Goal: Task Accomplishment & Management: Complete application form

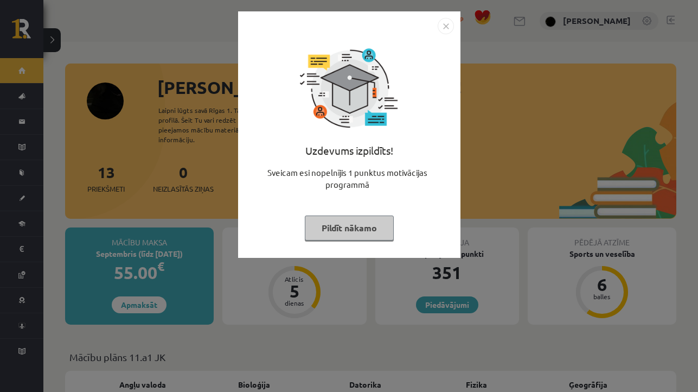
click at [344, 227] on button "Pildīt nākamo" at bounding box center [349, 227] width 89 height 25
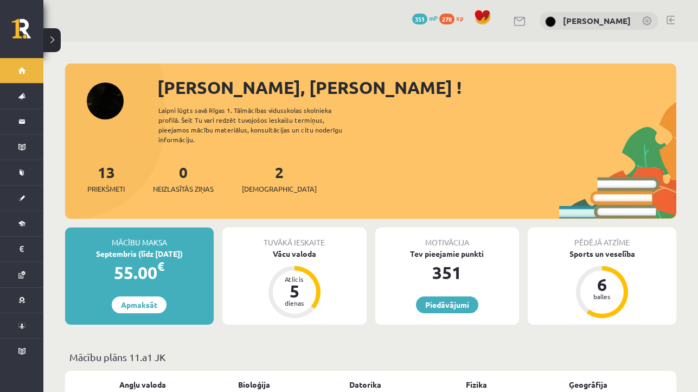
click at [672, 16] on link at bounding box center [671, 20] width 8 height 9
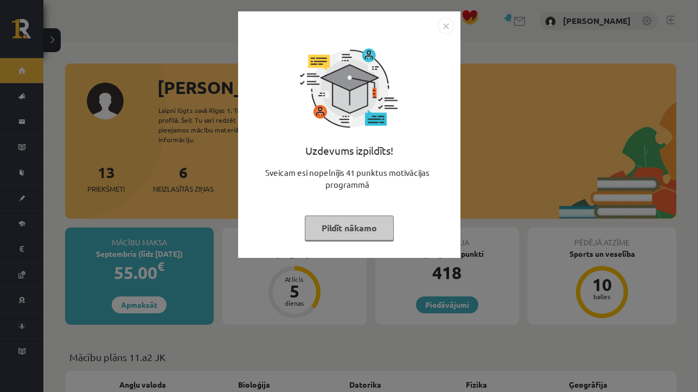
click at [355, 230] on button "Pildīt nākamo" at bounding box center [349, 227] width 89 height 25
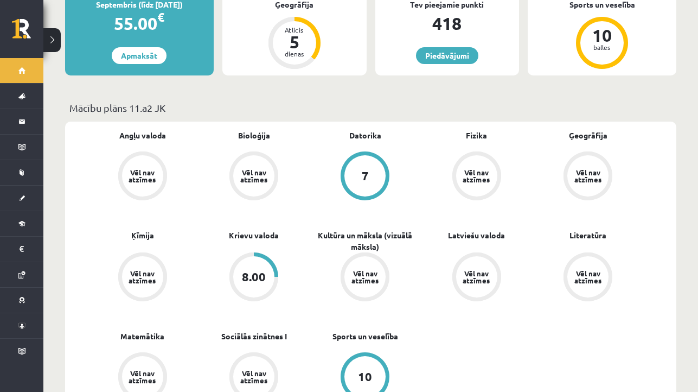
scroll to position [249, 0]
click at [583, 130] on link "Ģeogrāfija" at bounding box center [588, 135] width 39 height 11
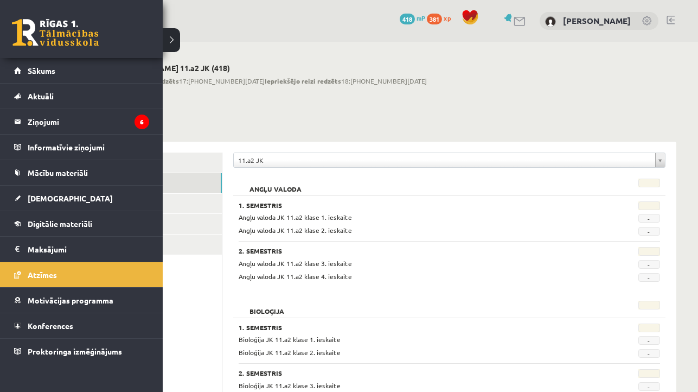
click at [37, 35] on link at bounding box center [55, 32] width 87 height 27
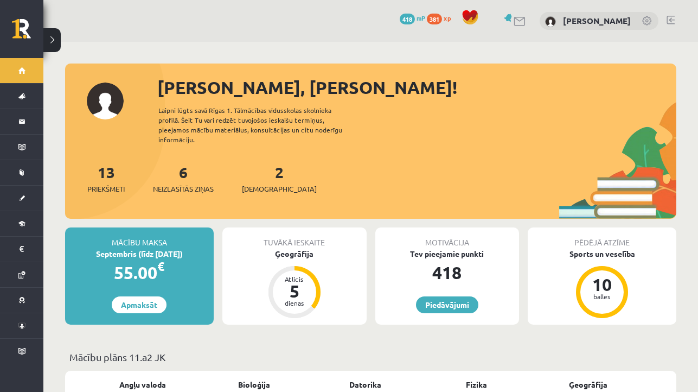
click at [672, 18] on link at bounding box center [671, 20] width 8 height 9
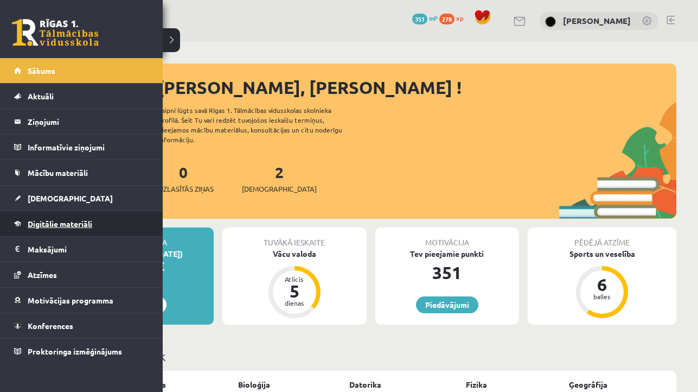
click at [39, 219] on span "Digitālie materiāli" at bounding box center [60, 224] width 65 height 10
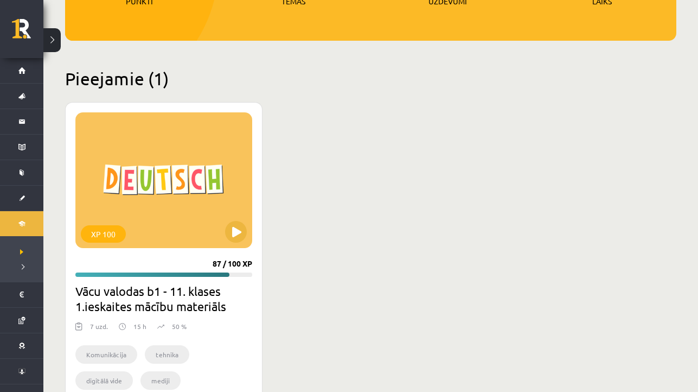
scroll to position [226, 0]
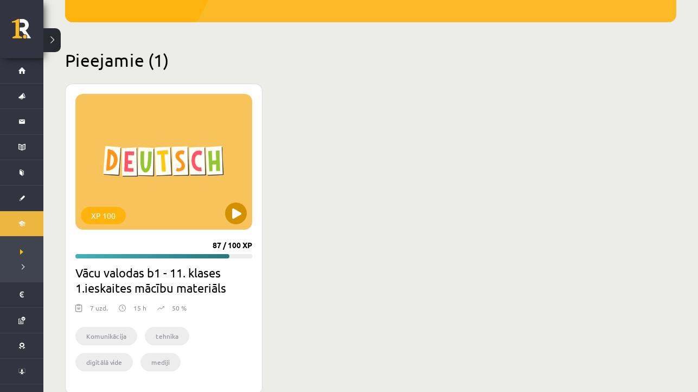
click at [235, 214] on button at bounding box center [236, 213] width 22 height 22
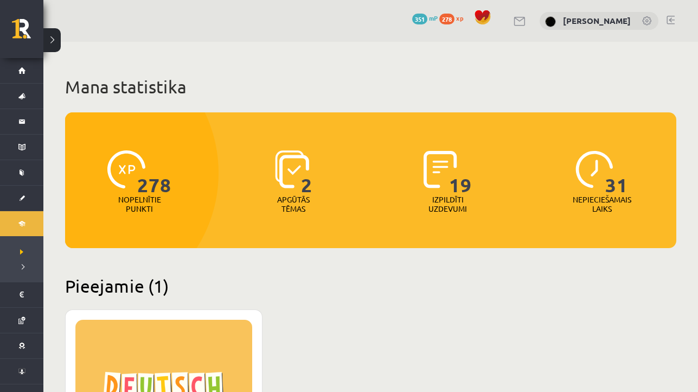
scroll to position [0, 0]
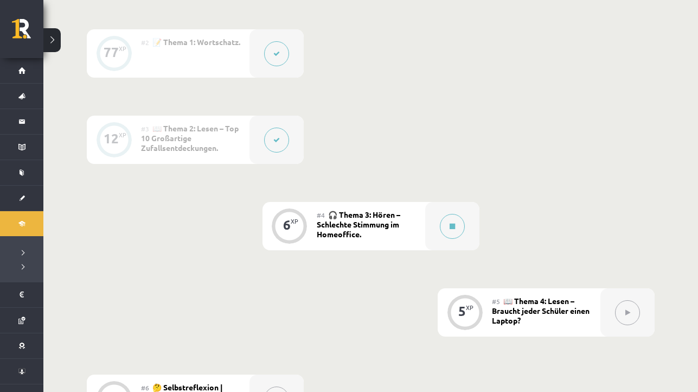
scroll to position [362, 0]
click at [454, 223] on button at bounding box center [452, 227] width 25 height 25
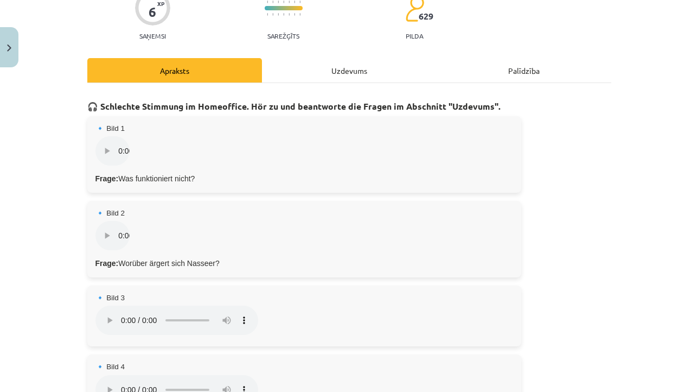
scroll to position [103, 0]
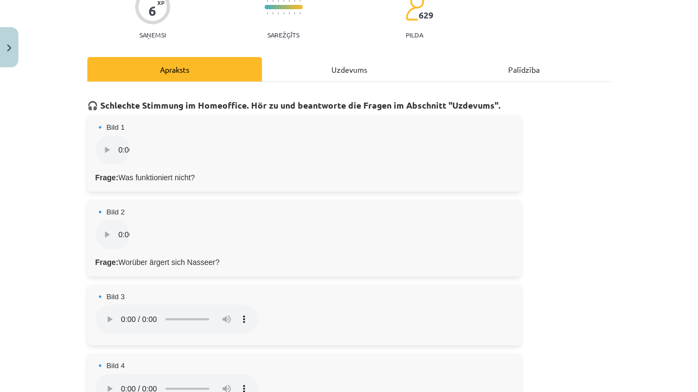
click at [105, 144] on audio "Dein Browser unterstützt das Audio-Element nicht." at bounding box center [177, 149] width 163 height 29
click at [298, 63] on div "Uzdevums" at bounding box center [349, 69] width 175 height 24
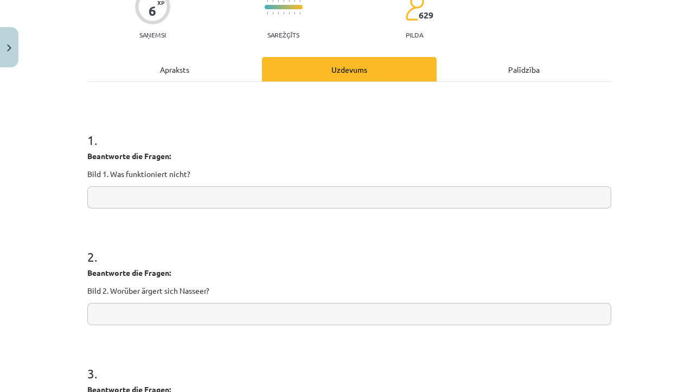
scroll to position [27, 0]
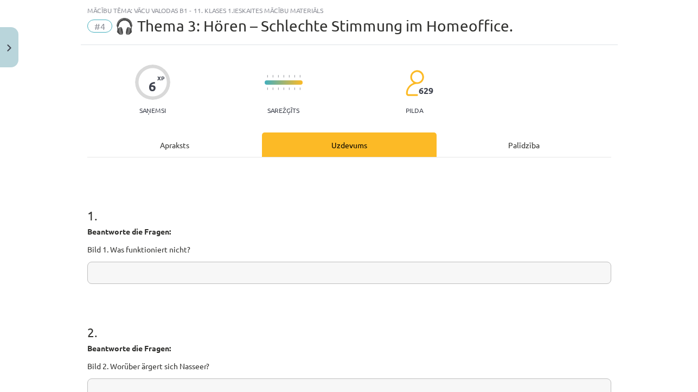
click at [234, 143] on div "Apraksts" at bounding box center [174, 144] width 175 height 24
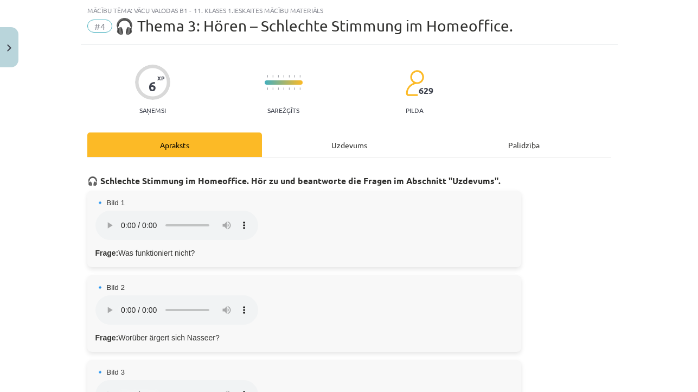
click at [104, 219] on audio "Dein Browser unterstützt das Audio-Element nicht." at bounding box center [177, 225] width 163 height 29
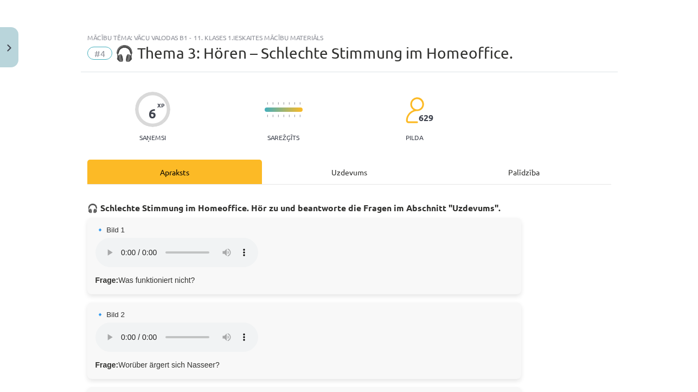
scroll to position [0, 0]
click at [107, 246] on audio "Dein Browser unterstützt das Audio-Element nicht." at bounding box center [177, 252] width 163 height 29
click at [294, 175] on div "Uzdevums" at bounding box center [349, 172] width 175 height 24
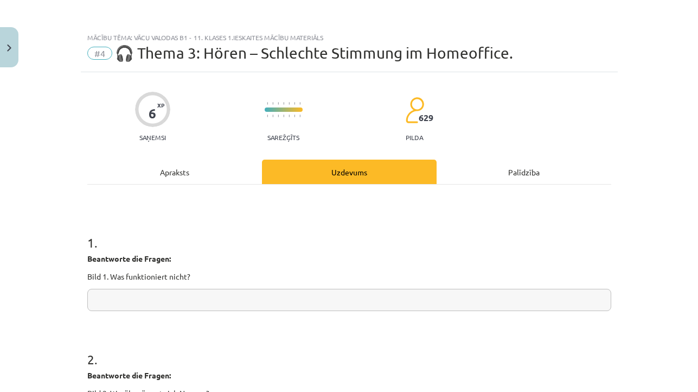
scroll to position [27, 0]
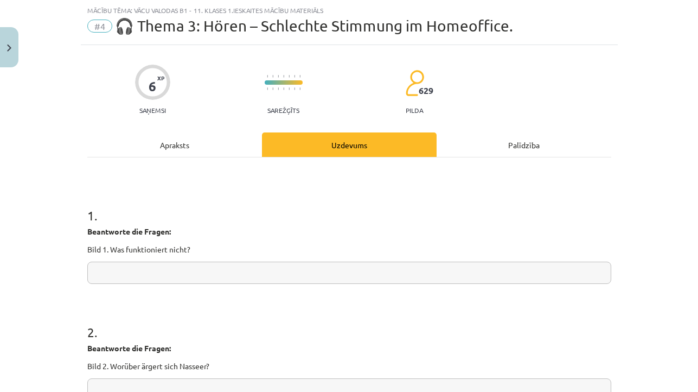
click at [201, 145] on div "Apraksts" at bounding box center [174, 144] width 175 height 24
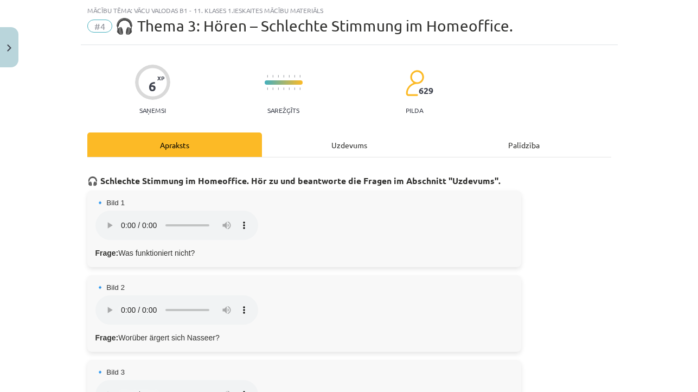
click at [107, 218] on audio "Dein Browser unterstützt das Audio-Element nicht." at bounding box center [177, 225] width 163 height 29
click at [318, 144] on div "Uzdevums" at bounding box center [349, 144] width 175 height 24
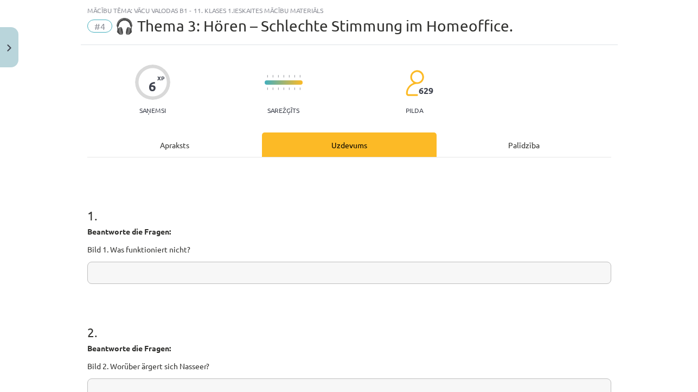
click at [186, 278] on input "text" at bounding box center [349, 273] width 524 height 22
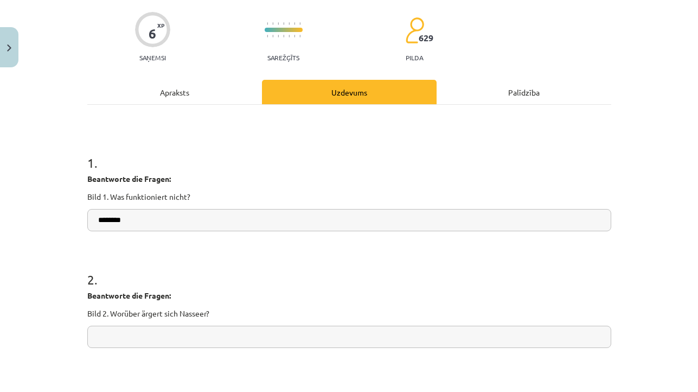
type input "********"
click at [231, 97] on div "Apraksts" at bounding box center [174, 92] width 175 height 24
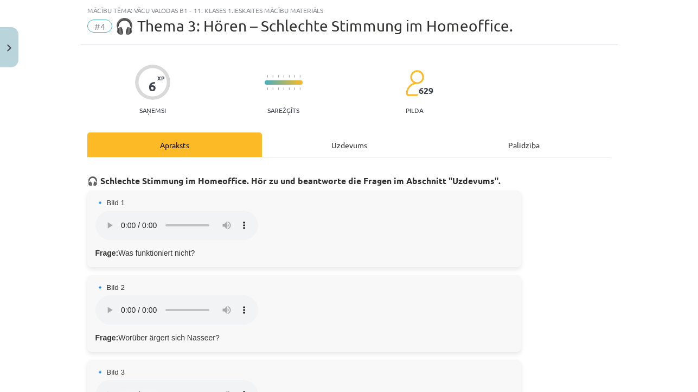
click at [312, 145] on div "Uzdevums" at bounding box center [349, 144] width 175 height 24
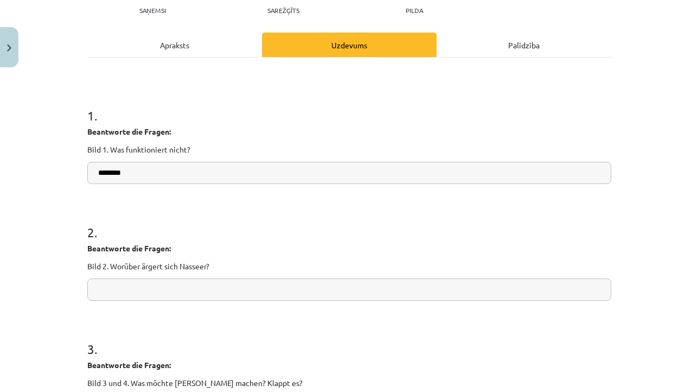
scroll to position [129, 0]
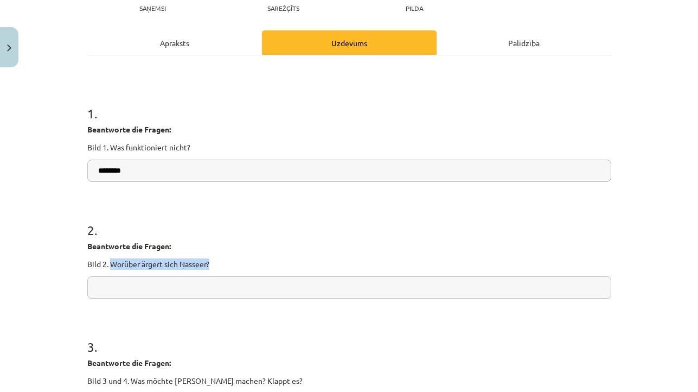
drag, startPoint x: 111, startPoint y: 262, endPoint x: 213, endPoint y: 262, distance: 102.6
click at [213, 262] on p "Bild 2. Worüber ärgert sich Nasseer?" at bounding box center [349, 263] width 524 height 11
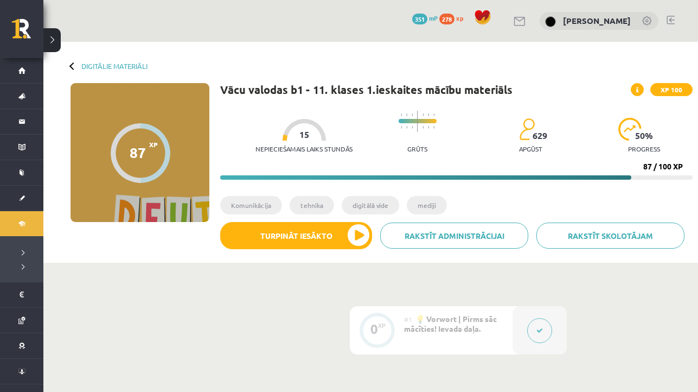
scroll to position [362, 0]
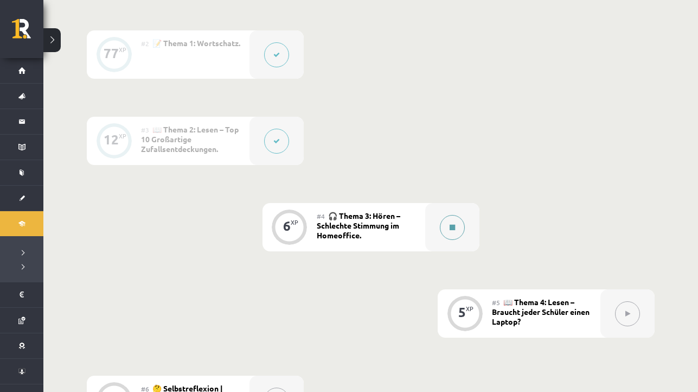
click at [449, 223] on button at bounding box center [452, 227] width 25 height 25
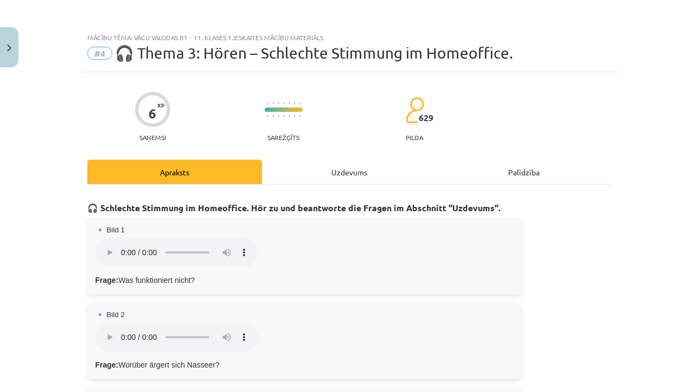
click at [312, 182] on div "Uzdevums" at bounding box center [349, 172] width 175 height 24
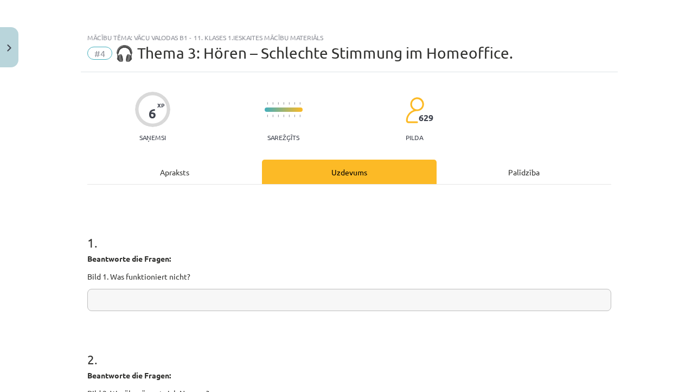
scroll to position [27, 0]
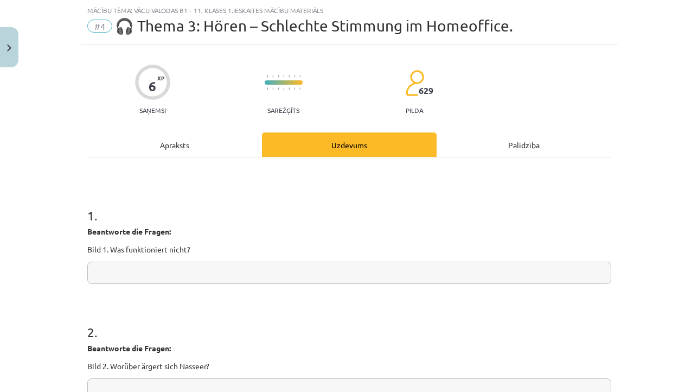
click at [206, 276] on input "text" at bounding box center [349, 273] width 524 height 22
type input "********"
click at [211, 137] on div "Apraksts" at bounding box center [174, 144] width 175 height 24
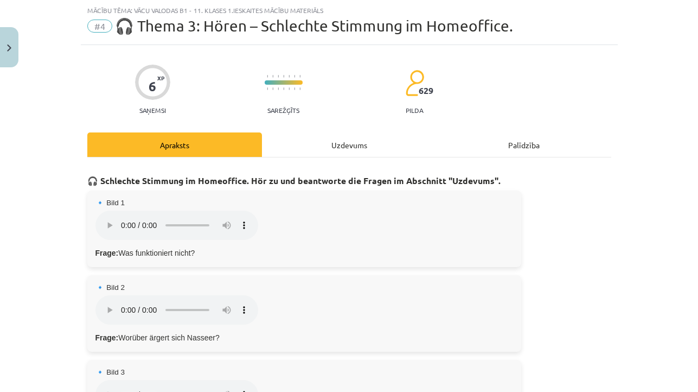
click at [107, 295] on audio "Dein Browser unterstützt das Audio-Element nicht." at bounding box center [177, 309] width 163 height 29
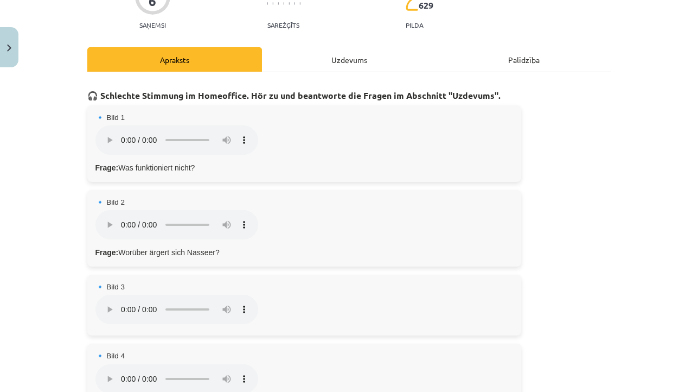
scroll to position [106, 0]
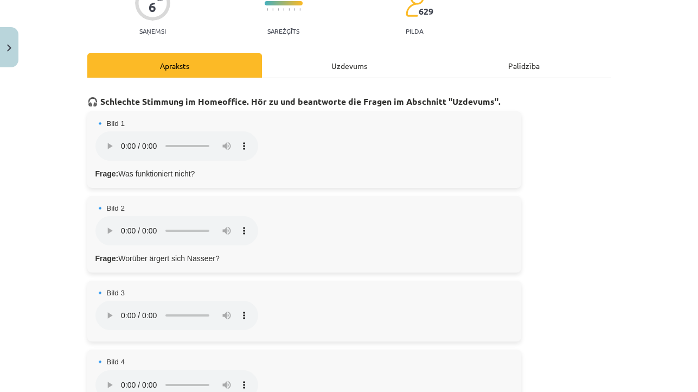
click at [106, 216] on audio "Dein Browser unterstützt das Audio-Element nicht." at bounding box center [177, 230] width 163 height 29
drag, startPoint x: 147, startPoint y: 211, endPoint x: 136, endPoint y: 211, distance: 11.4
click at [136, 216] on audio "Dein Browser unterstützt das Audio-Element nicht." at bounding box center [177, 230] width 163 height 29
click at [108, 216] on audio "Dein Browser unterstützt das Audio-Element nicht." at bounding box center [177, 230] width 163 height 29
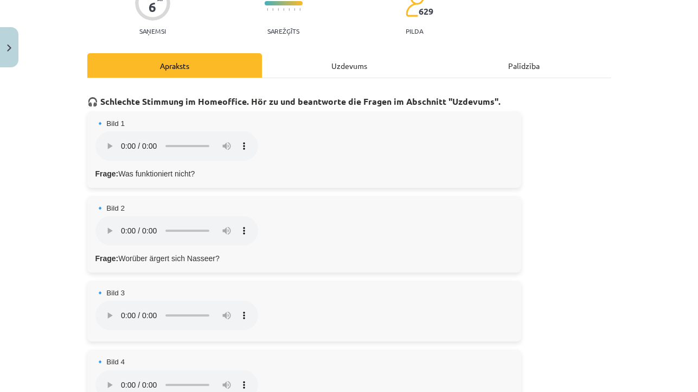
click at [108, 216] on audio "Dein Browser unterstützt das Audio-Element nicht." at bounding box center [177, 230] width 163 height 29
drag, startPoint x: 156, startPoint y: 210, endPoint x: 143, endPoint y: 215, distance: 13.6
click at [143, 216] on audio "Dein Browser unterstützt das Audio-Element nicht." at bounding box center [177, 230] width 163 height 29
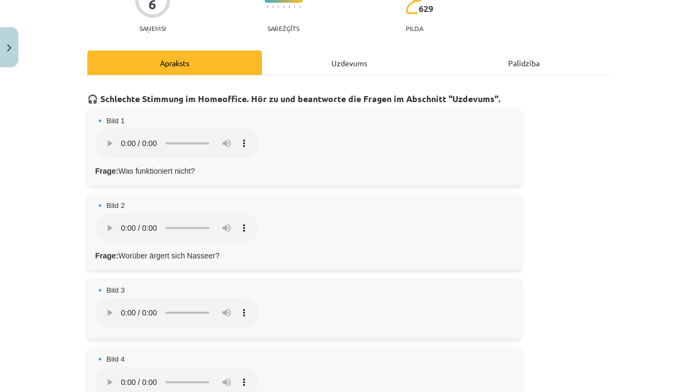
scroll to position [108, 0]
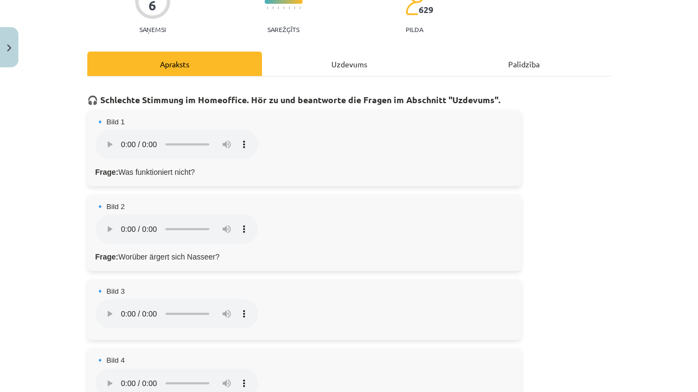
click at [104, 214] on audio "Dein Browser unterstützt das Audio-Element nicht." at bounding box center [177, 228] width 163 height 29
click at [245, 222] on div "🔹 Bild 2 Dein Browser unterstützt das Audio-Element nicht. Frage: Worüber ärger…" at bounding box center [304, 232] width 434 height 77
click at [316, 60] on div "Uzdevums" at bounding box center [349, 64] width 175 height 24
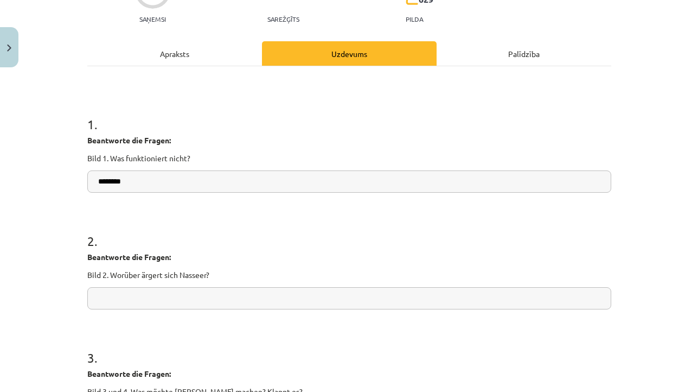
scroll to position [126, 0]
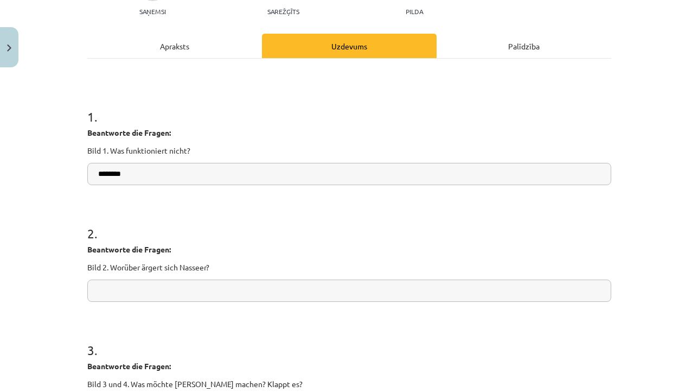
click at [198, 294] on input "text" at bounding box center [349, 291] width 524 height 22
drag, startPoint x: 126, startPoint y: 149, endPoint x: 167, endPoint y: 149, distance: 40.7
click at [168, 149] on p "Bild 1. Was funktioniert nicht?" at bounding box center [349, 150] width 524 height 11
copy p "funktioniert"
click at [192, 291] on input "**********" at bounding box center [349, 291] width 524 height 22
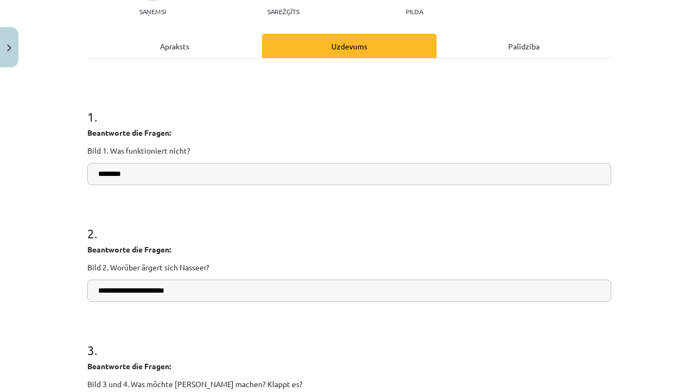
paste input "**********"
type input "**********"
click at [176, 174] on input "********" at bounding box center [349, 174] width 524 height 22
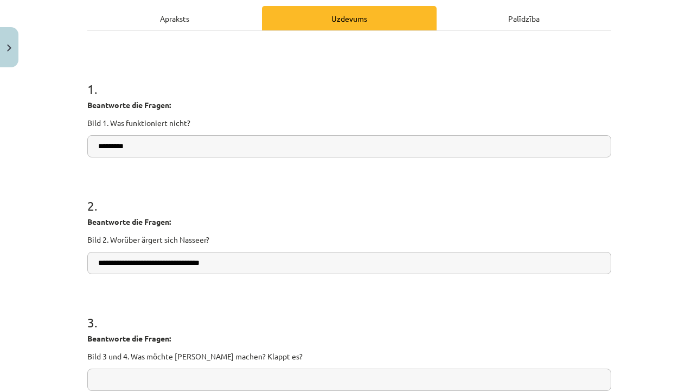
scroll to position [153, 0]
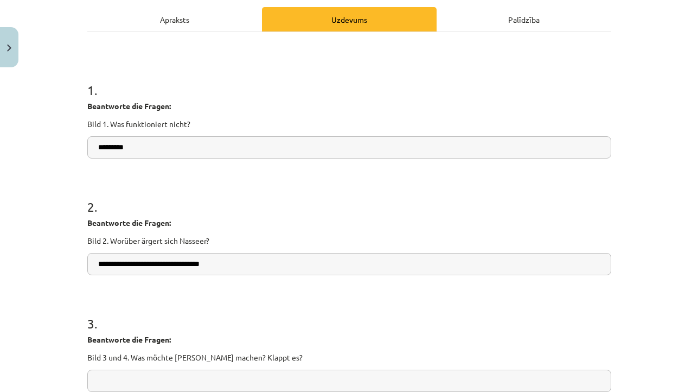
type input "********"
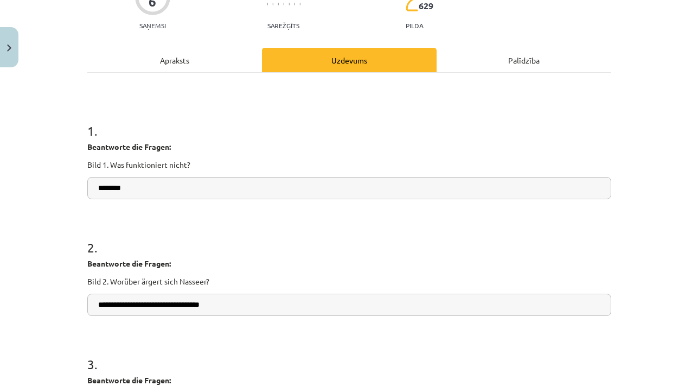
scroll to position [16, 0]
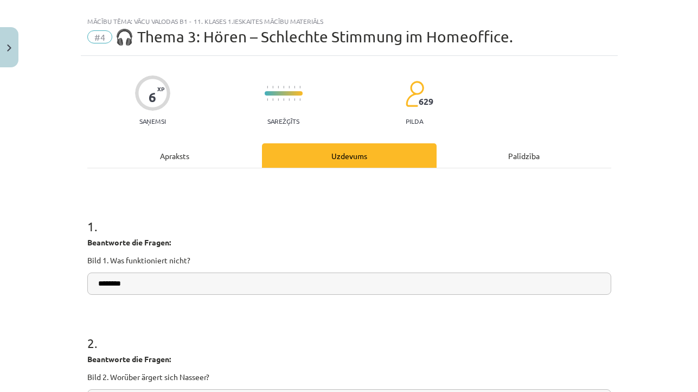
click at [201, 168] on hr at bounding box center [349, 168] width 524 height 1
click at [202, 158] on div "Apraksts" at bounding box center [174, 155] width 175 height 24
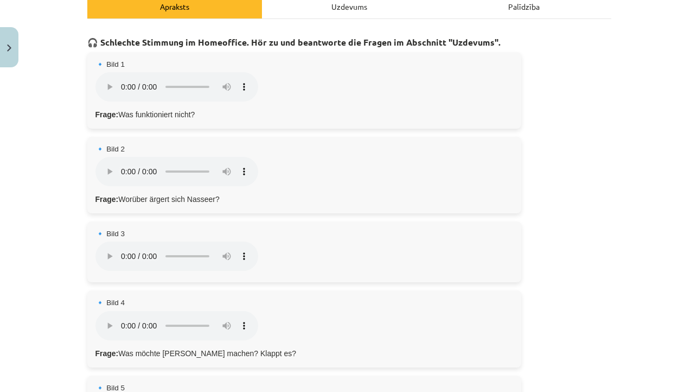
scroll to position [167, 0]
click at [104, 240] on audio "Dein Browser unterstützt das Audio-Element nicht." at bounding box center [177, 254] width 163 height 29
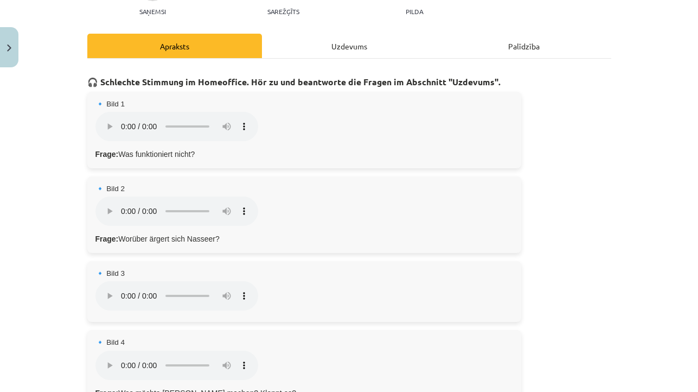
scroll to position [149, 0]
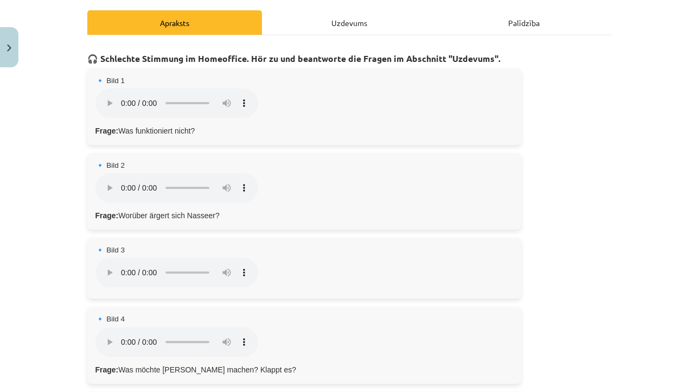
click at [107, 258] on audio "Dein Browser unterstützt das Audio-Element nicht." at bounding box center [177, 272] width 163 height 29
click at [106, 258] on audio "Dein Browser unterstützt das Audio-Element nicht." at bounding box center [177, 272] width 163 height 29
click at [106, 327] on audio "Dein Browser unterstützt das Audio-Element nicht." at bounding box center [177, 341] width 163 height 29
click at [107, 327] on audio "Dein Browser unterstützt das Audio-Element nicht." at bounding box center [177, 341] width 163 height 29
click at [321, 23] on div "Uzdevums" at bounding box center [349, 22] width 175 height 24
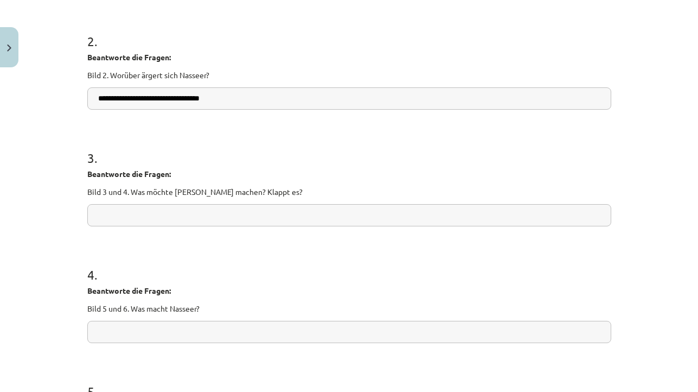
scroll to position [323, 0]
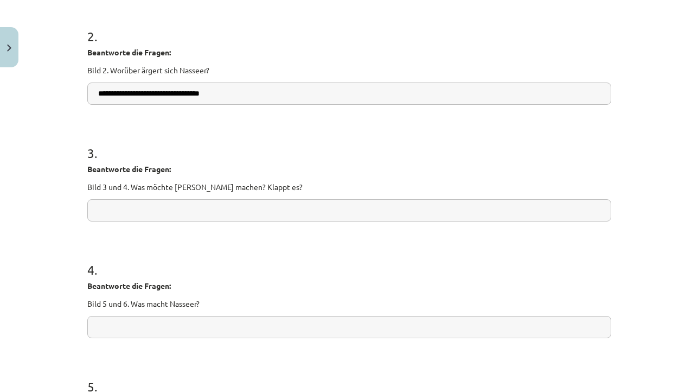
click at [214, 213] on input "text" at bounding box center [349, 210] width 524 height 22
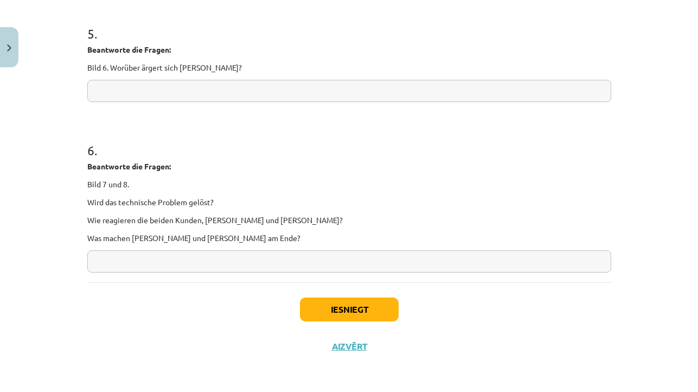
scroll to position [677, 0]
type input "**********"
click at [346, 307] on button "Iesniegt" at bounding box center [349, 309] width 99 height 24
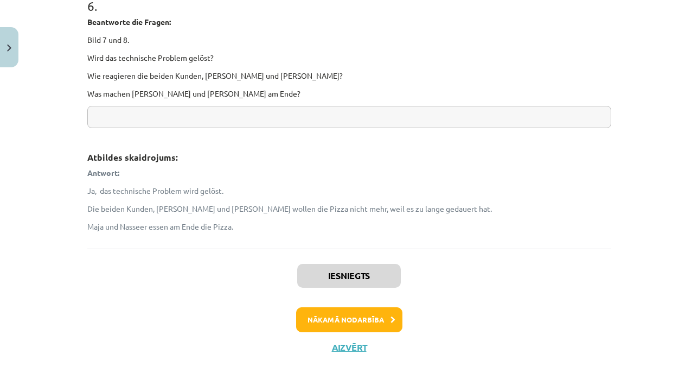
scroll to position [1071, 0]
click at [327, 317] on button "Nākamā nodarbība" at bounding box center [349, 320] width 106 height 25
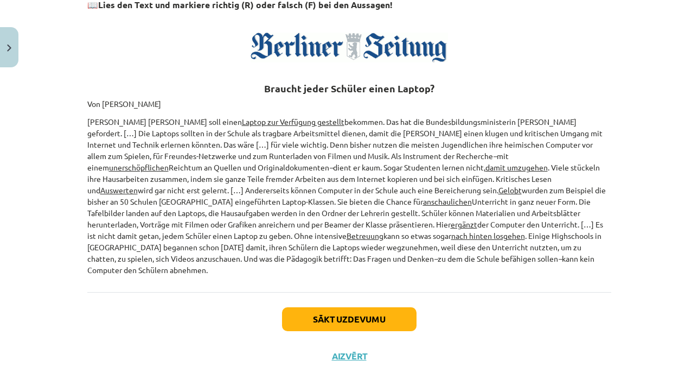
scroll to position [202, 0]
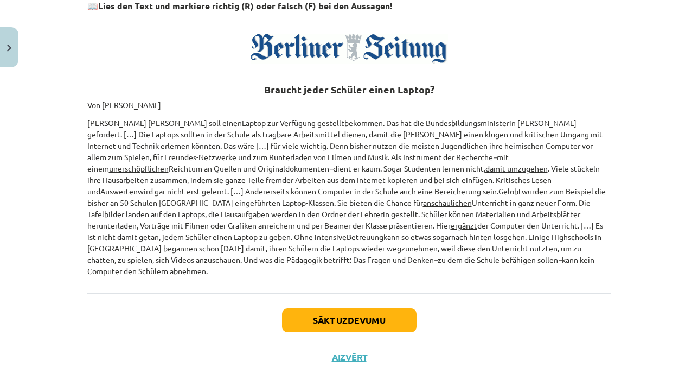
click at [345, 352] on button "Aizvērt" at bounding box center [349, 357] width 41 height 11
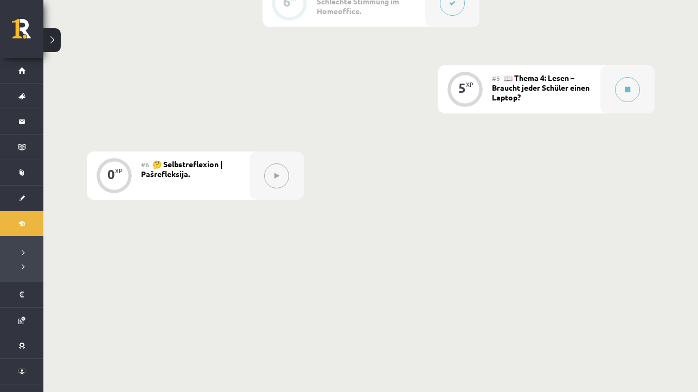
scroll to position [568, 0]
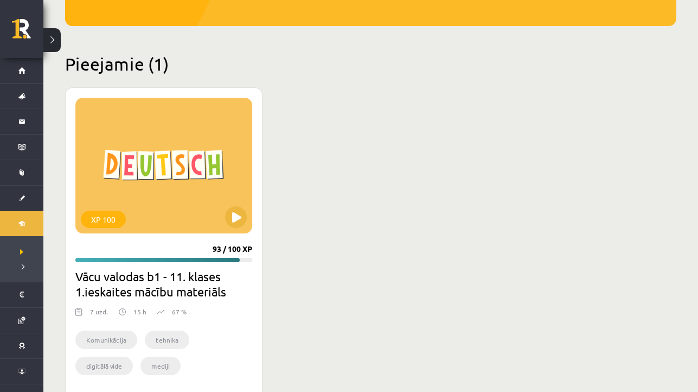
scroll to position [227, 0]
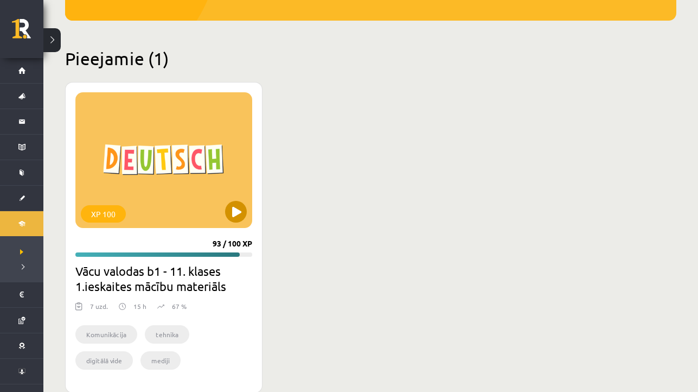
click at [242, 218] on button at bounding box center [236, 212] width 22 height 22
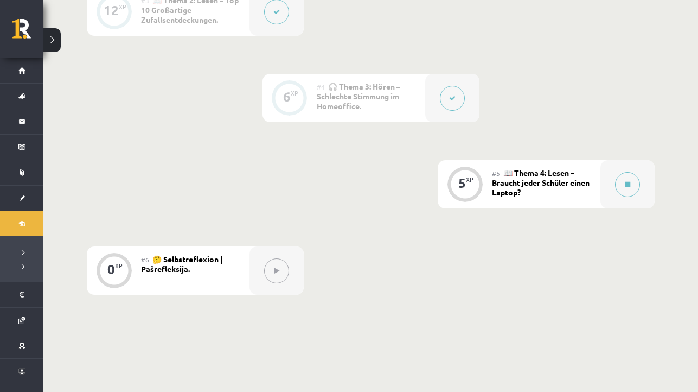
scroll to position [514, 0]
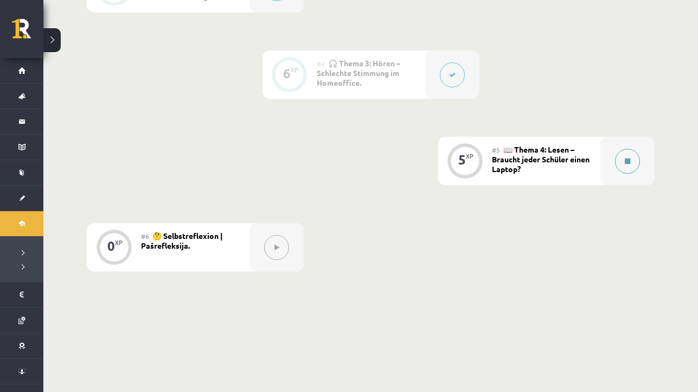
click at [619, 163] on button at bounding box center [627, 161] width 25 height 25
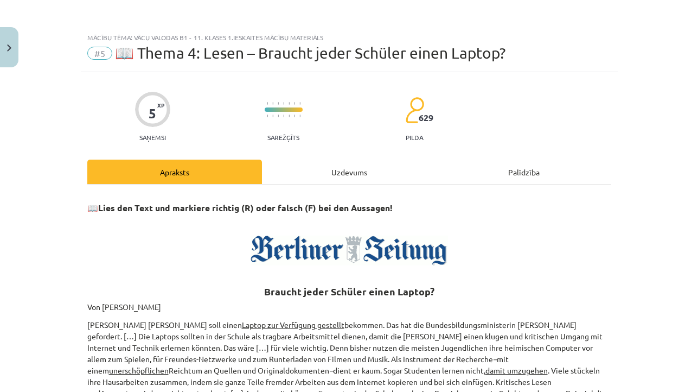
click at [326, 175] on div "Uzdevums" at bounding box center [349, 172] width 175 height 24
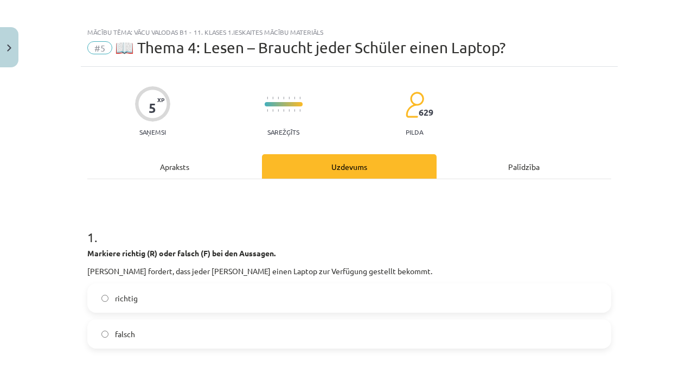
click at [219, 170] on div "Apraksts" at bounding box center [174, 166] width 175 height 24
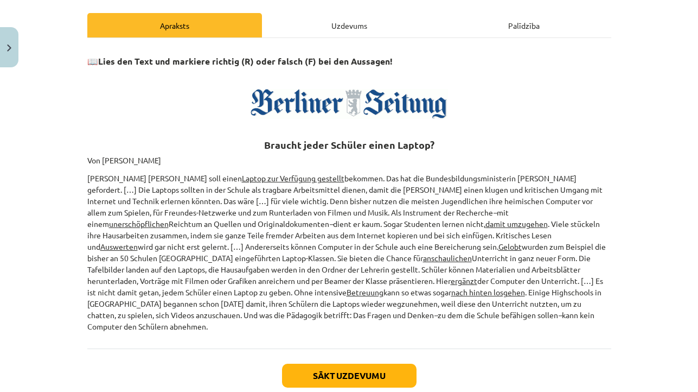
scroll to position [145, 0]
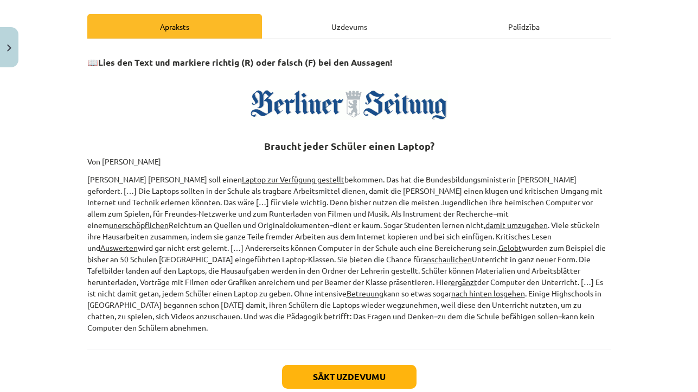
drag, startPoint x: 268, startPoint y: 145, endPoint x: 456, endPoint y: 321, distance: 257.7
click at [456, 321] on div "📖 Lies den Text und markiere richtig (R) oder falsch (F) bei den Aussagen! Brau…" at bounding box center [349, 194] width 524 height 310
copy div "Braucht jeder Schüler einen Laptop? Von Torsten Harmsen Jeder Schüler soll eine…"
click at [333, 30] on div "Uzdevums" at bounding box center [349, 26] width 175 height 24
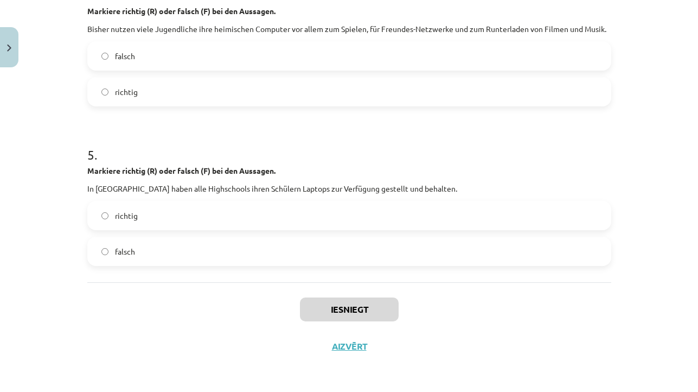
scroll to position [523, 0]
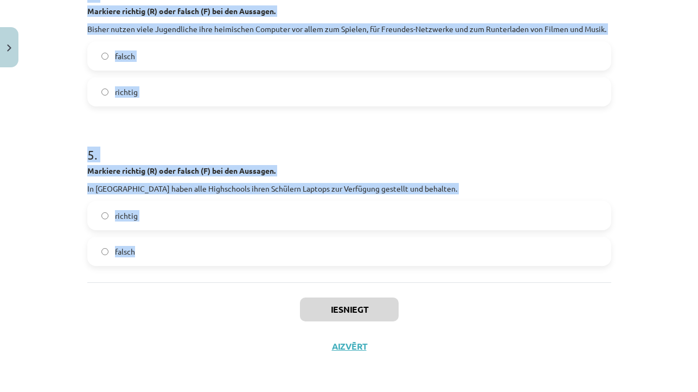
drag, startPoint x: 87, startPoint y: 257, endPoint x: 201, endPoint y: 250, distance: 114.2
copy form "Markiere richtig (R) oder falsch (F) bei den Aussagen. Annette Schavan fordert,…"
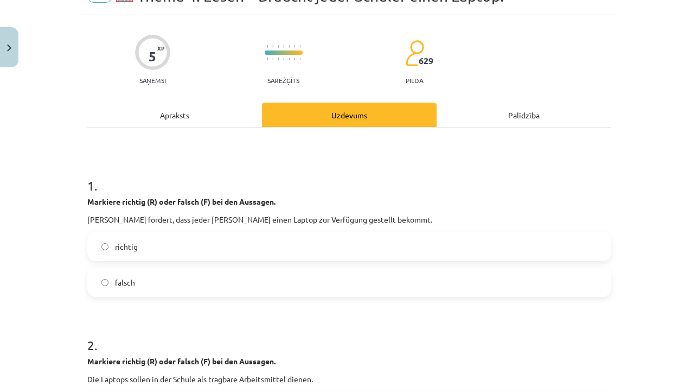
click at [195, 257] on label "richtig" at bounding box center [349, 246] width 522 height 27
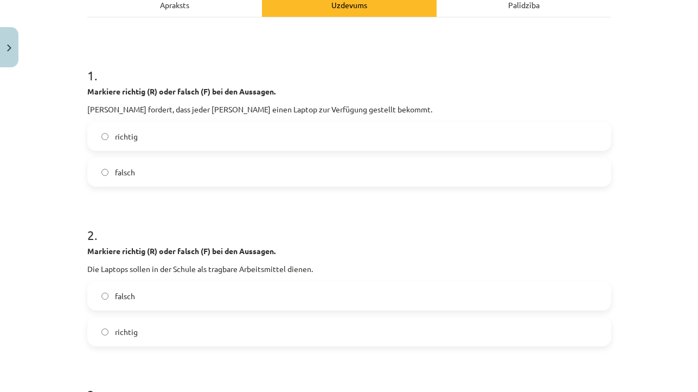
click at [188, 296] on label "falsch" at bounding box center [349, 295] width 522 height 27
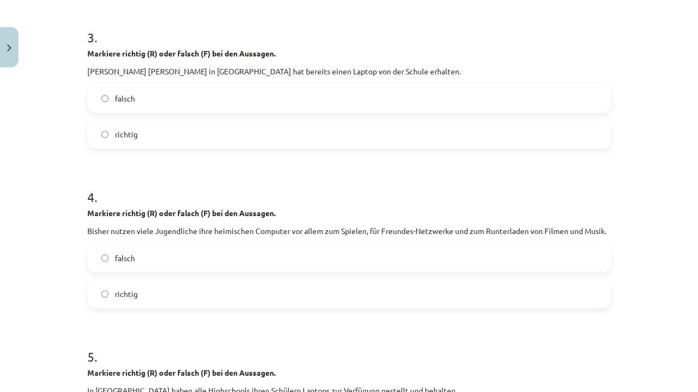
scroll to position [531, 0]
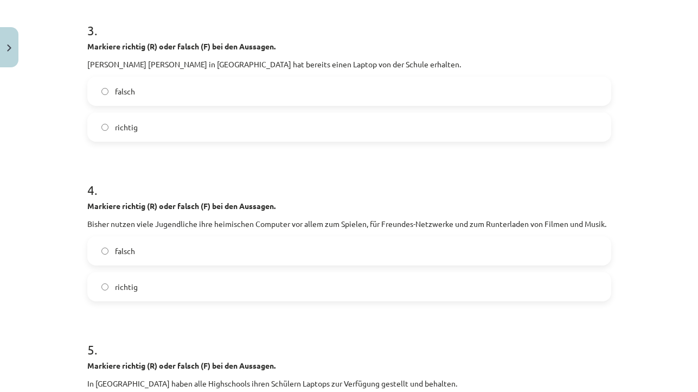
click at [211, 94] on label "falsch" at bounding box center [349, 91] width 522 height 27
click at [202, 285] on label "richtig" at bounding box center [349, 286] width 522 height 27
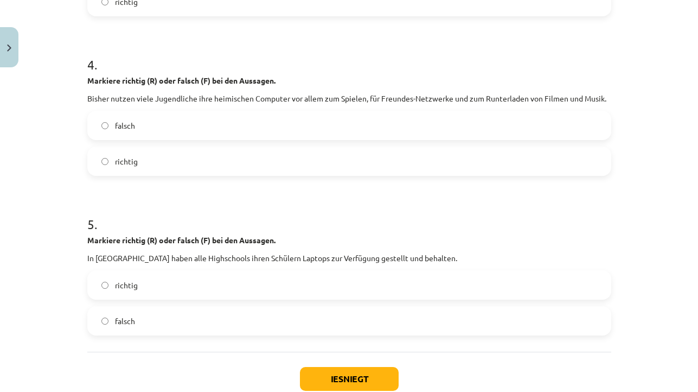
scroll to position [678, 0]
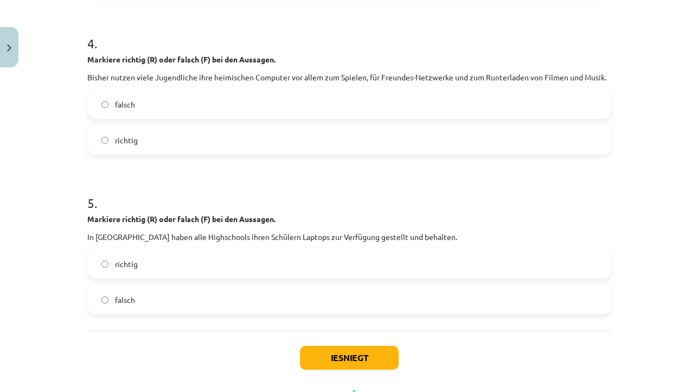
click at [189, 309] on label "falsch" at bounding box center [349, 299] width 522 height 27
click at [319, 353] on button "Iesniegt" at bounding box center [349, 358] width 99 height 24
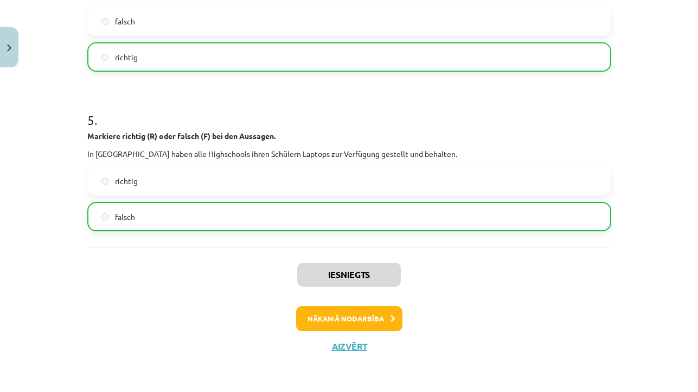
scroll to position [762, 0]
click at [345, 312] on button "Nākamā nodarbība" at bounding box center [349, 318] width 106 height 25
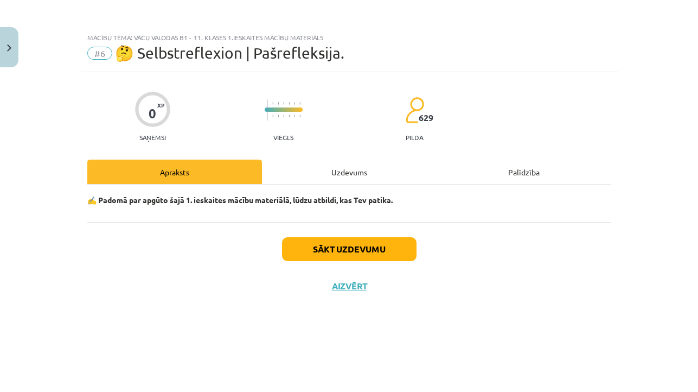
scroll to position [0, 0]
click at [328, 253] on button "Sākt uzdevumu" at bounding box center [349, 249] width 135 height 24
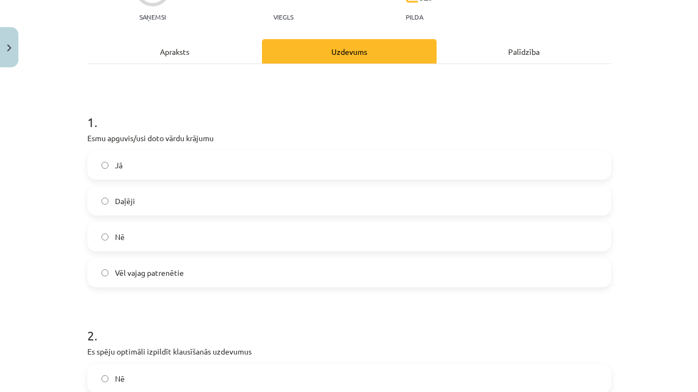
scroll to position [120, 0]
click at [293, 174] on label "Jā" at bounding box center [349, 165] width 522 height 27
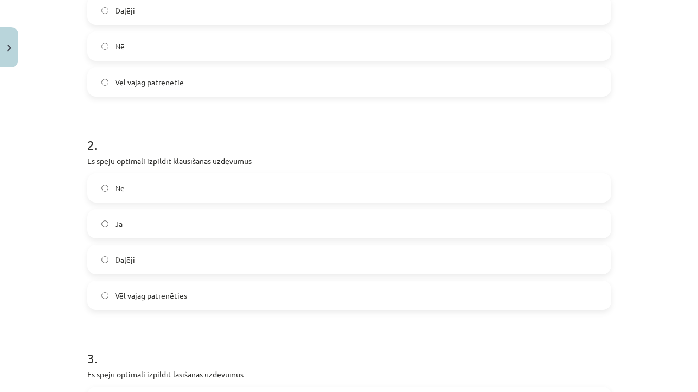
scroll to position [312, 0]
click at [273, 262] on label "Daļēji" at bounding box center [349, 258] width 522 height 27
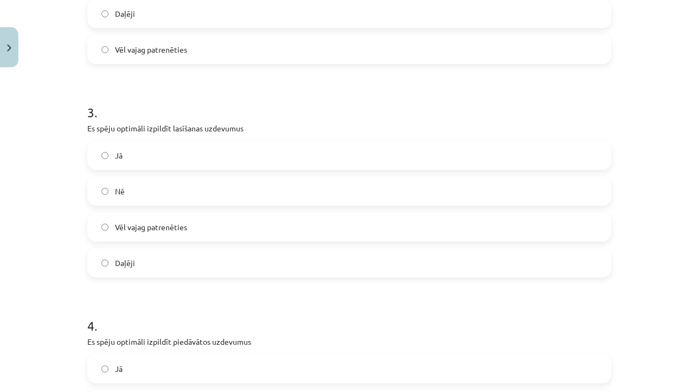
scroll to position [553, 0]
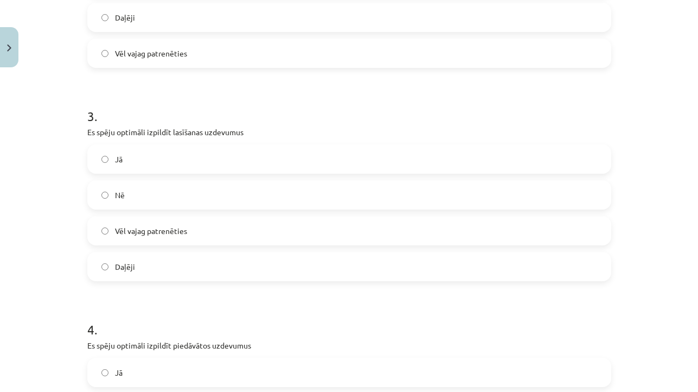
click at [284, 160] on label "Jā" at bounding box center [349, 158] width 522 height 27
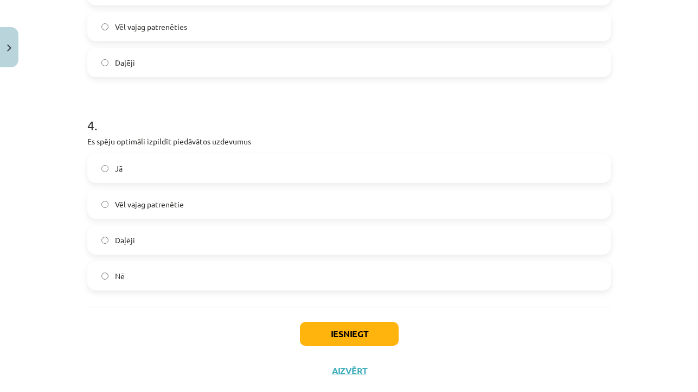
scroll to position [756, 0]
click at [266, 173] on label "Jā" at bounding box center [349, 169] width 522 height 27
click at [318, 337] on button "Iesniegt" at bounding box center [349, 335] width 99 height 24
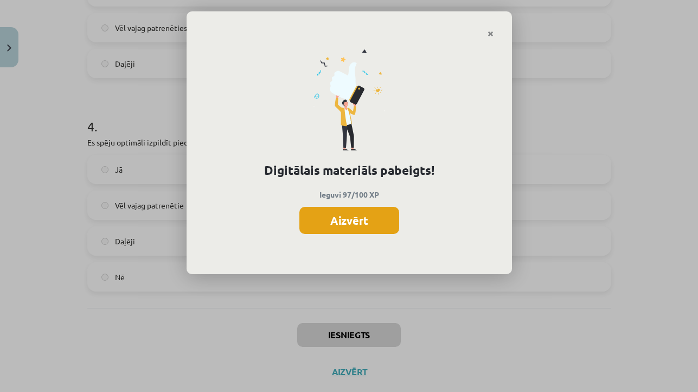
click at [351, 212] on button "Aizvērt" at bounding box center [350, 220] width 100 height 27
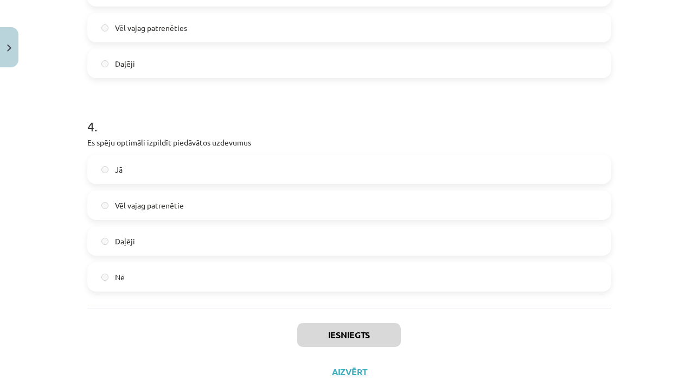
click at [353, 369] on button "Aizvērt" at bounding box center [349, 371] width 41 height 11
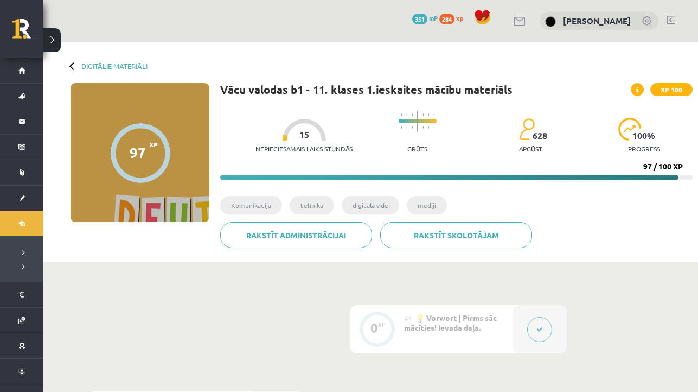
scroll to position [0, 0]
click at [119, 66] on link "Digitālie materiāli" at bounding box center [114, 66] width 66 height 8
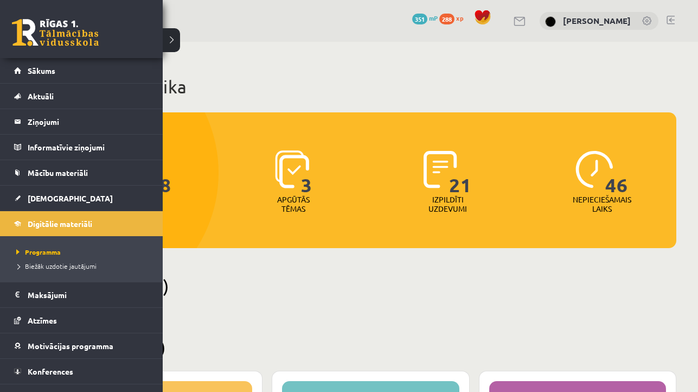
click at [33, 26] on link at bounding box center [55, 32] width 87 height 27
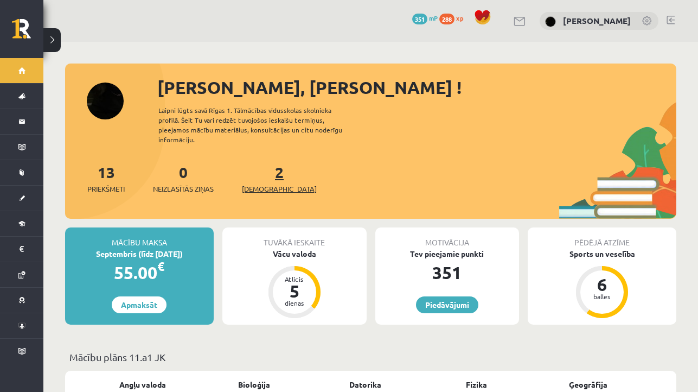
click at [259, 166] on link "2 Ieskaites" at bounding box center [279, 178] width 75 height 32
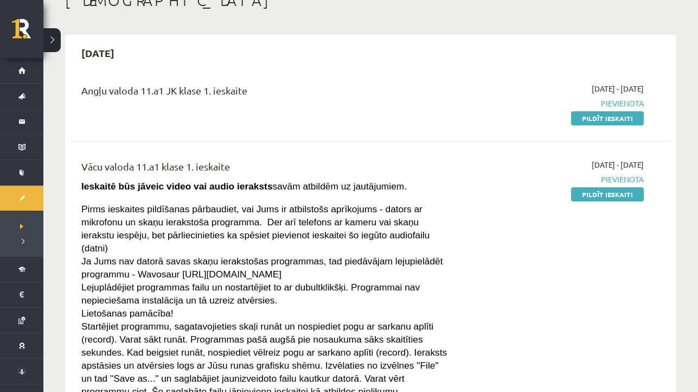
scroll to position [58, 0]
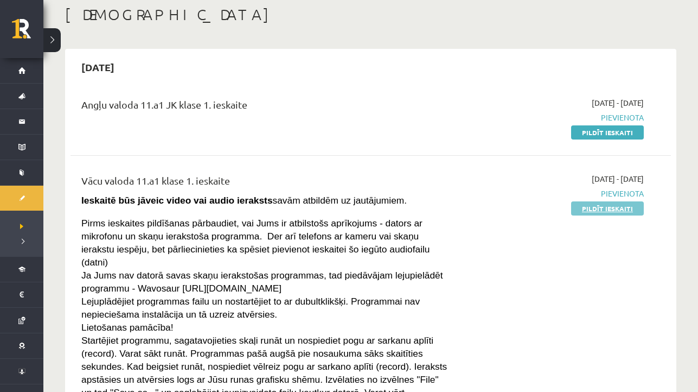
click at [587, 205] on link "Pildīt ieskaiti" at bounding box center [607, 208] width 73 height 14
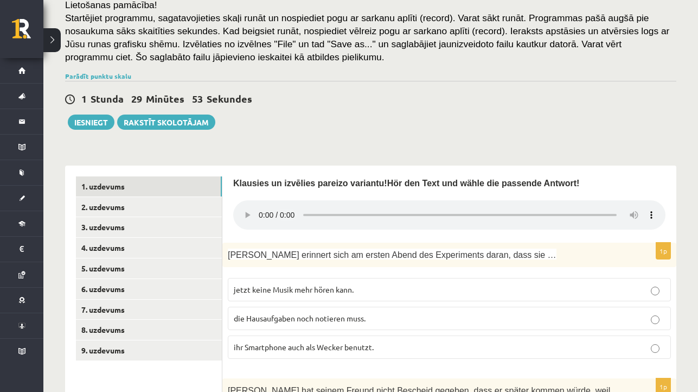
scroll to position [174, 0]
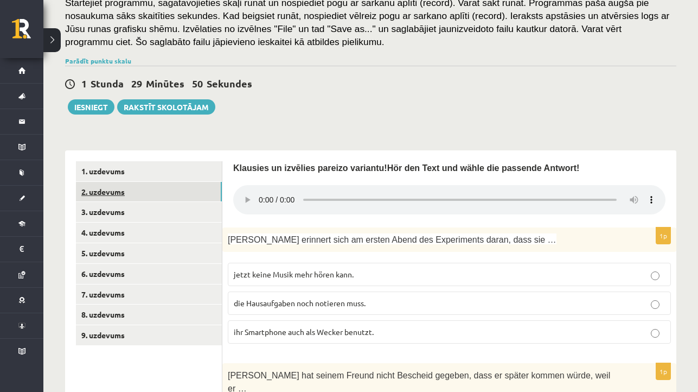
click at [168, 190] on link "2. uzdevums" at bounding box center [149, 192] width 146 height 20
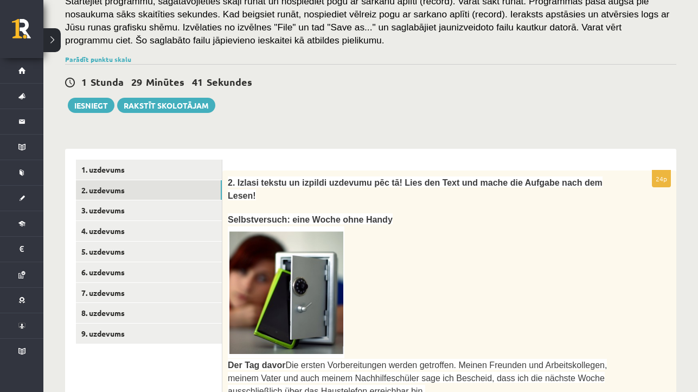
scroll to position [177, 0]
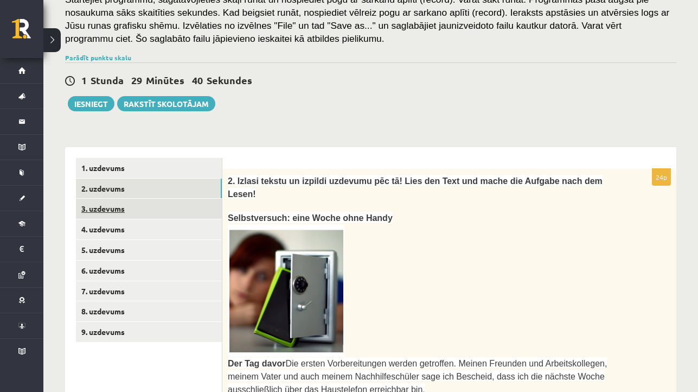
click at [145, 208] on link "3. uzdevums" at bounding box center [149, 209] width 146 height 20
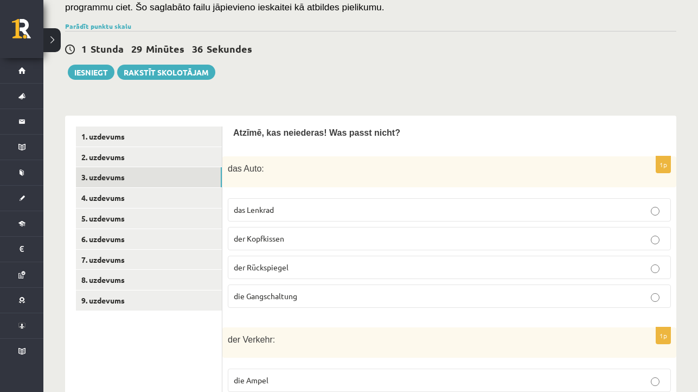
scroll to position [320, 0]
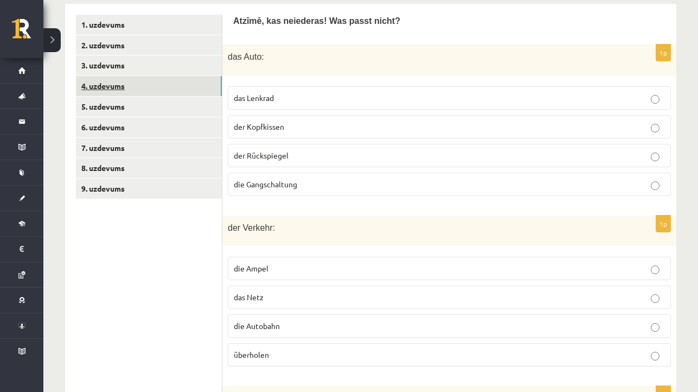
click at [182, 80] on link "4. uzdevums" at bounding box center [149, 86] width 146 height 20
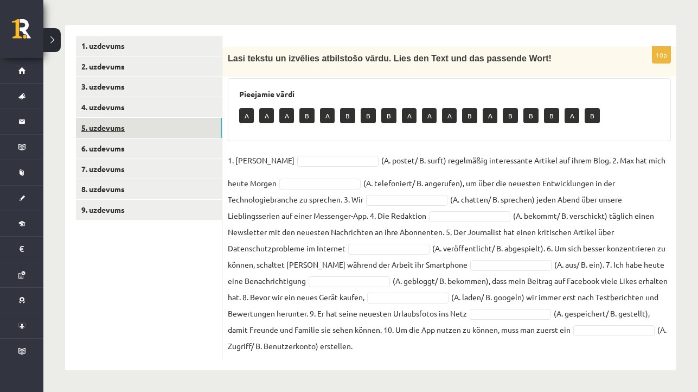
click at [164, 122] on link "5. uzdevums" at bounding box center [149, 128] width 146 height 20
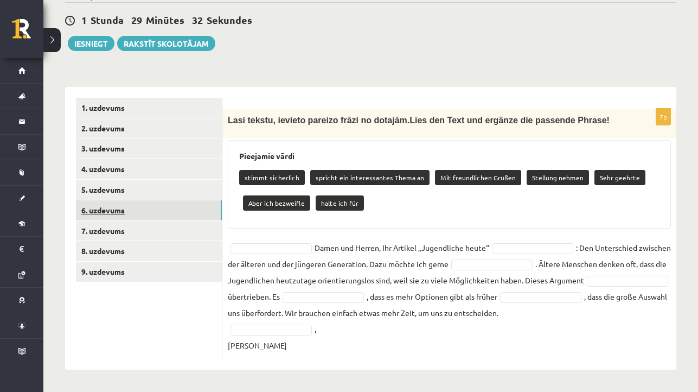
click at [174, 200] on link "6. uzdevums" at bounding box center [149, 210] width 146 height 20
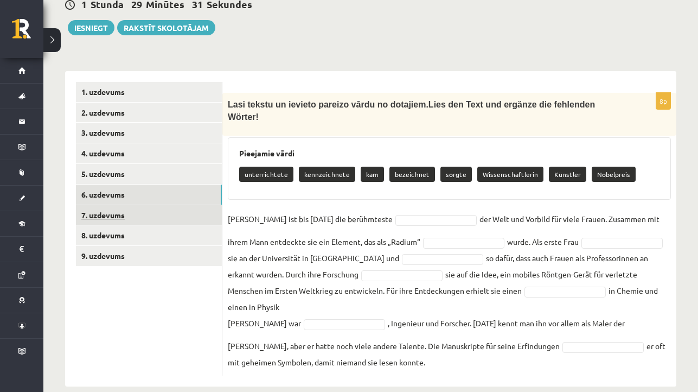
click at [174, 217] on link "7. uzdevums" at bounding box center [149, 215] width 146 height 20
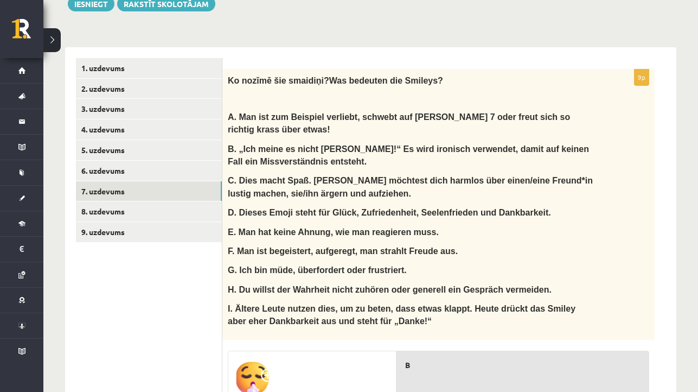
scroll to position [272, 0]
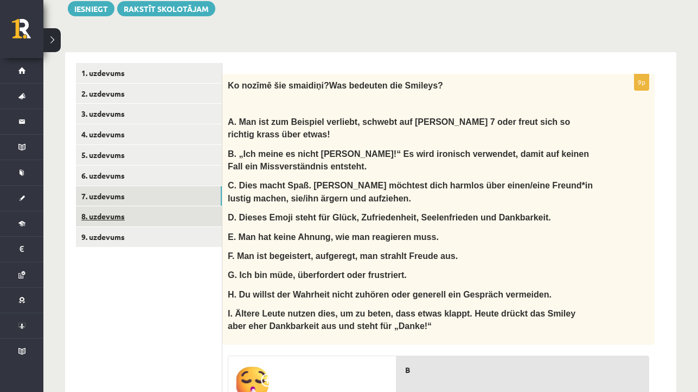
click at [215, 211] on link "8. uzdevums" at bounding box center [149, 216] width 146 height 20
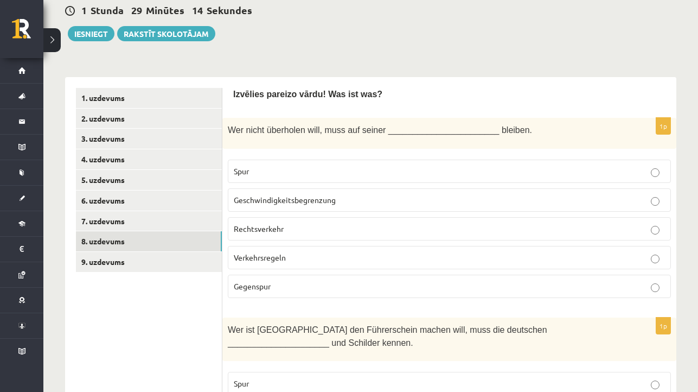
scroll to position [201, 0]
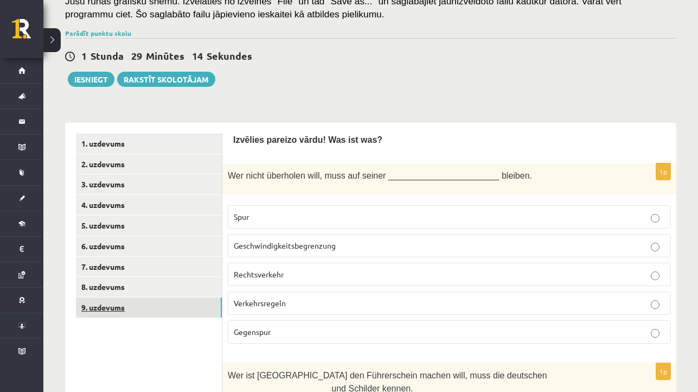
click at [186, 301] on link "9. uzdevums" at bounding box center [149, 307] width 146 height 20
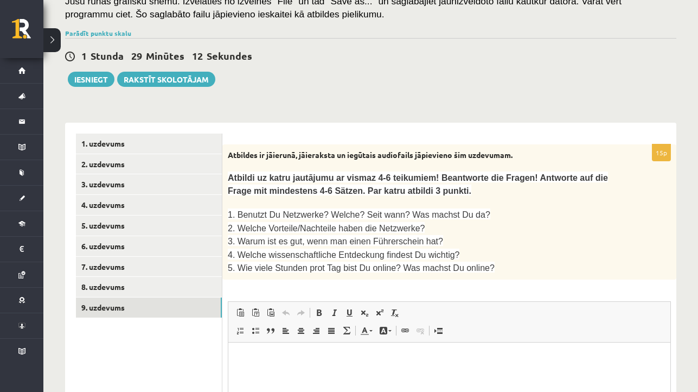
scroll to position [0, 0]
click at [169, 142] on link "1. uzdevums" at bounding box center [149, 144] width 146 height 20
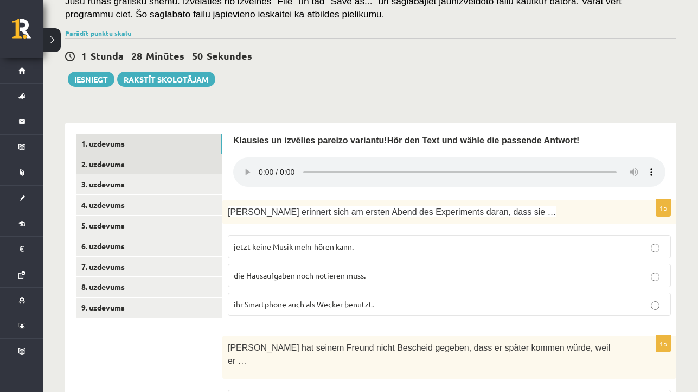
click at [173, 158] on link "2. uzdevums" at bounding box center [149, 164] width 146 height 20
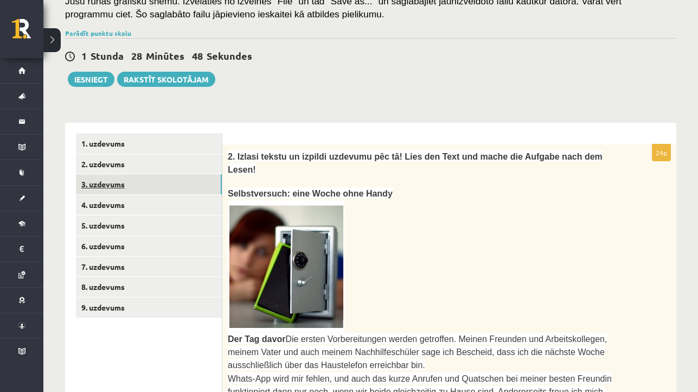
click at [149, 183] on link "3. uzdevums" at bounding box center [149, 184] width 146 height 20
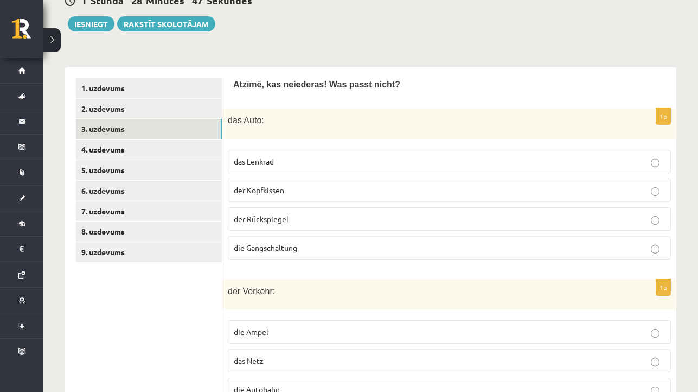
scroll to position [257, 0]
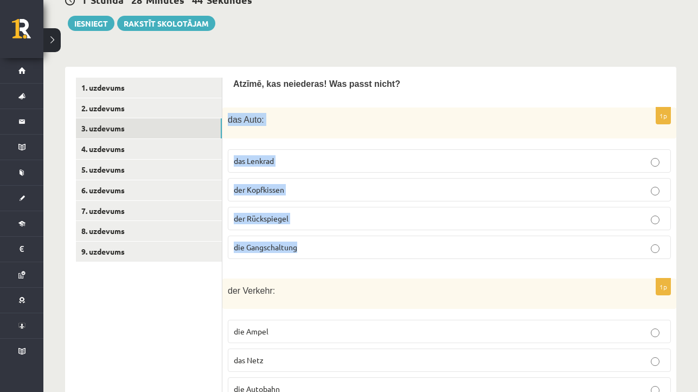
drag, startPoint x: 227, startPoint y: 118, endPoint x: 329, endPoint y: 256, distance: 171.6
copy div "das Auto: das Lenkrad der Kopfkissen der Rückspiegel die Gangschaltung"
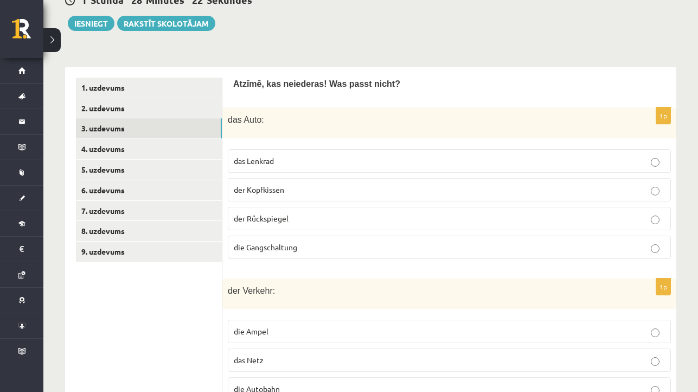
click at [283, 90] on p "Atzīmē, kas neiederas! Was passt nicht?" at bounding box center [449, 84] width 433 height 12
drag, startPoint x: 331, startPoint y: 82, endPoint x: 404, endPoint y: 86, distance: 72.9
click at [404, 86] on p "Atzīmē, kas neiederas! Was passt nicht?" at bounding box center [449, 84] width 433 height 12
copy span "Was passt nicht?"
click at [291, 191] on p "der Kopfkissen" at bounding box center [449, 189] width 431 height 11
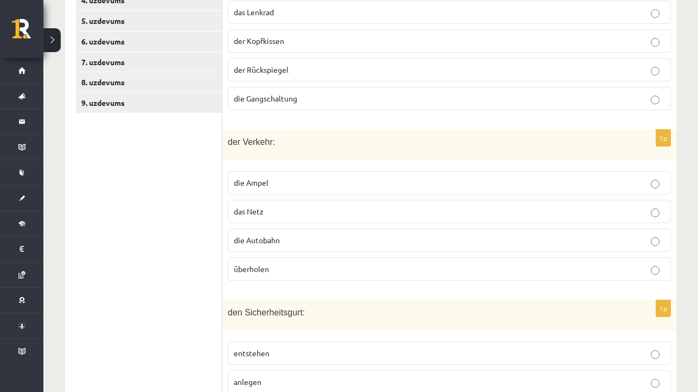
scroll to position [408, 0]
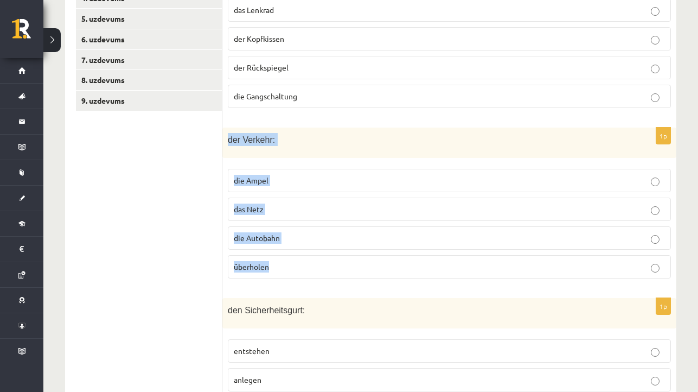
drag, startPoint x: 228, startPoint y: 136, endPoint x: 288, endPoint y: 263, distance: 140.6
click at [288, 263] on div "1p der Verkehr: die Ampel das Netz die Autobahn überholen" at bounding box center [450, 208] width 454 height 160
copy div "der Verkehr: die Ampel das Netz die Autobahn überholen"
click at [294, 262] on p "überholen" at bounding box center [449, 266] width 431 height 11
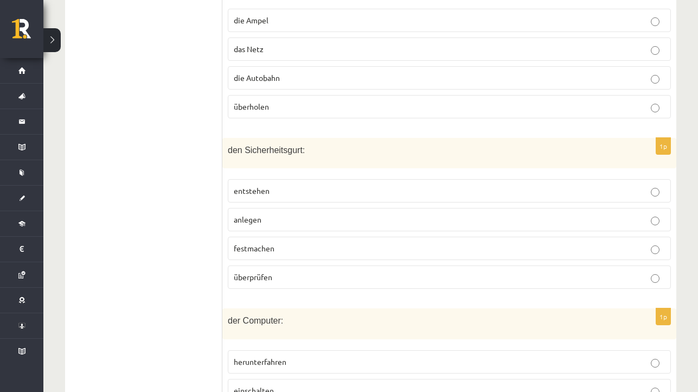
scroll to position [572, 0]
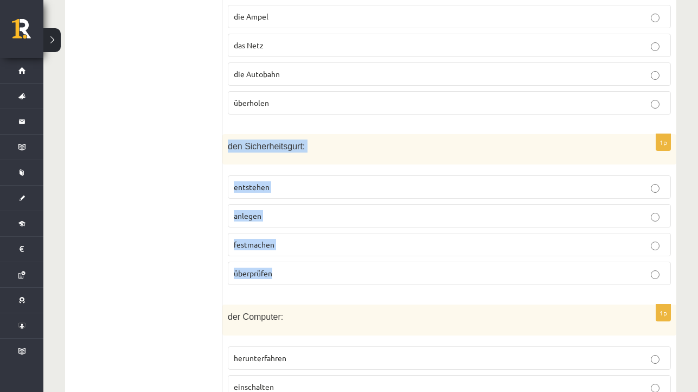
drag, startPoint x: 227, startPoint y: 142, endPoint x: 287, endPoint y: 270, distance: 141.3
click at [287, 270] on div "1p den Sicherheitsgurt: entstehen anlegen festmachen überprüfen" at bounding box center [450, 214] width 454 height 160
copy div "den Sicherheitsgurt: entstehen anlegen festmachen überprüfen"
click at [283, 188] on p "entstehen" at bounding box center [449, 186] width 431 height 11
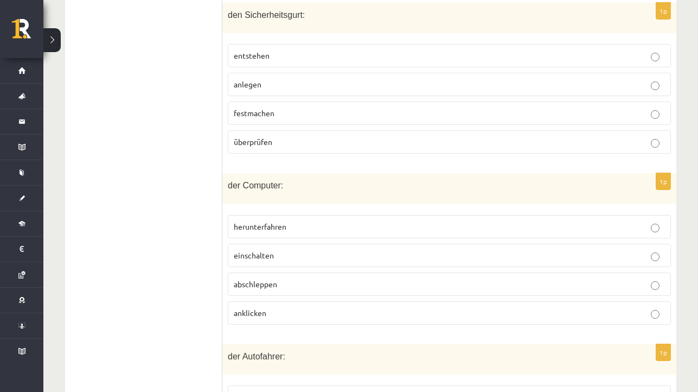
scroll to position [721, 0]
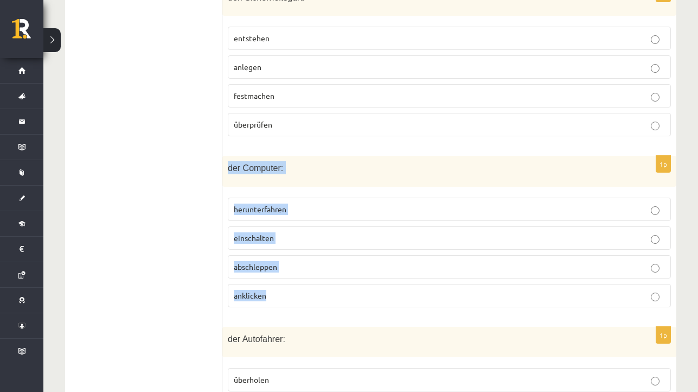
drag, startPoint x: 229, startPoint y: 164, endPoint x: 283, endPoint y: 294, distance: 140.4
click at [283, 294] on div "1p der Computer: herunterfahren einschalten abschleppen anklicken" at bounding box center [450, 236] width 454 height 160
copy div "der Computer: herunterfahren einschalten abschleppen anklicken"
click at [284, 263] on p "abschleppen" at bounding box center [449, 266] width 431 height 11
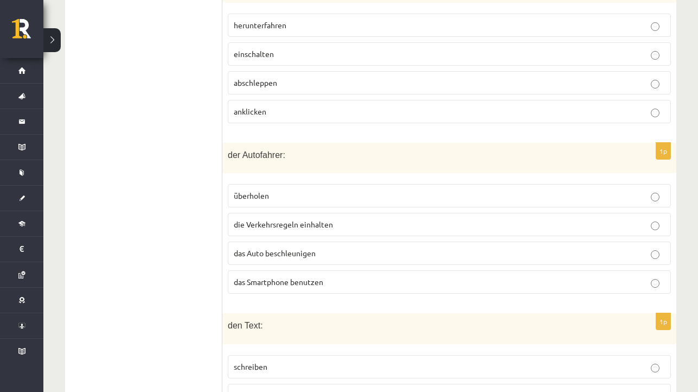
scroll to position [905, 0]
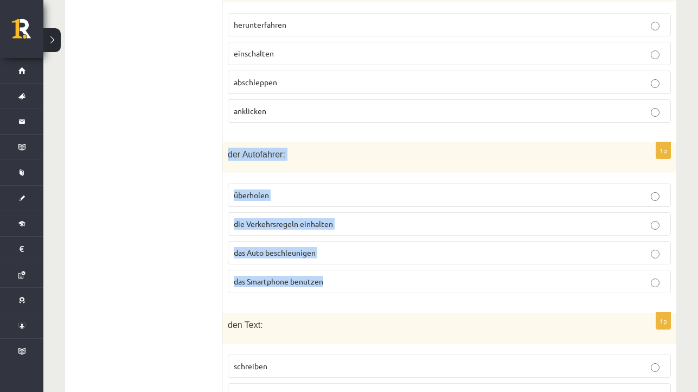
drag, startPoint x: 229, startPoint y: 150, endPoint x: 348, endPoint y: 281, distance: 177.1
click at [348, 282] on div "1p der Autofahrer: überholen die Verkehrsregeln einhalten das Auto beschleunige…" at bounding box center [450, 222] width 454 height 160
copy div "der Autofahrer: überholen die Verkehrsregeln einhalten das Auto beschleunigen d…"
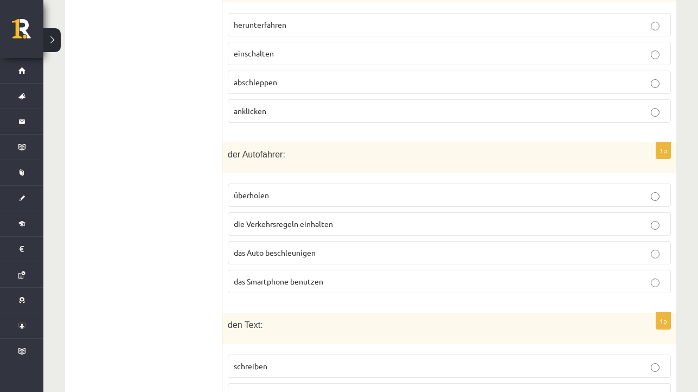
click at [303, 280] on span "das Smartphone benutzen" at bounding box center [279, 281] width 90 height 10
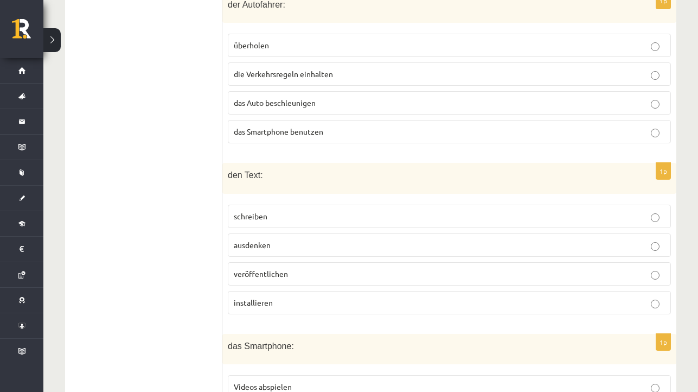
scroll to position [1059, 0]
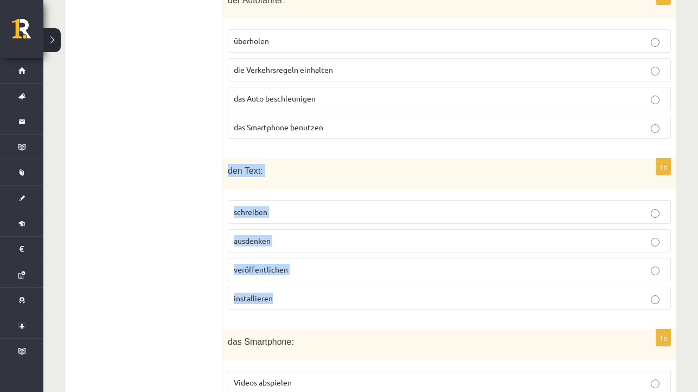
drag, startPoint x: 227, startPoint y: 168, endPoint x: 290, endPoint y: 291, distance: 138.4
click at [290, 292] on div "1p den Text: schreiben ausdenken veröffentlichen installieren" at bounding box center [450, 238] width 454 height 160
copy div "den Text: schreiben ausdenken veröffentlichen installieren"
click at [302, 293] on p "installieren" at bounding box center [449, 298] width 431 height 11
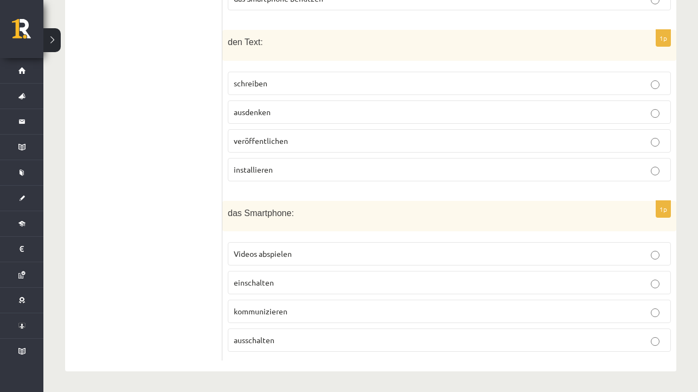
scroll to position [1184, 0]
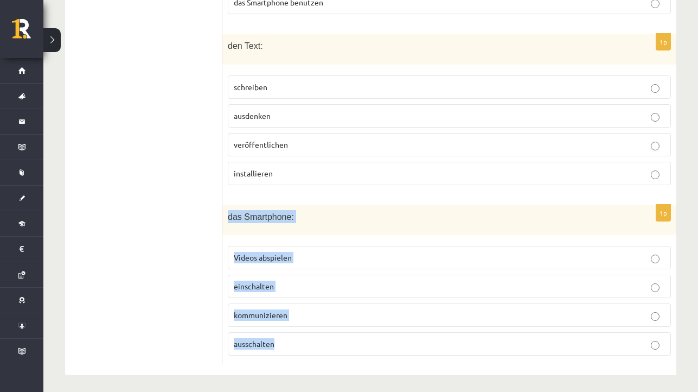
drag, startPoint x: 226, startPoint y: 208, endPoint x: 309, endPoint y: 342, distance: 157.4
click at [309, 342] on div "1p das Smartphone: Videos abspielen einschalten kommunizieren ausschalten" at bounding box center [450, 285] width 454 height 160
copy div "das Smartphone: Videos abspielen einschalten kommunizieren ausschalten"
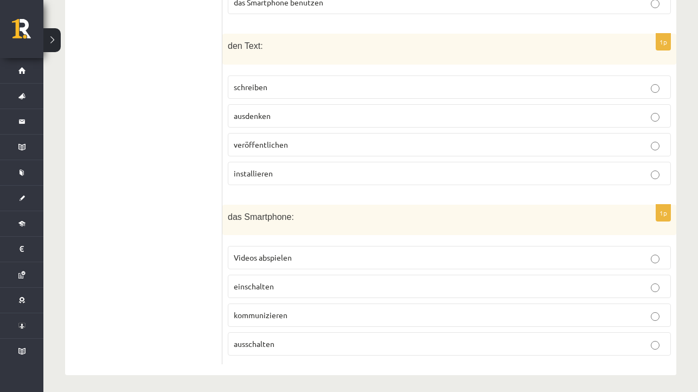
click at [280, 310] on span "kommunizieren" at bounding box center [261, 315] width 54 height 10
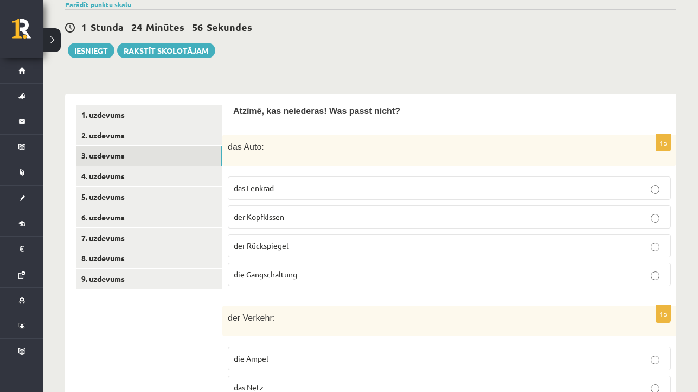
scroll to position [233, 0]
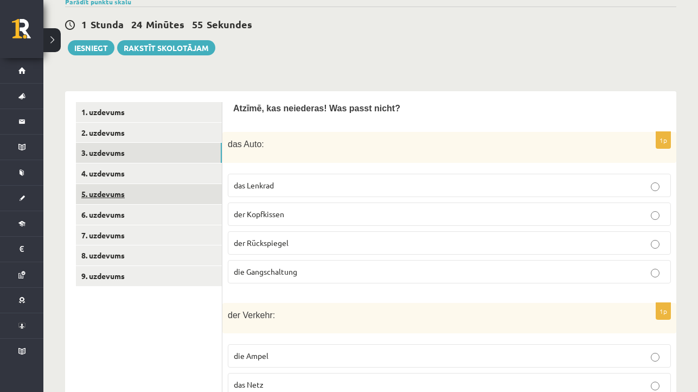
click at [189, 185] on link "5. uzdevums" at bounding box center [149, 194] width 146 height 20
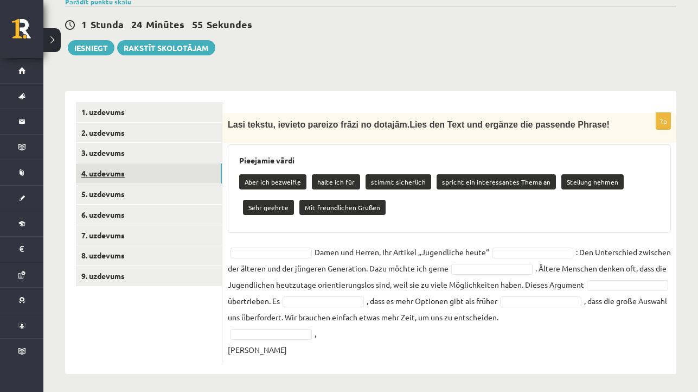
click at [188, 175] on link "4. uzdevums" at bounding box center [149, 173] width 146 height 20
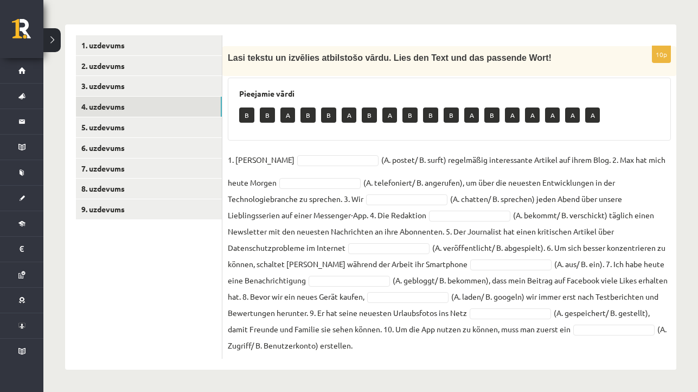
scroll to position [299, 0]
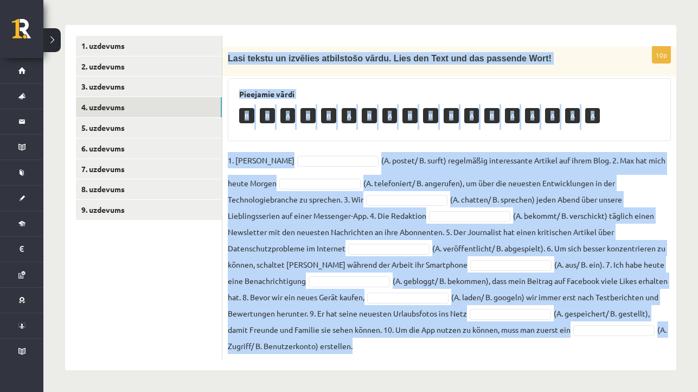
drag, startPoint x: 228, startPoint y: 56, endPoint x: 408, endPoint y: 340, distance: 335.9
click at [408, 340] on div "10p Lasi tekstu un izvēlies atbilstošo vārdu. Lies den Text und das passende Wo…" at bounding box center [450, 203] width 454 height 313
copy div "Lasi tekstu un izvēlies atbilstošo vārdu. Lies den Text und das passende Wort! …"
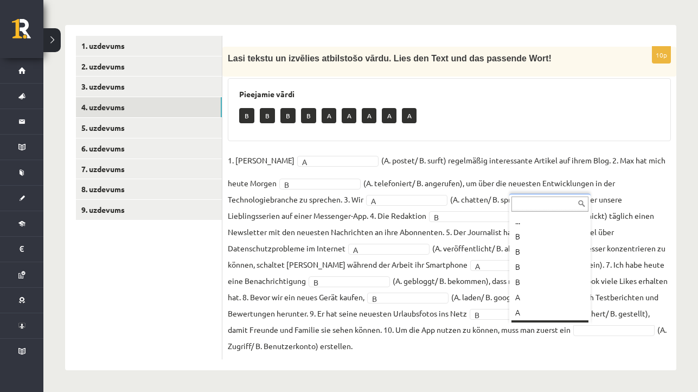
scroll to position [13, 0]
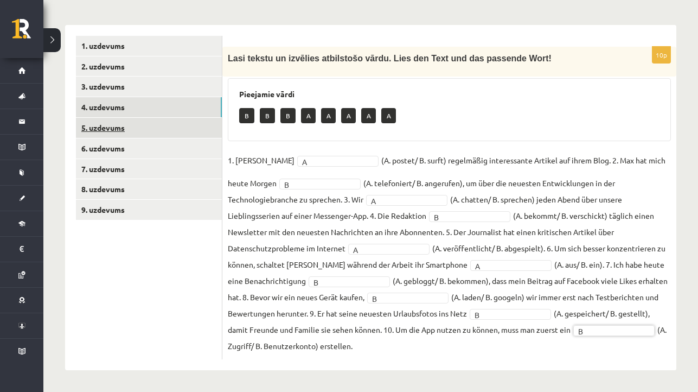
click at [212, 128] on link "5. uzdevums" at bounding box center [149, 128] width 146 height 20
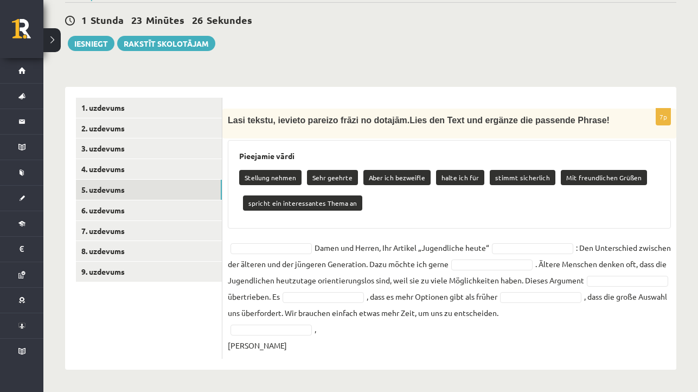
scroll to position [253, 0]
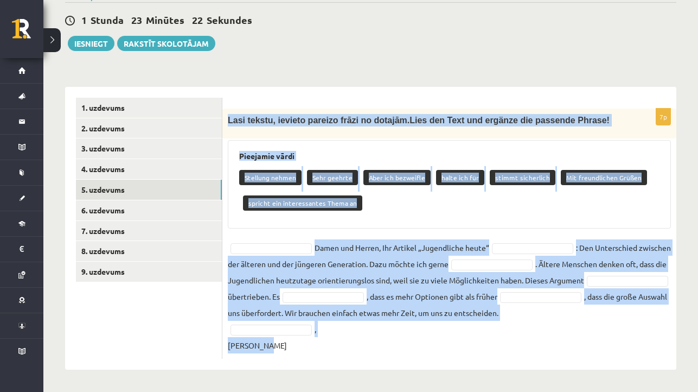
drag, startPoint x: 228, startPoint y: 101, endPoint x: 295, endPoint y: 346, distance: 253.8
click at [295, 346] on div "7p Lasi tekstu, ievieto pareizo frāzi no dotajām. Lies den Text und ergänze die…" at bounding box center [450, 234] width 454 height 250
copy div "Lasi tekstu, ievieto pareizo frāzi no dotajām. Lies den Text und ergänze die pa…"
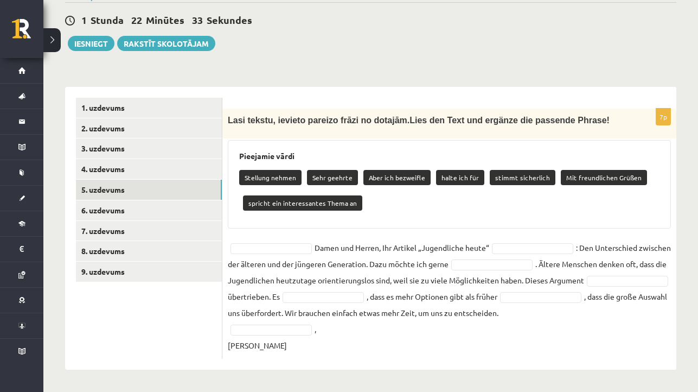
click at [208, 309] on ul "1. uzdevums 2. uzdevums 3. uzdevums 4. uzdevums 5. uzdevums 6. uzdevums 7. uzde…" at bounding box center [149, 228] width 147 height 261
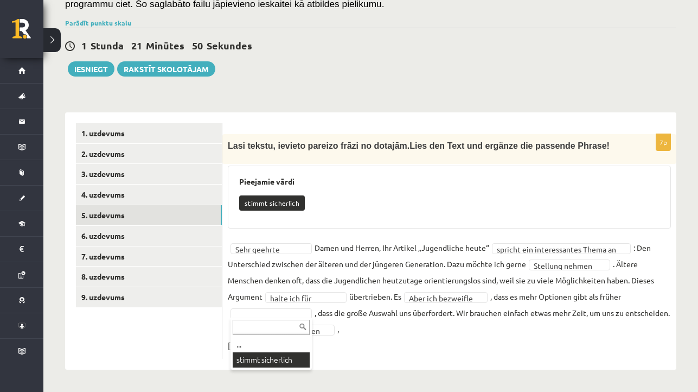
scroll to position [202, 0]
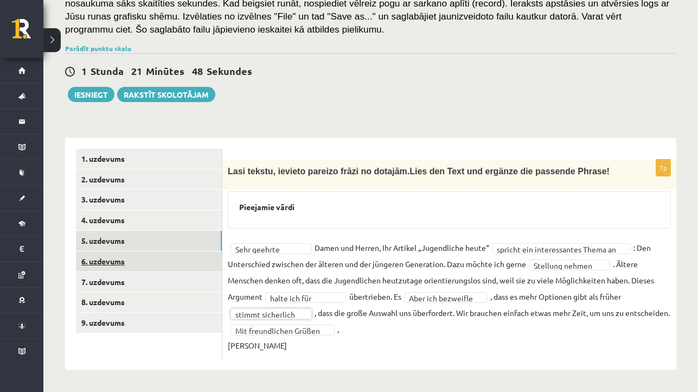
click at [156, 251] on link "6. uzdevums" at bounding box center [149, 261] width 146 height 20
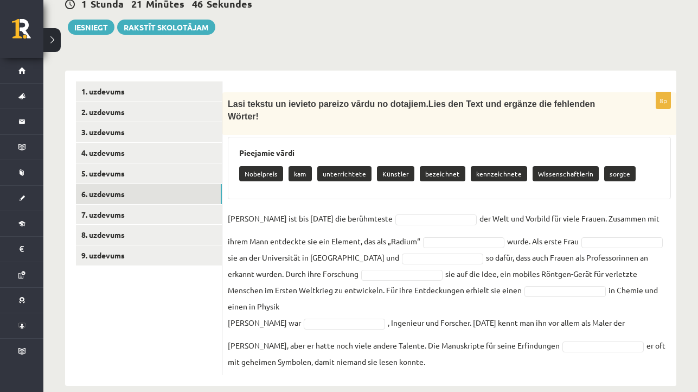
scroll to position [253, 0]
drag, startPoint x: 227, startPoint y: 101, endPoint x: 384, endPoint y: 345, distance: 289.0
click at [384, 345] on div "8p Lasi tekstu un ievieto pareizo vārdu no dotajiem. Lies den Text und ergänze …" at bounding box center [450, 234] width 454 height 283
click at [194, 281] on ul "1. uzdevums 2. uzdevums 3. uzdevums 4. uzdevums 5. uzdevums 6. uzdevums 7. uzde…" at bounding box center [149, 229] width 147 height 294
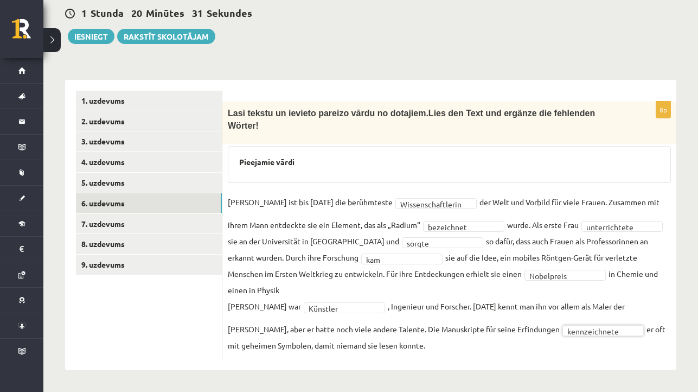
scroll to position [227, 0]
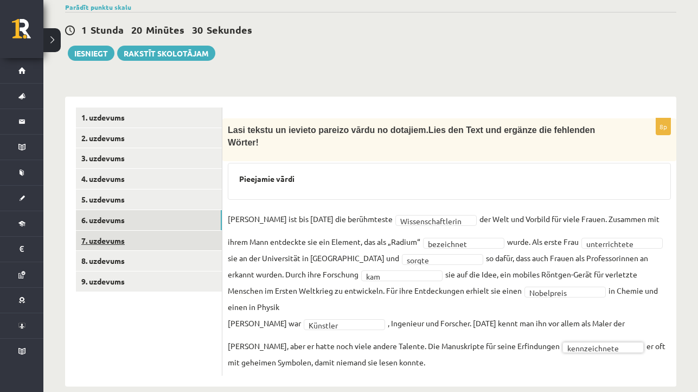
click at [193, 234] on link "7. uzdevums" at bounding box center [149, 241] width 146 height 20
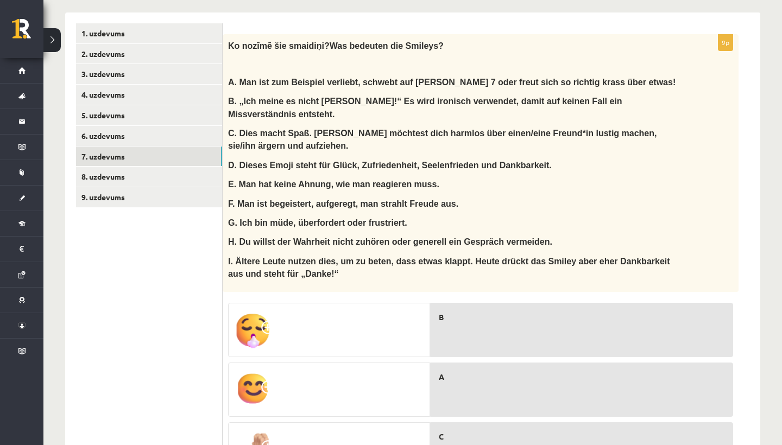
scroll to position [304, 0]
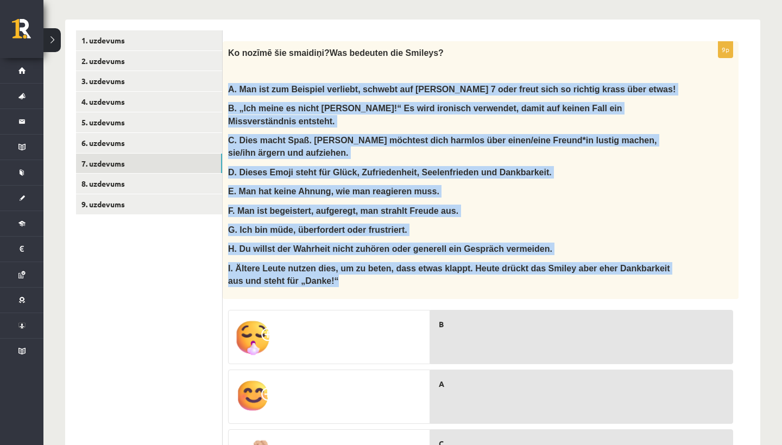
drag, startPoint x: 228, startPoint y: 87, endPoint x: 363, endPoint y: 280, distance: 235.5
click at [363, 280] on div "Ko noz īmē šie smaidiņi? Was bedeuten die Smileys? A. Man ist zum Beispiel verl…" at bounding box center [481, 170] width 516 height 258
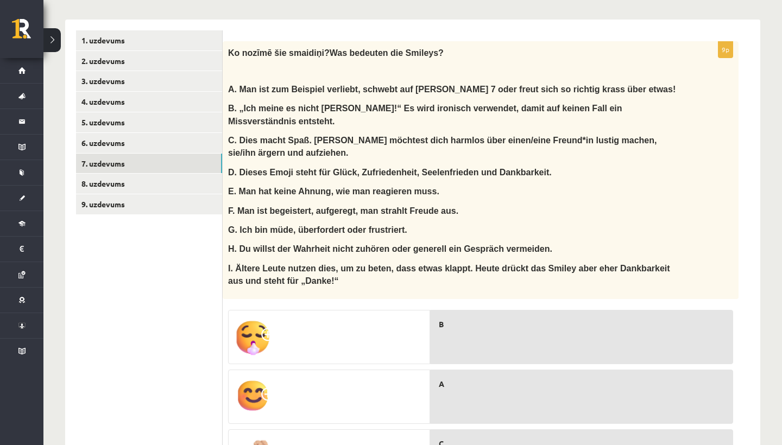
click at [217, 294] on ul "1. uzdevums 2. uzdevums 3. uzdevums 4. uzdevums 5. uzdevums 6. uzdevums 7. uzde…" at bounding box center [149, 438] width 147 height 817
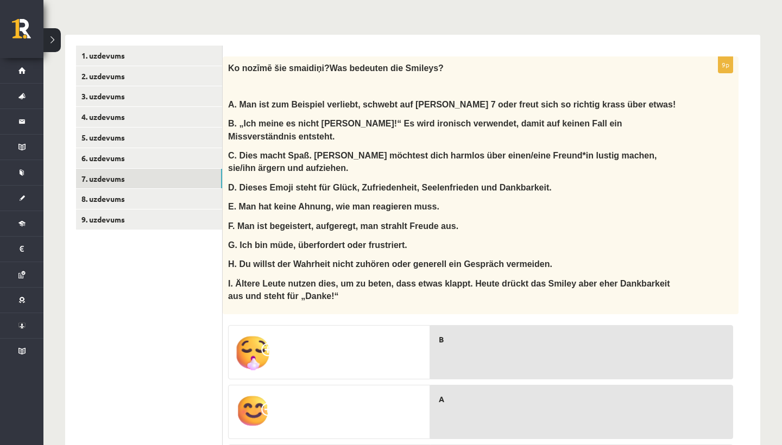
scroll to position [289, 0]
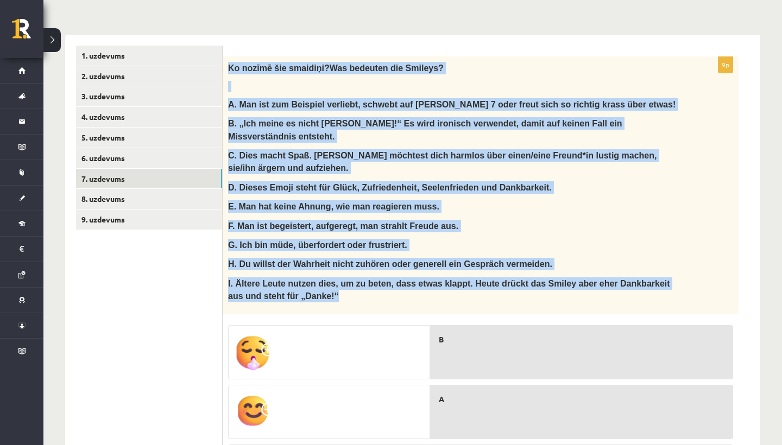
drag, startPoint x: 228, startPoint y: 66, endPoint x: 377, endPoint y: 291, distance: 269.7
click at [377, 291] on div "Ko noz īmē šie smaidiņi? Was bedeuten die Smileys? A. Man ist zum Beispiel verl…" at bounding box center [481, 185] width 516 height 258
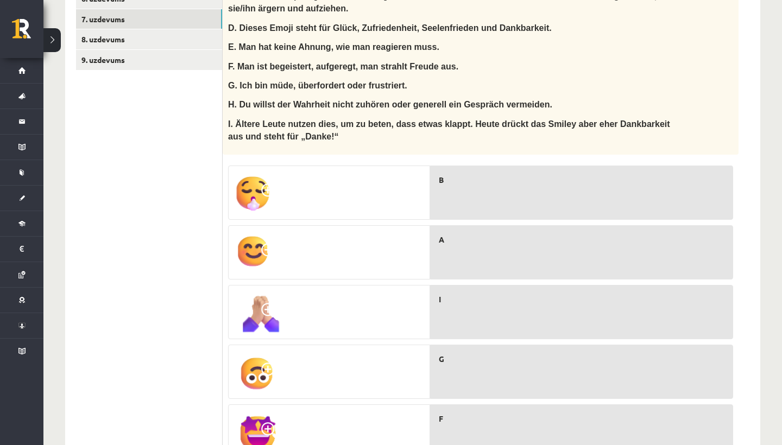
click at [185, 309] on ul "1. uzdevums 2. uzdevums 3. uzdevums 4. uzdevums 5. uzdevums 6. uzdevums 7. uzde…" at bounding box center [149, 294] width 147 height 817
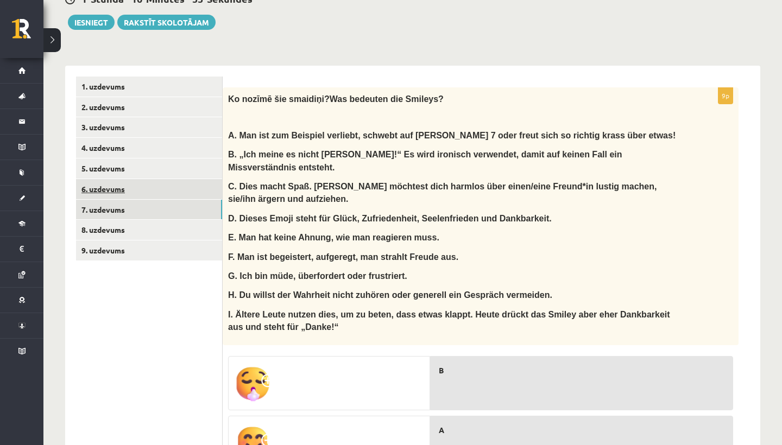
scroll to position [256, 0]
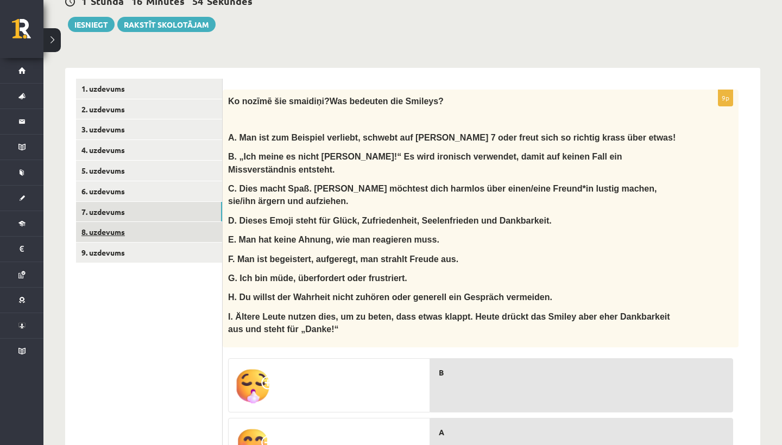
click at [203, 233] on link "8. uzdevums" at bounding box center [149, 232] width 146 height 20
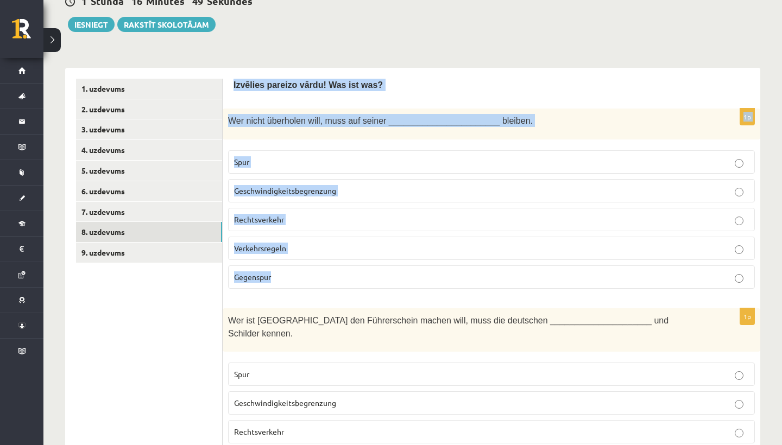
drag, startPoint x: 233, startPoint y: 85, endPoint x: 311, endPoint y: 281, distance: 210.9
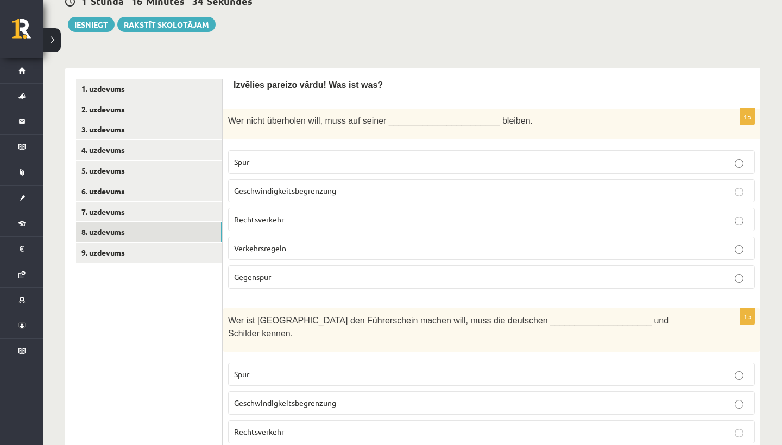
click at [304, 162] on p "Spur" at bounding box center [491, 161] width 514 height 11
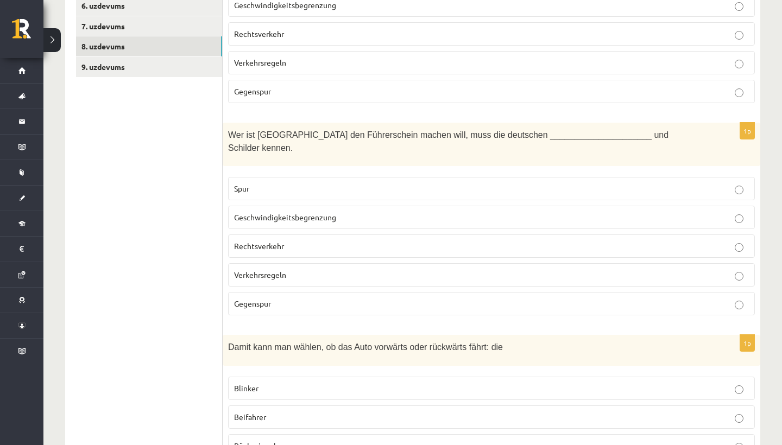
scroll to position [444, 0]
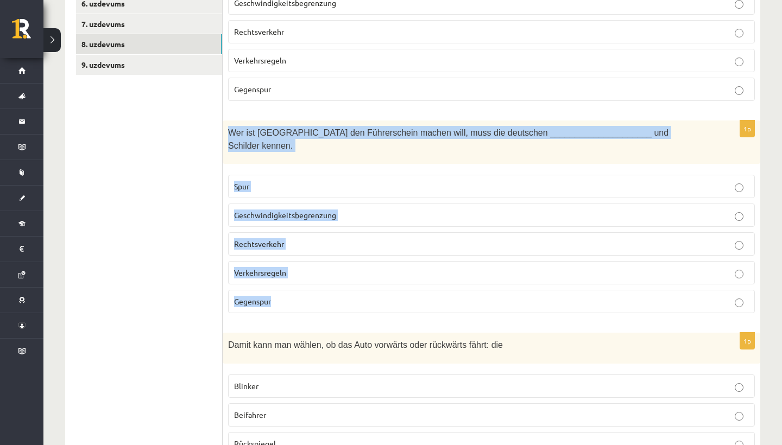
drag, startPoint x: 228, startPoint y: 129, endPoint x: 290, endPoint y: 289, distance: 171.6
click at [290, 289] on div "1p Wer ist Deutschland den Führerschein machen will, muss die deutschen _______…" at bounding box center [491, 221] width 537 height 202
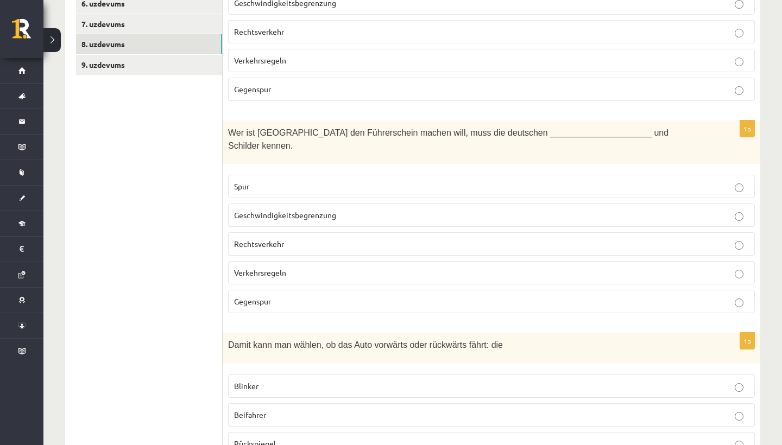
click at [306, 267] on p "Verkehrsregeln" at bounding box center [491, 272] width 514 height 11
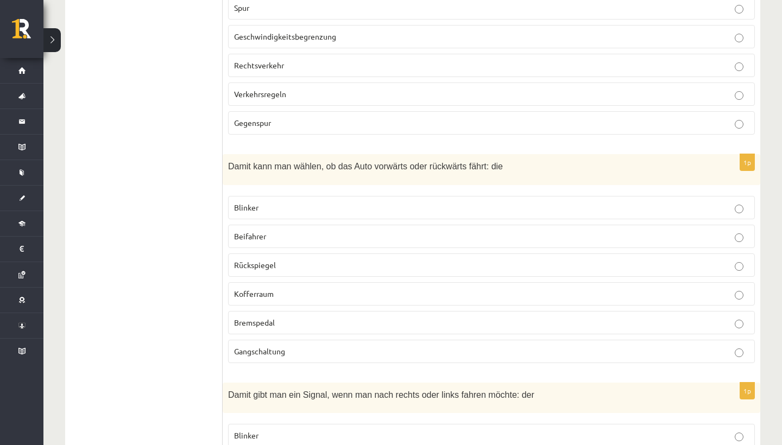
scroll to position [630, 0]
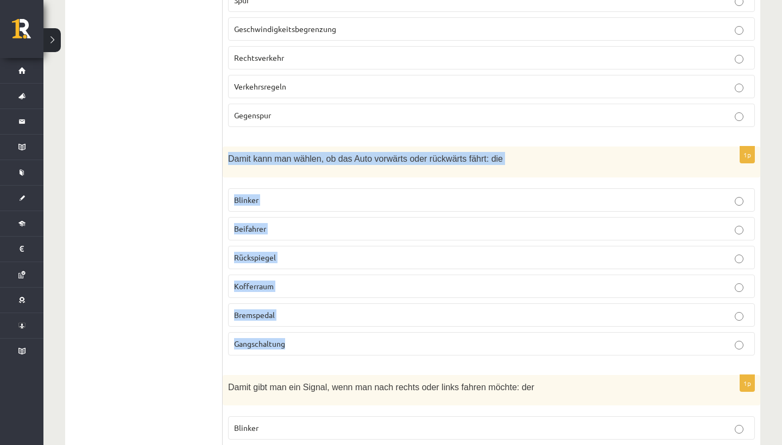
drag, startPoint x: 226, startPoint y: 137, endPoint x: 311, endPoint y: 329, distance: 210.2
click at [312, 330] on div "1p Damit kann man wählen, ob das Auto vorwärts oder rückwärts fährt: die Blinke…" at bounding box center [491, 255] width 537 height 217
click at [300, 334] on label "Gangschaltung" at bounding box center [491, 343] width 526 height 23
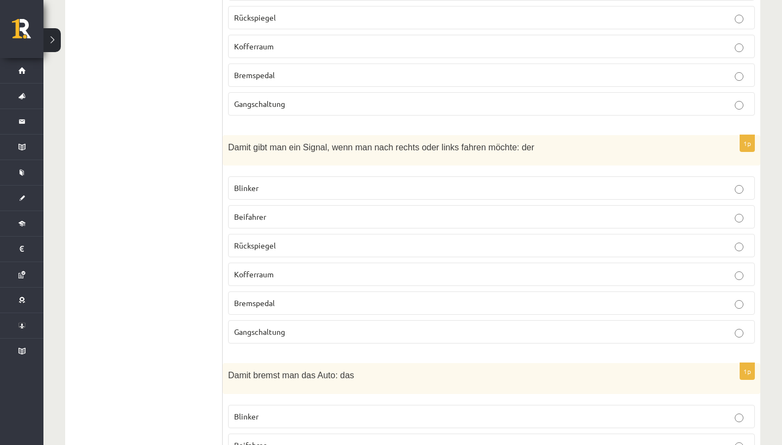
scroll to position [874, 0]
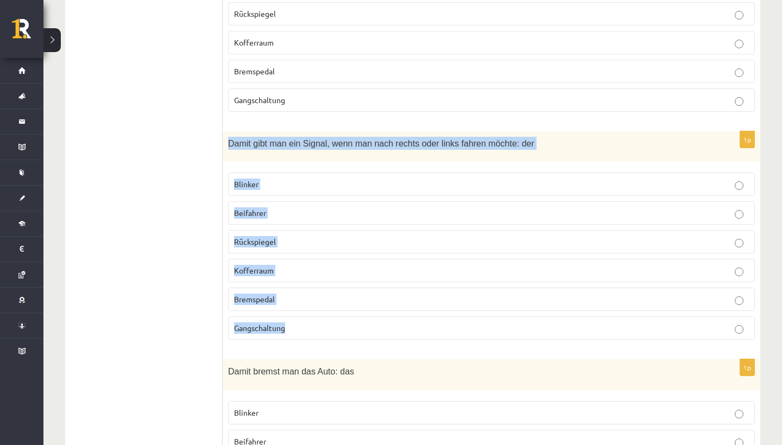
drag, startPoint x: 227, startPoint y: 126, endPoint x: 306, endPoint y: 310, distance: 200.1
click at [306, 310] on div "1p Damit gibt man ein Signal, wenn man nach rechts oder links fahren möchte: de…" at bounding box center [491, 239] width 537 height 217
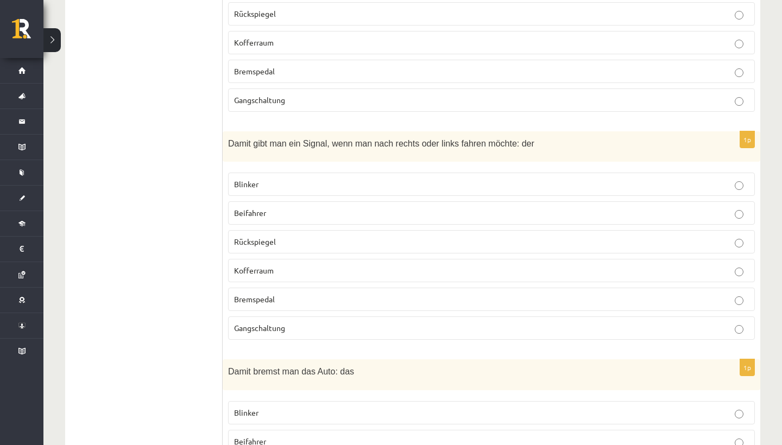
click at [303, 179] on p "Blinker" at bounding box center [491, 184] width 514 height 11
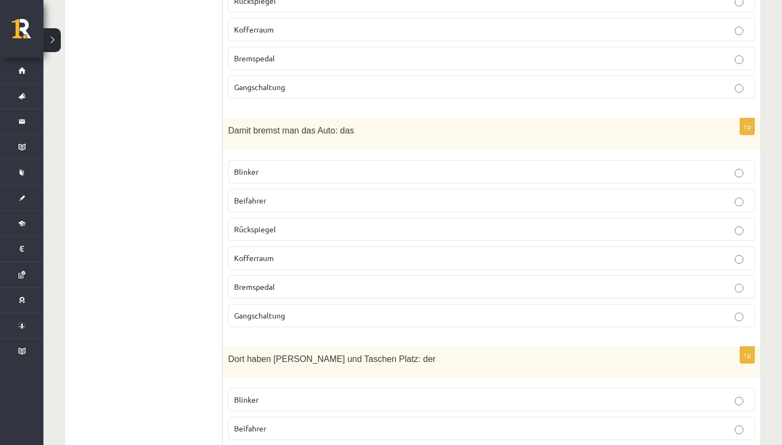
scroll to position [1127, 0]
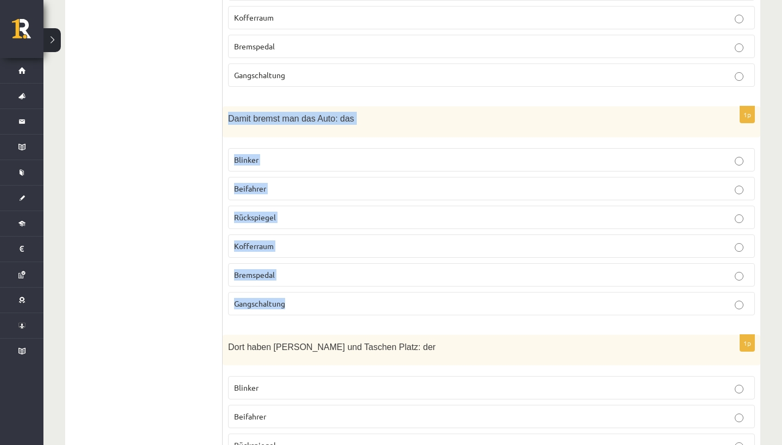
drag, startPoint x: 228, startPoint y: 100, endPoint x: 299, endPoint y: 293, distance: 204.9
click at [300, 293] on div "1p Damit bremst man das Auto: das Blinker Beifahrer Rückspiegel Kofferraum Brem…" at bounding box center [491, 214] width 537 height 217
click at [308, 269] on p "Bremspedal" at bounding box center [491, 274] width 514 height 11
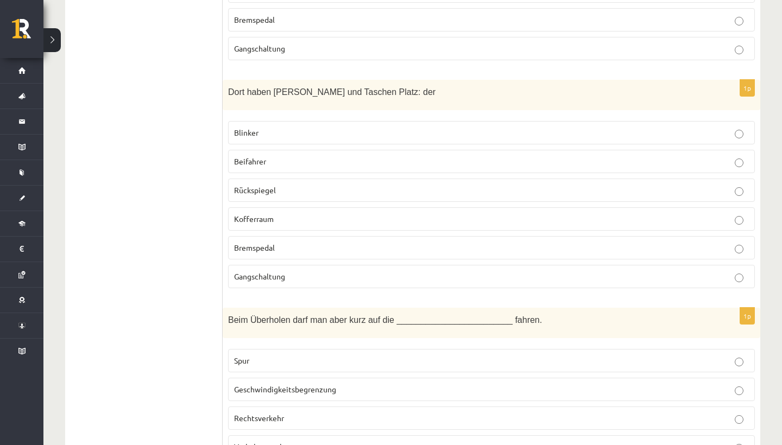
scroll to position [1385, 0]
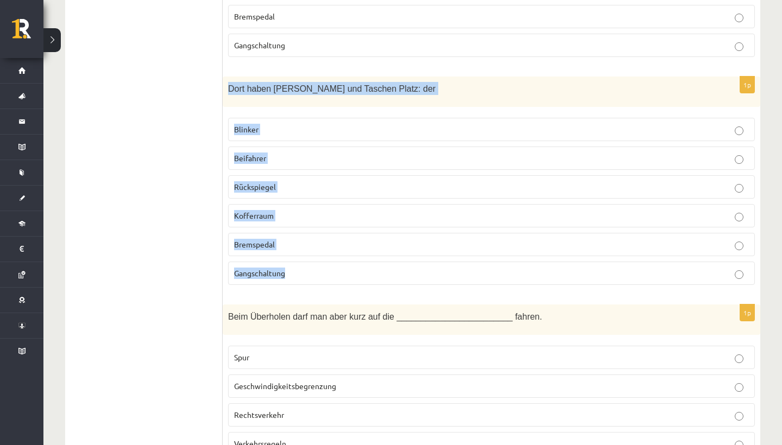
drag, startPoint x: 225, startPoint y: 69, endPoint x: 303, endPoint y: 262, distance: 208.2
click at [303, 262] on div "1p Dort haben Koffer und Taschen Platz: der Blinker Beifahrer Rückspiegel Koffe…" at bounding box center [491, 185] width 537 height 217
click at [308, 210] on p "Kofferraum" at bounding box center [491, 215] width 514 height 11
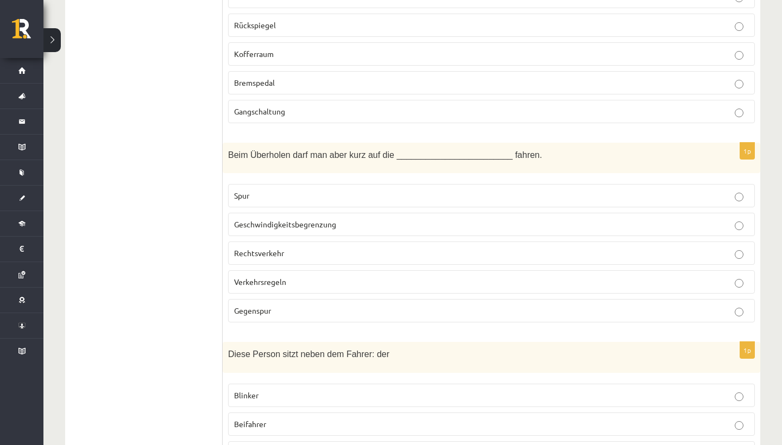
scroll to position [1554, 0]
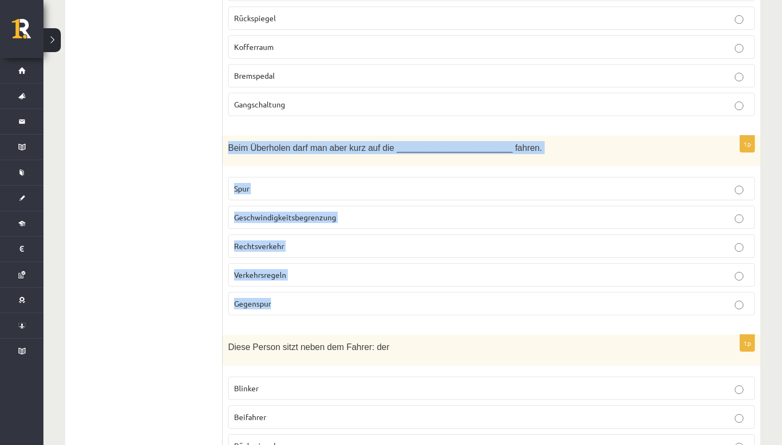
drag, startPoint x: 227, startPoint y: 127, endPoint x: 299, endPoint y: 293, distance: 181.1
click at [299, 294] on div "1p Beim Überholen darf man aber kurz auf die ________________________ fahren. S…" at bounding box center [491, 230] width 537 height 188
click at [315, 298] on p "Gegenspur" at bounding box center [491, 303] width 514 height 11
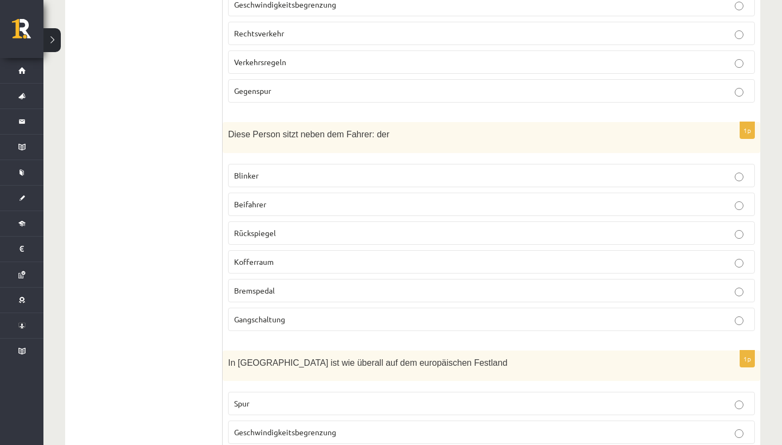
scroll to position [1772, 0]
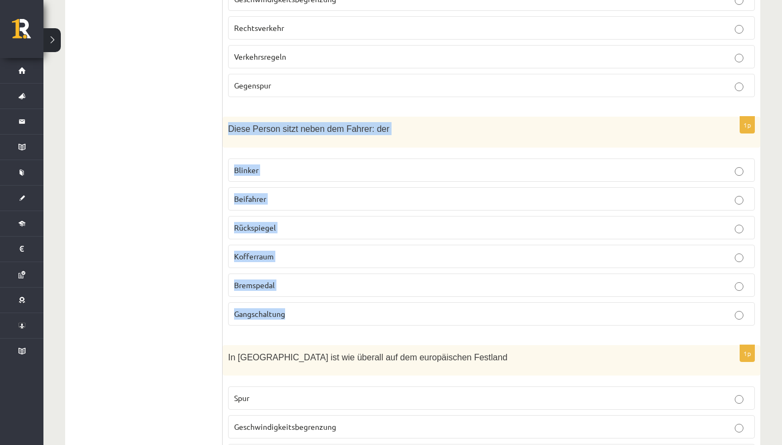
drag, startPoint x: 227, startPoint y: 109, endPoint x: 300, endPoint y: 298, distance: 202.2
click at [300, 298] on div "1p Diese Person sitzt neben dem Fahrer: der Blinker Beifahrer Rückspiegel Koffe…" at bounding box center [491, 225] width 537 height 217
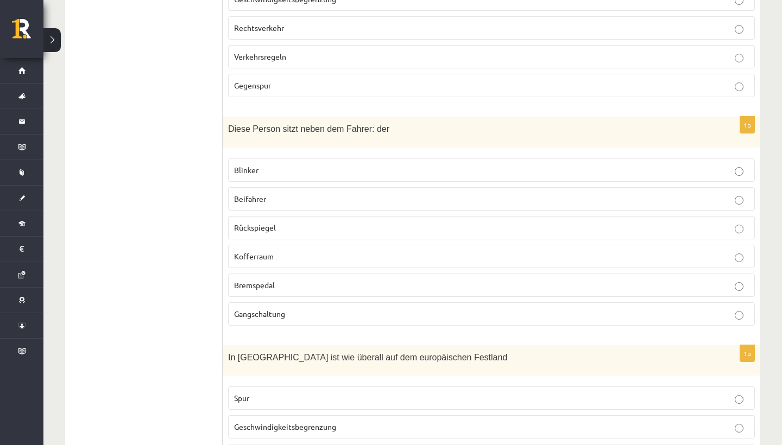
click at [306, 193] on p "Beifahrer" at bounding box center [491, 198] width 514 height 11
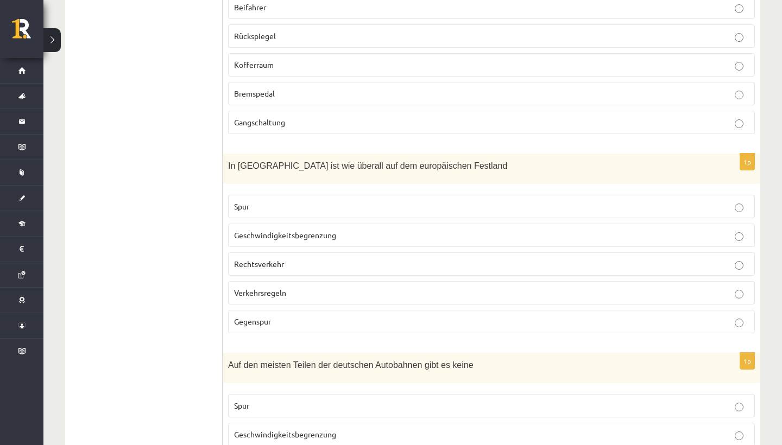
scroll to position [1984, 0]
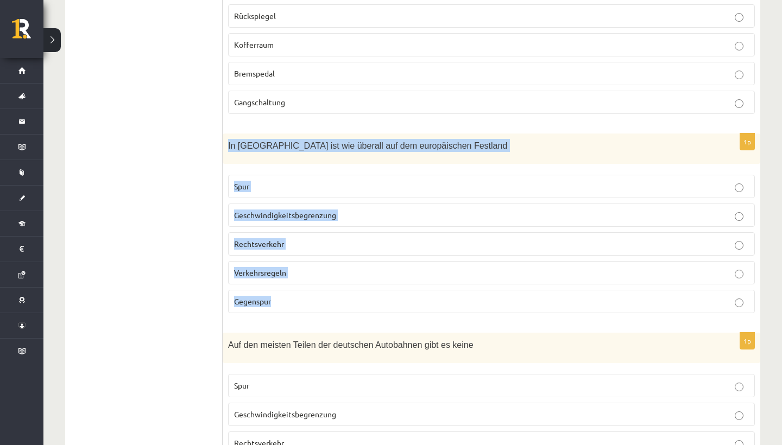
drag, startPoint x: 226, startPoint y: 122, endPoint x: 312, endPoint y: 283, distance: 181.8
click at [312, 283] on div "1p In Deutschland ist wie überall auf dem europäischen Festland Spur Geschwindi…" at bounding box center [491, 228] width 537 height 188
drag, startPoint x: 312, startPoint y: 283, endPoint x: 277, endPoint y: 167, distance: 121.1
click at [310, 296] on p "Gegenspur" at bounding box center [491, 301] width 514 height 11
drag, startPoint x: 226, startPoint y: 124, endPoint x: 305, endPoint y: 284, distance: 179.1
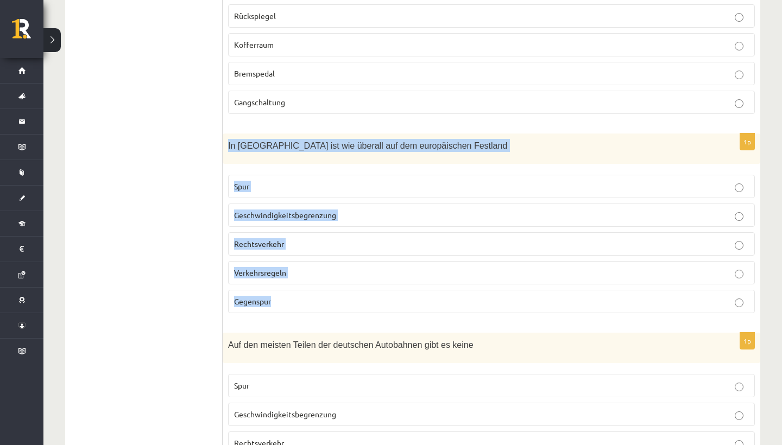
click at [305, 285] on div "1p In Deutschland ist wie überall auf dem europäischen Festland Spur Geschwindi…" at bounding box center [491, 228] width 537 height 188
click at [308, 238] on p "Rechtsverkehr" at bounding box center [491, 243] width 514 height 11
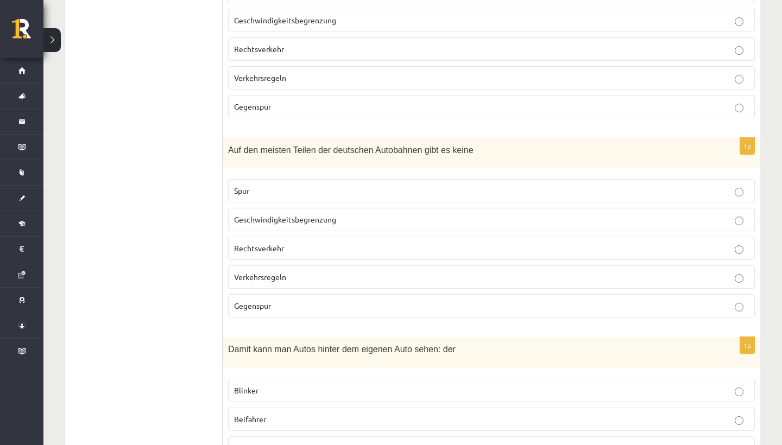
scroll to position [2188, 0]
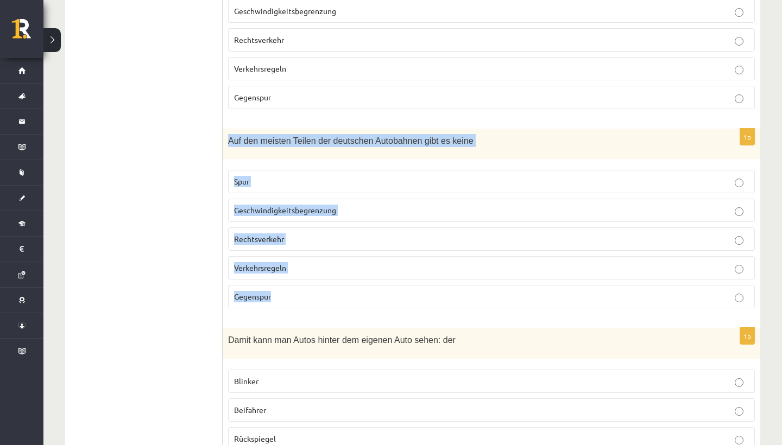
drag, startPoint x: 227, startPoint y: 117, endPoint x: 315, endPoint y: 284, distance: 189.3
click at [315, 285] on div "1p Auf den meisten Teilen der deutschen Autobahnen gibt es keine Spur Geschwind…" at bounding box center [491, 223] width 537 height 188
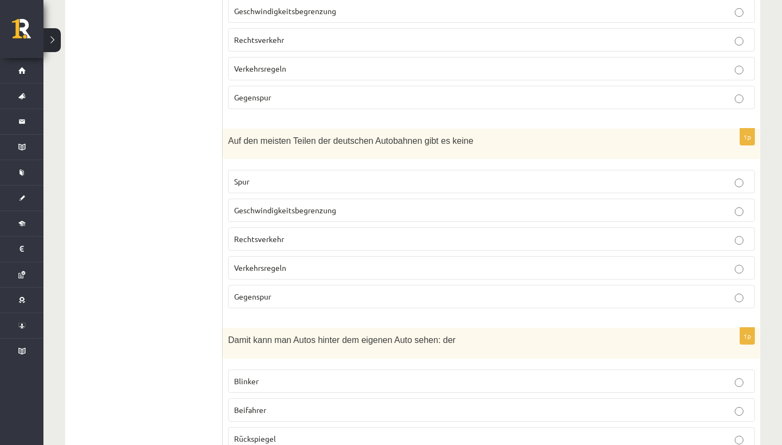
click at [306, 205] on p "Geschwindigkeitsbegrenzung" at bounding box center [491, 210] width 514 height 11
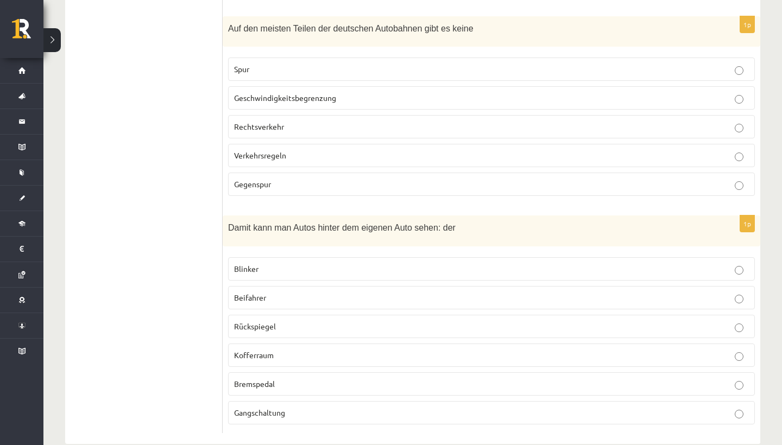
scroll to position [2300, 0]
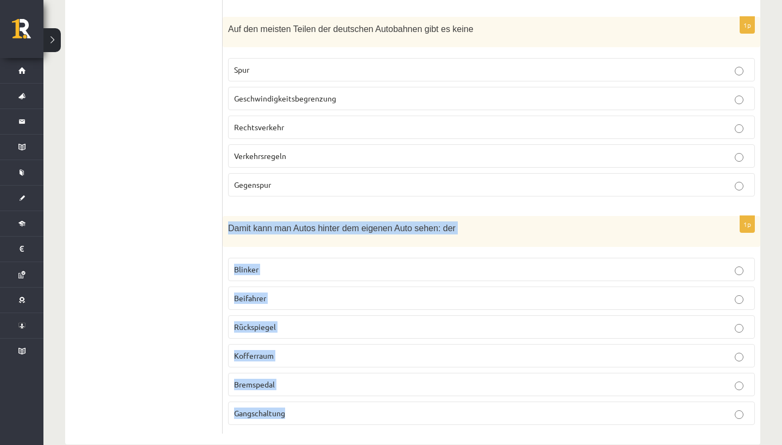
drag, startPoint x: 230, startPoint y: 207, endPoint x: 316, endPoint y: 395, distance: 206.2
click at [316, 391] on div "1p Damit kann man Autos hinter dem eigenen Auto sehen: der Blinker Beifahrer Rü…" at bounding box center [491, 324] width 537 height 217
click at [306, 321] on p "Rückspiegel" at bounding box center [491, 326] width 514 height 11
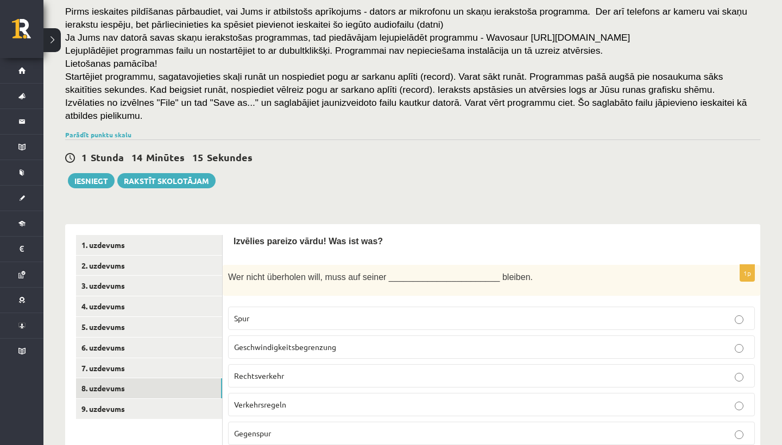
scroll to position [93, 0]
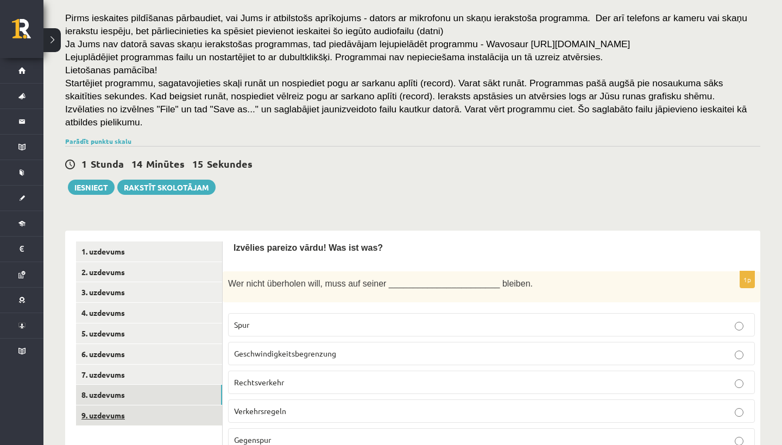
click at [203, 391] on link "9. uzdevums" at bounding box center [149, 415] width 146 height 20
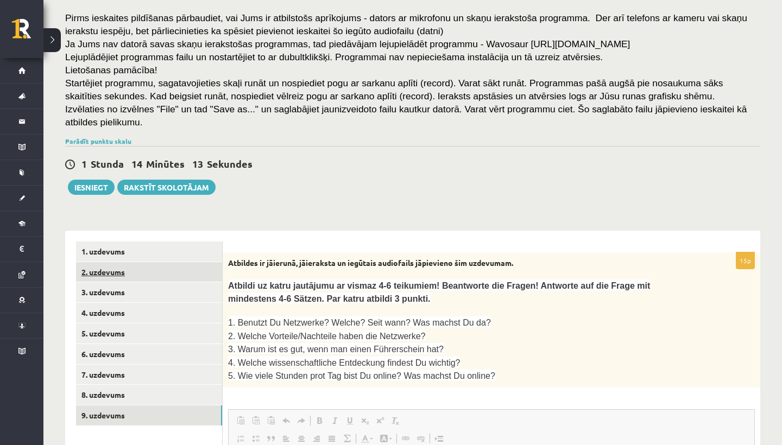
scroll to position [0, 0]
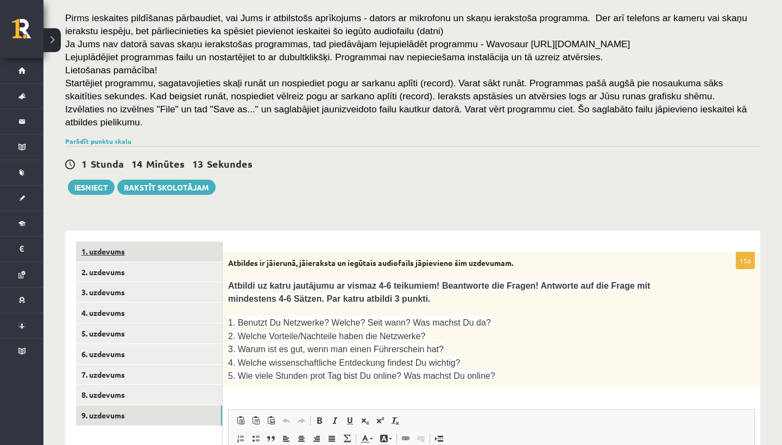
click at [199, 251] on link "1. uzdevums" at bounding box center [149, 252] width 146 height 20
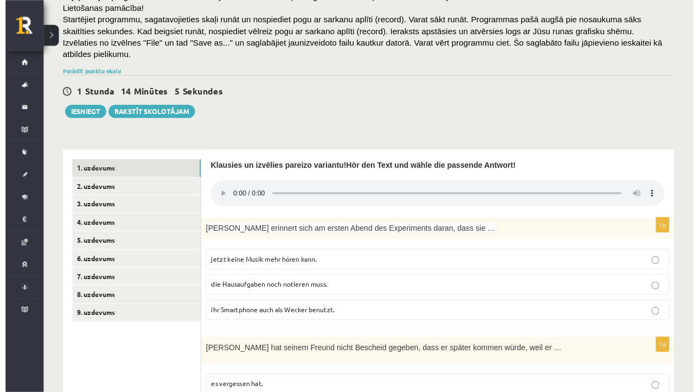
scroll to position [156, 0]
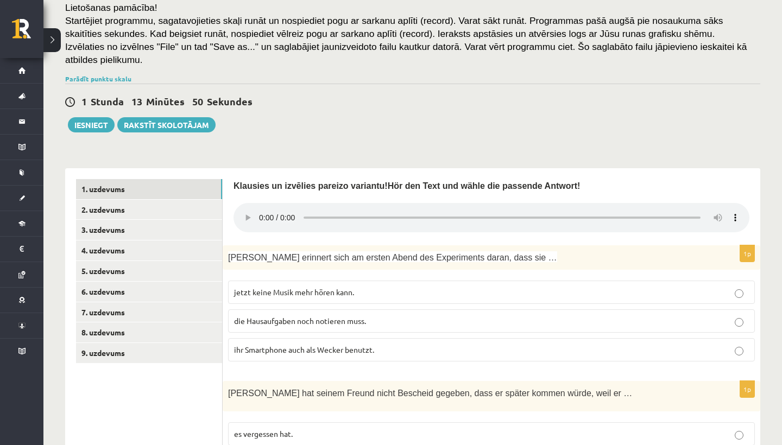
click at [261, 209] on audio at bounding box center [491, 217] width 516 height 29
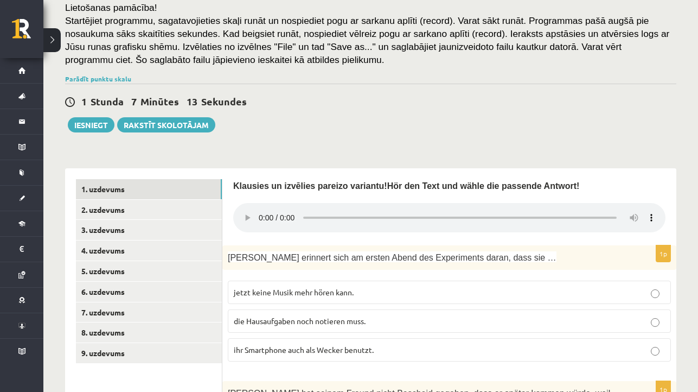
drag, startPoint x: 582, startPoint y: 208, endPoint x: 350, endPoint y: 216, distance: 232.4
click at [349, 216] on audio at bounding box center [449, 217] width 433 height 29
click at [261, 210] on audio at bounding box center [449, 217] width 433 height 29
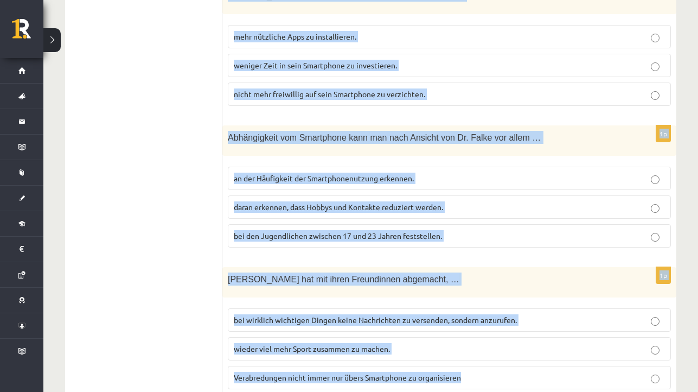
scroll to position [994, 0]
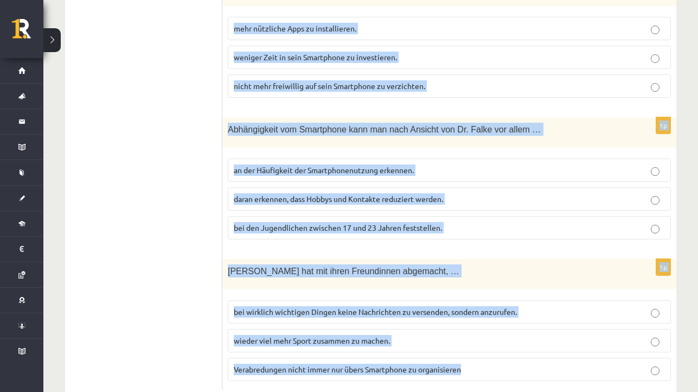
drag, startPoint x: 228, startPoint y: 201, endPoint x: 475, endPoint y: 336, distance: 281.0
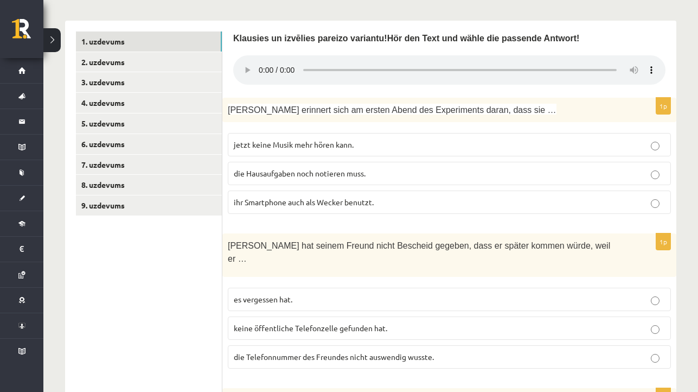
scroll to position [372, 0]
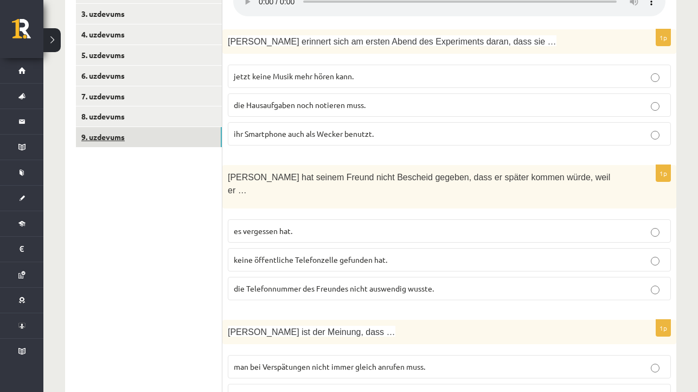
click at [193, 128] on link "9. uzdevums" at bounding box center [149, 137] width 146 height 20
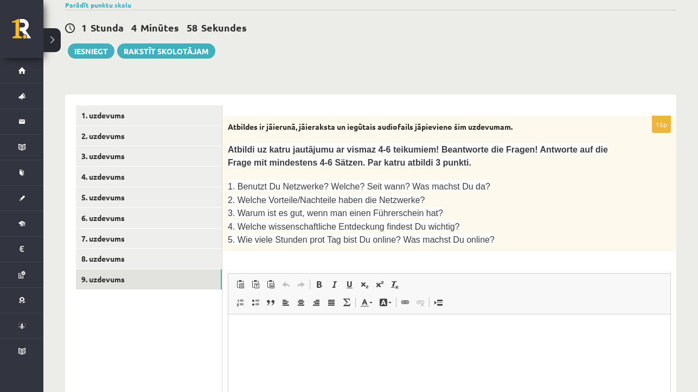
scroll to position [187, 0]
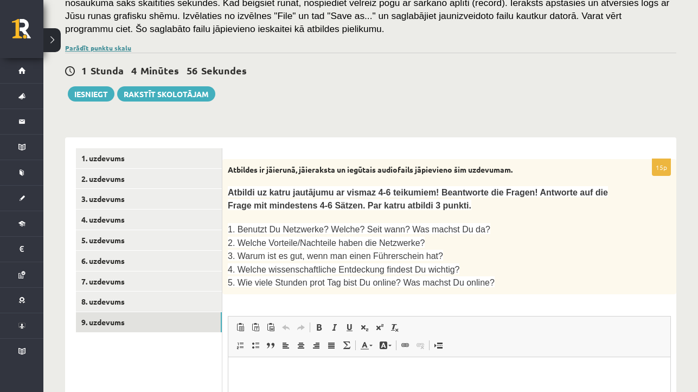
click at [90, 49] on link "Parādīt punktu skalu" at bounding box center [98, 47] width 66 height 9
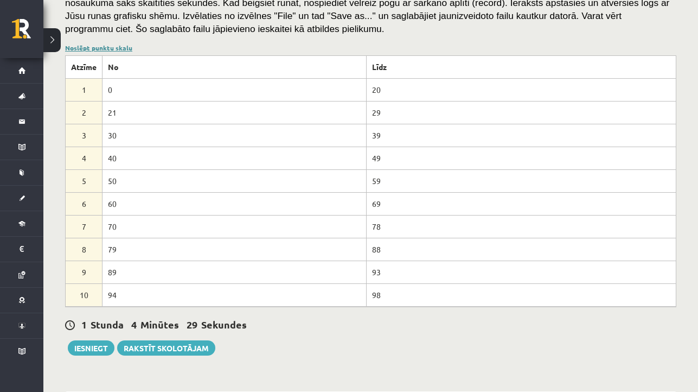
click at [117, 49] on link "Noslēpt punktu skalu" at bounding box center [98, 47] width 67 height 9
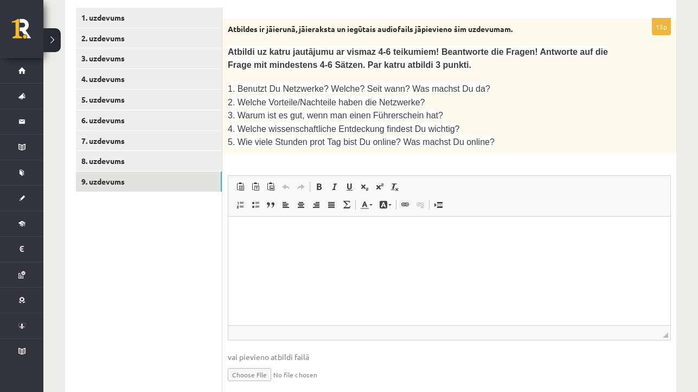
scroll to position [301, 0]
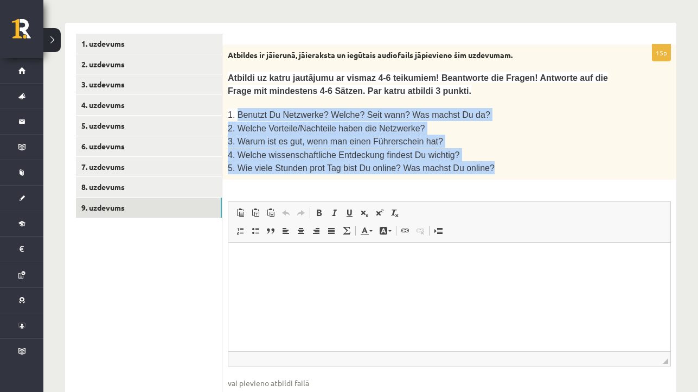
drag, startPoint x: 237, startPoint y: 110, endPoint x: 505, endPoint y: 167, distance: 274.6
click at [505, 167] on div "Atbildes ir jāierunā, jāieraksta un iegūtais audiofails jāpievieno šim uzdevuma…" at bounding box center [450, 113] width 454 height 136
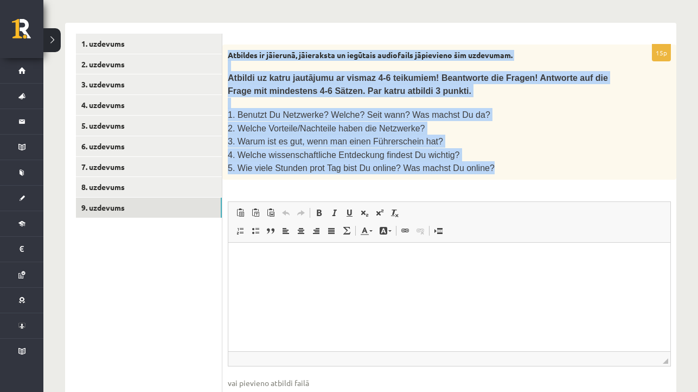
drag, startPoint x: 230, startPoint y: 52, endPoint x: 512, endPoint y: 166, distance: 305.1
click at [512, 166] on div "Atbildes ir jāierunā, jāieraksta un iegūtais audiofails jāpievieno šim uzdevuma…" at bounding box center [450, 113] width 454 height 136
click at [150, 46] on link "1. uzdevums" at bounding box center [149, 44] width 146 height 20
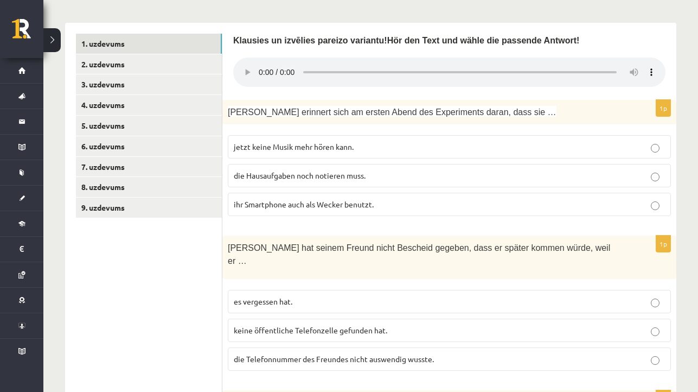
click at [284, 199] on span "ihr Smartphone auch als Wecker benutzt." at bounding box center [304, 204] width 140 height 10
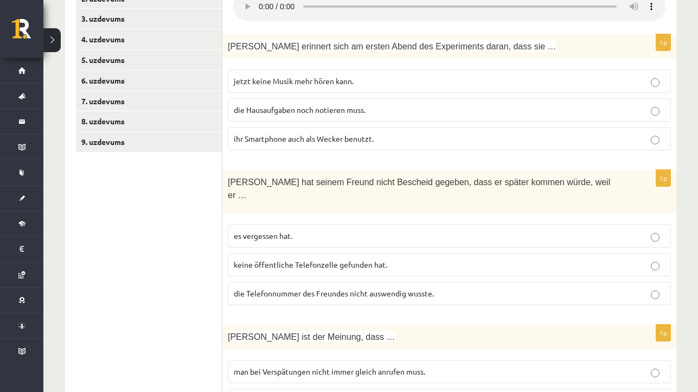
click at [301, 288] on span "die Telefonnummer des Freundes nicht auswendig wusste." at bounding box center [334, 293] width 200 height 10
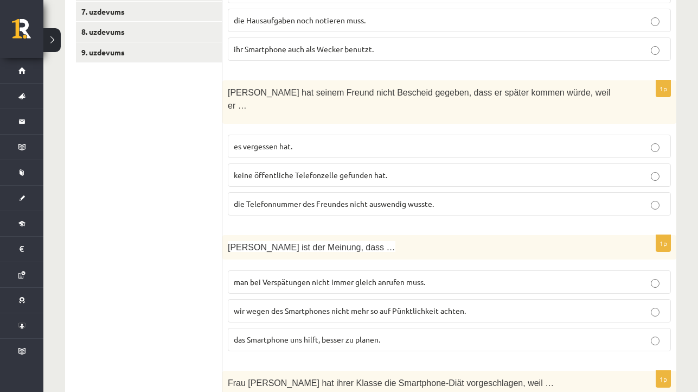
scroll to position [456, 0]
click at [294, 306] on span "wir wegen des Smartphones nicht mehr so auf Pünktlichkeit achten." at bounding box center [350, 311] width 232 height 10
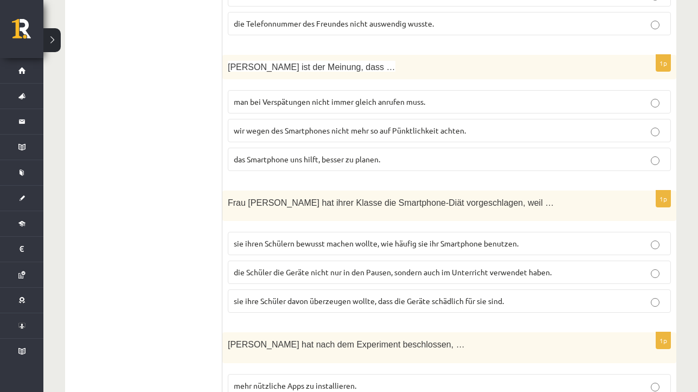
scroll to position [636, 0]
click at [294, 239] on span "sie ihren Schülern bewusst machen wollte, wie häufig sie ihr Smartphone benutze…" at bounding box center [376, 244] width 285 height 10
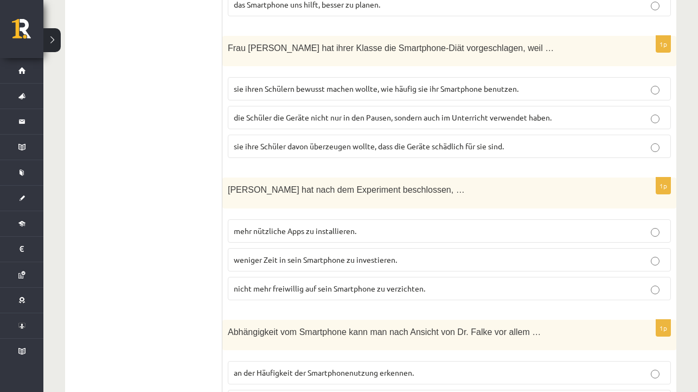
scroll to position [792, 0]
click at [308, 254] on span "weniger Zeit in sein Smartphone zu investieren." at bounding box center [315, 259] width 163 height 10
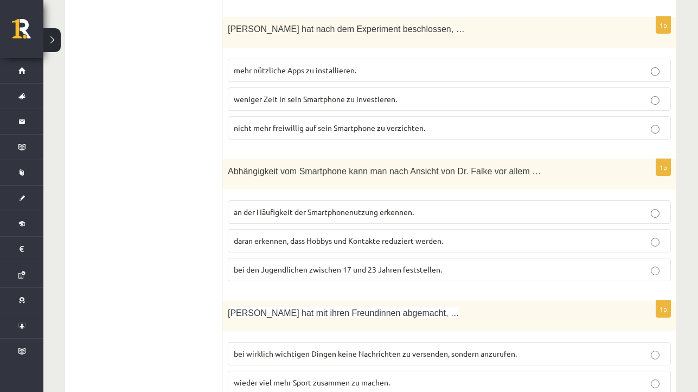
scroll to position [954, 0]
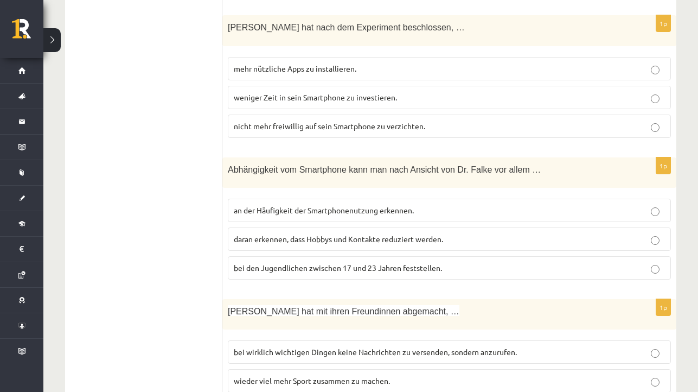
click at [307, 234] on span "daran erkennen, dass Hobbys und Kontakte reduziert werden." at bounding box center [338, 239] width 209 height 10
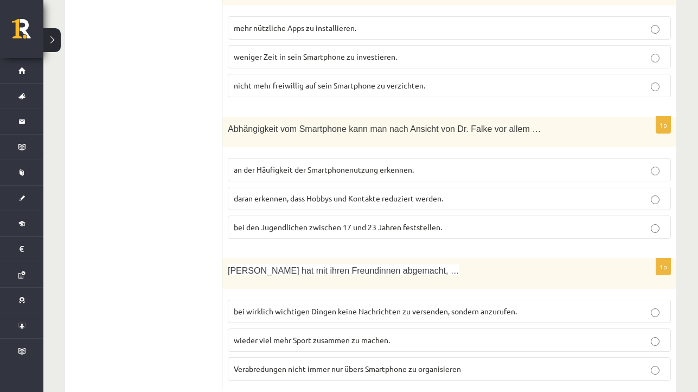
scroll to position [994, 0]
click at [297, 364] on span "Verabredungen nicht immer nur übers Smartphone zu organisieren" at bounding box center [347, 369] width 227 height 10
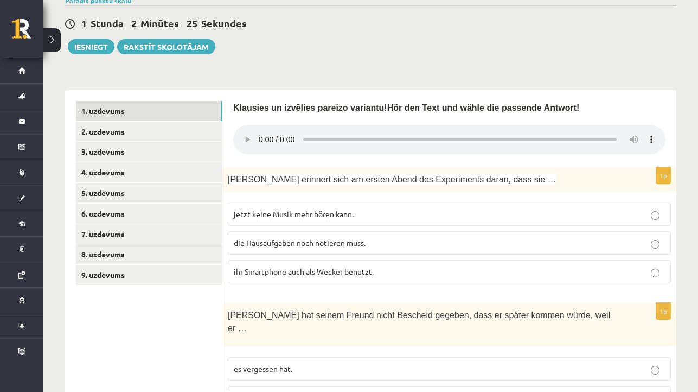
scroll to position [246, 0]
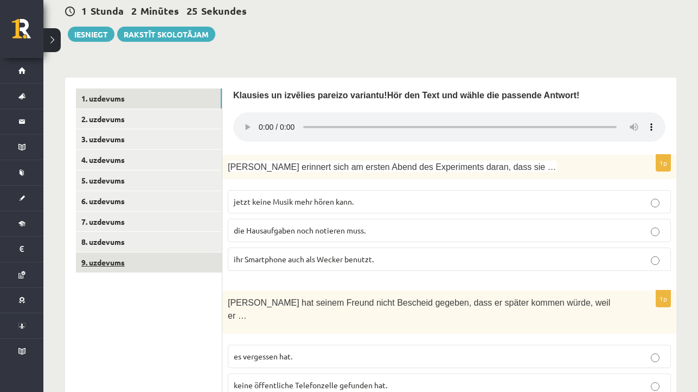
click at [204, 260] on link "9. uzdevums" at bounding box center [149, 262] width 146 height 20
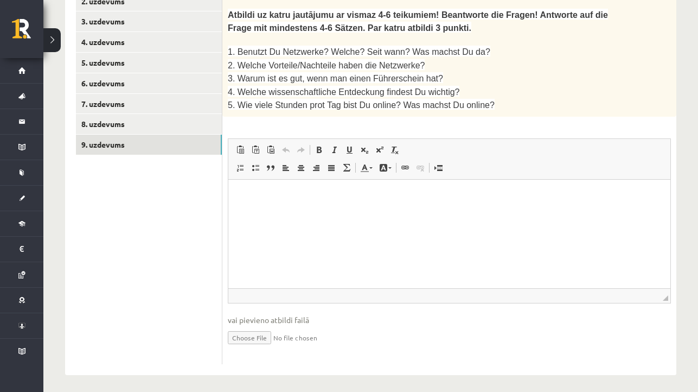
scroll to position [363, 0]
click at [274, 333] on input "file" at bounding box center [449, 338] width 443 height 22
type input "**********"
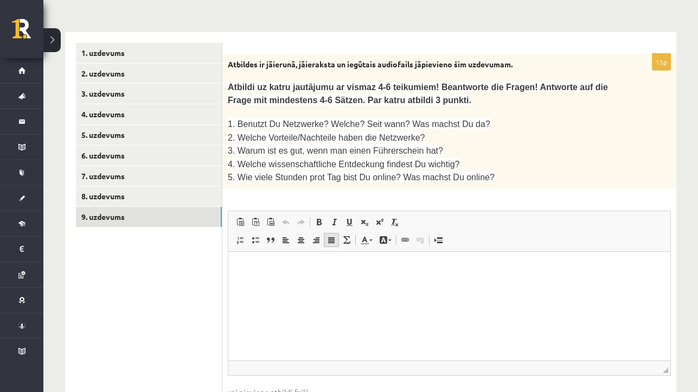
scroll to position [288, 0]
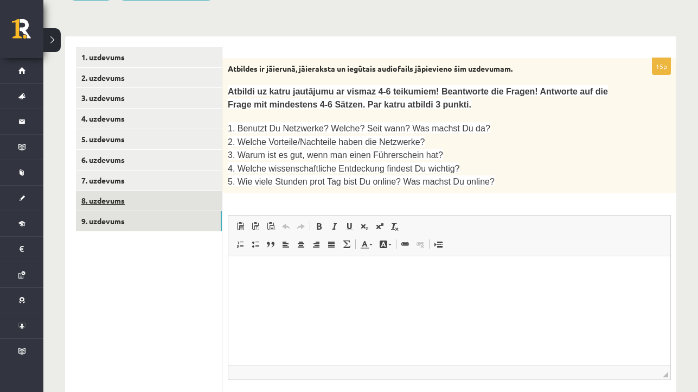
click at [186, 198] on link "8. uzdevums" at bounding box center [149, 200] width 146 height 20
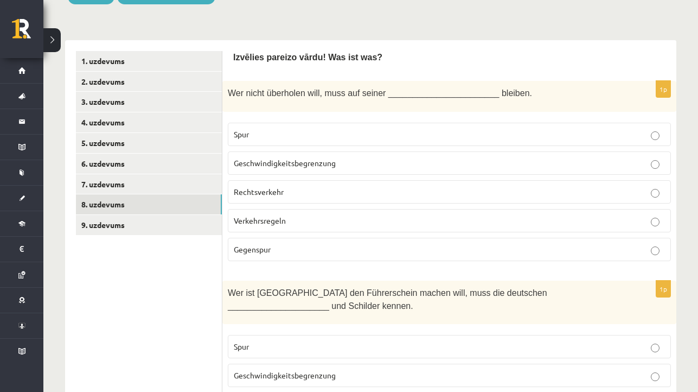
scroll to position [282, 0]
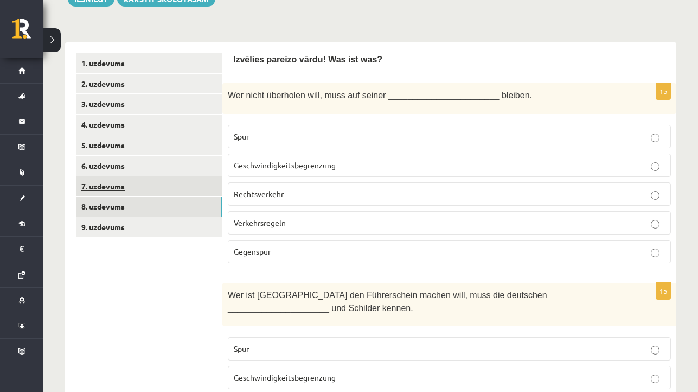
click at [192, 187] on link "7. uzdevums" at bounding box center [149, 186] width 146 height 20
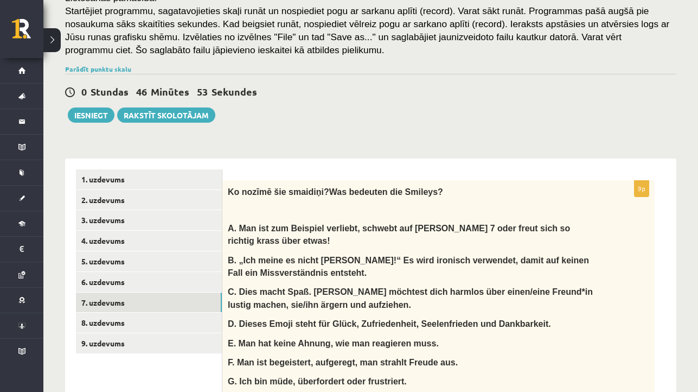
scroll to position [177, 0]
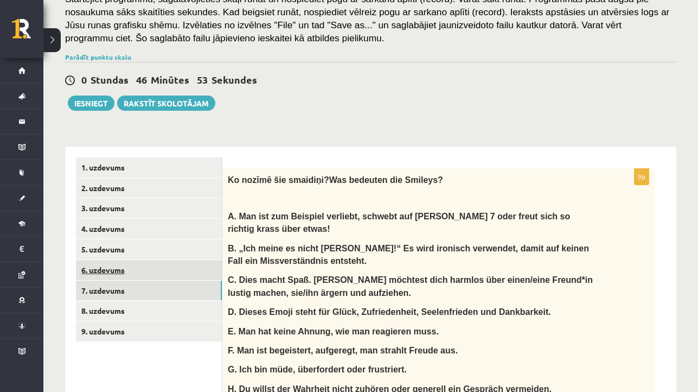
click at [194, 268] on link "6. uzdevums" at bounding box center [149, 270] width 146 height 20
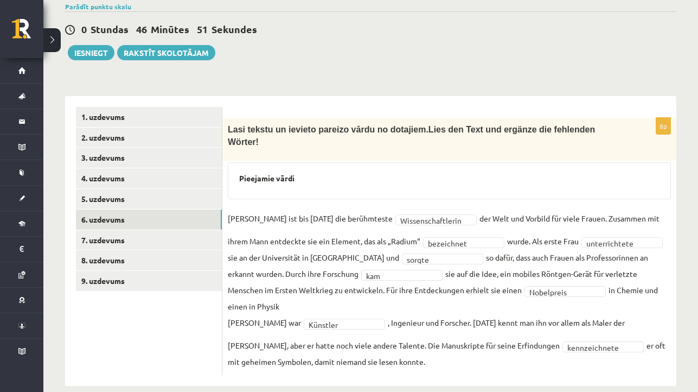
scroll to position [227, 0]
click at [168, 191] on link "5. uzdevums" at bounding box center [149, 199] width 146 height 20
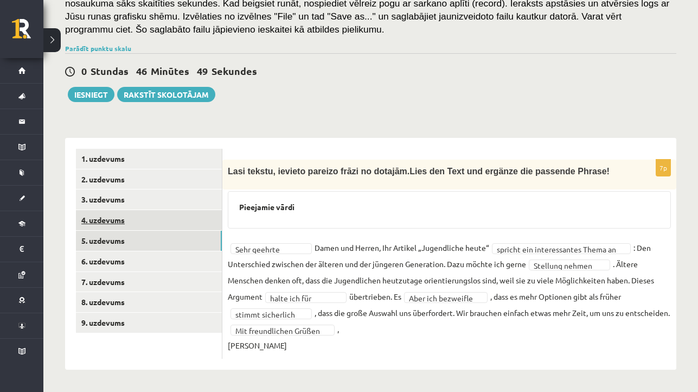
scroll to position [202, 0]
click at [168, 210] on link "4. uzdevums" at bounding box center [149, 220] width 146 height 20
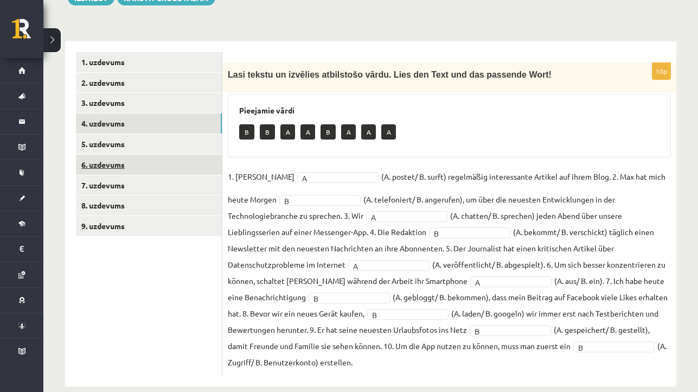
scroll to position [261, 0]
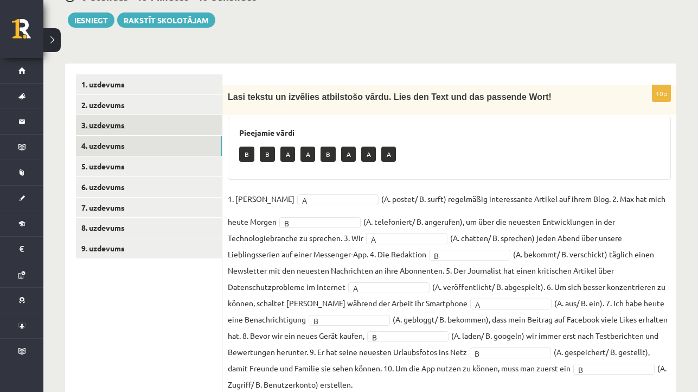
click at [180, 124] on link "3. uzdevums" at bounding box center [149, 125] width 146 height 20
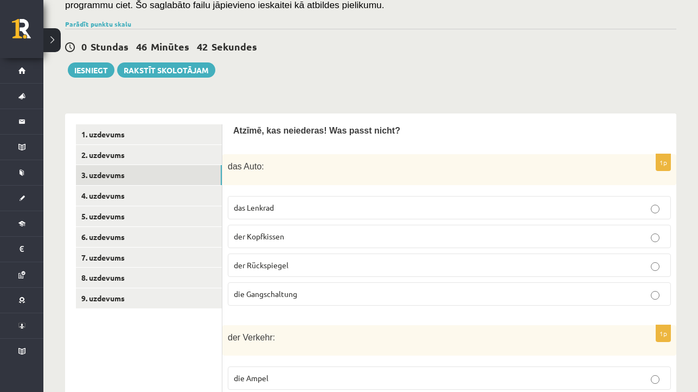
scroll to position [210, 0]
click at [182, 156] on link "2. uzdevums" at bounding box center [149, 155] width 146 height 20
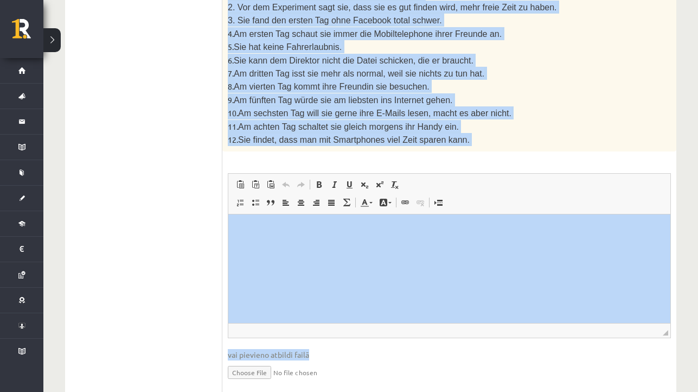
scroll to position [1059, 0]
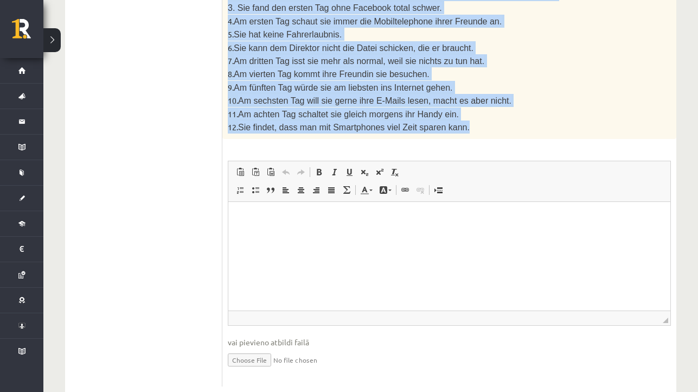
drag, startPoint x: 229, startPoint y: 75, endPoint x: 480, endPoint y: 105, distance: 252.5
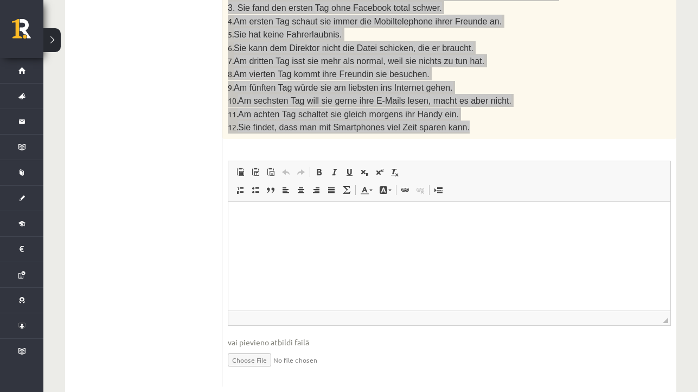
click at [251, 230] on html at bounding box center [449, 218] width 442 height 33
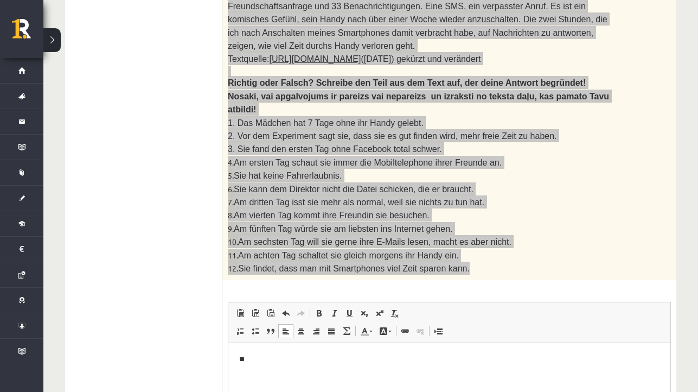
scroll to position [899, 0]
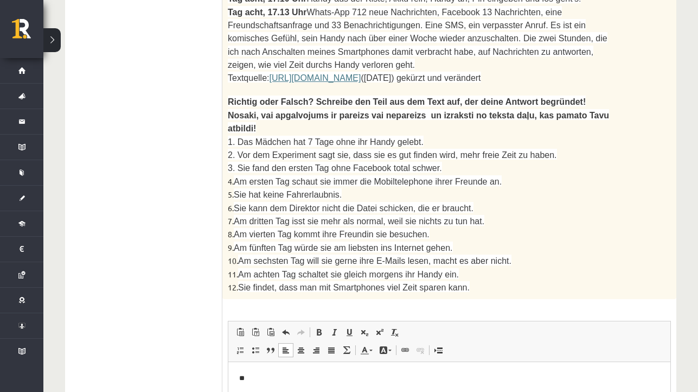
click at [262, 374] on p "**" at bounding box center [449, 378] width 421 height 11
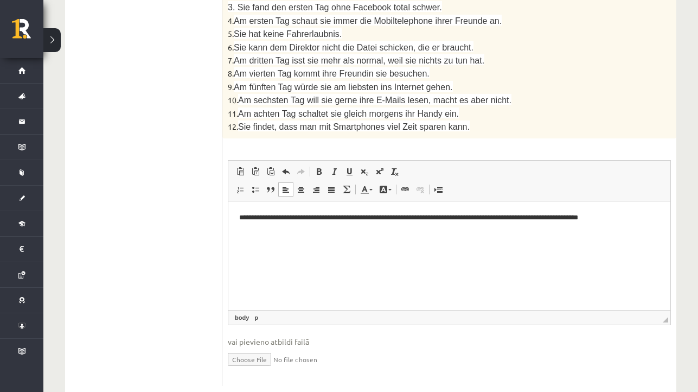
scroll to position [1059, 0]
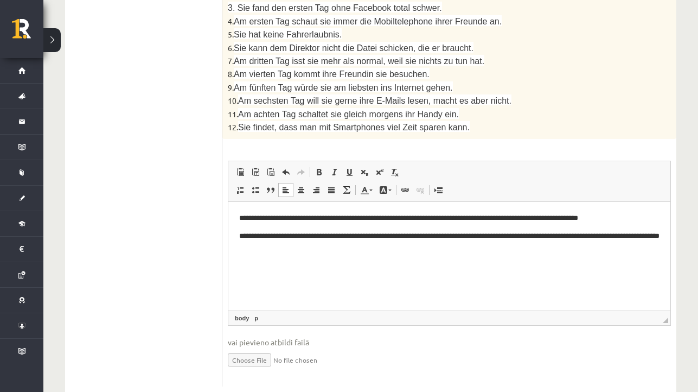
click at [248, 233] on p "**********" at bounding box center [449, 242] width 421 height 22
drag, startPoint x: 247, startPoint y: 215, endPoint x: 267, endPoint y: 217, distance: 19.6
click at [267, 217] on p "**********" at bounding box center [449, 218] width 421 height 11
click at [247, 234] on p "**********" at bounding box center [449, 242] width 421 height 22
click at [355, 251] on p "**********" at bounding box center [449, 242] width 421 height 22
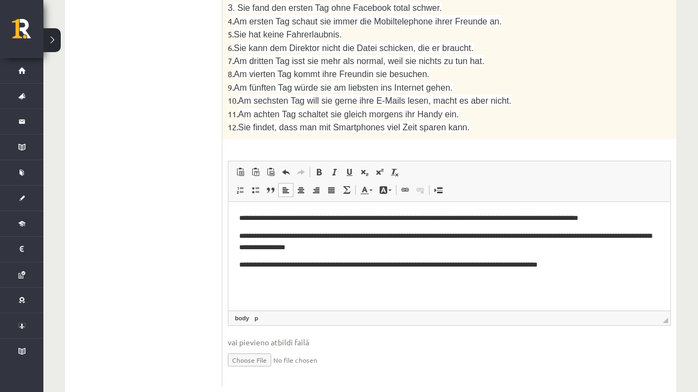
click at [245, 265] on p "**********" at bounding box center [449, 264] width 421 height 11
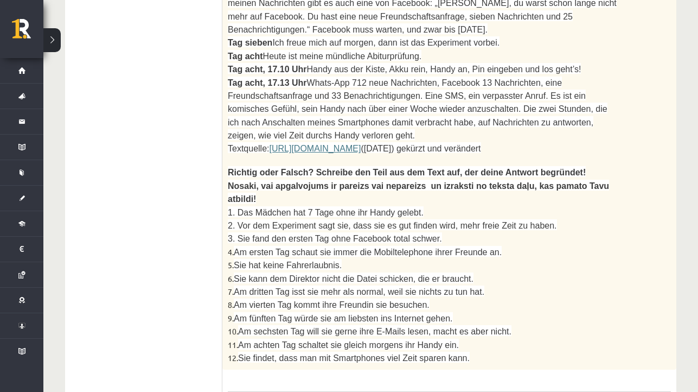
scroll to position [814, 0]
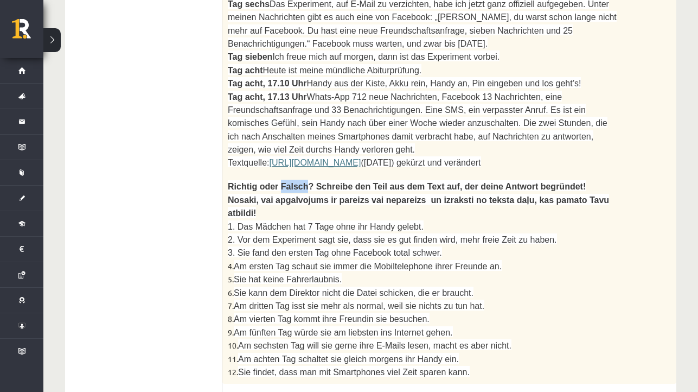
drag, startPoint x: 282, startPoint y: 170, endPoint x: 309, endPoint y: 169, distance: 27.2
click at [309, 182] on span "Richtig oder Falsch? Schreibe den Teil aus dem Text auf, der deine Antwort begr…" at bounding box center [419, 200] width 382 height 36
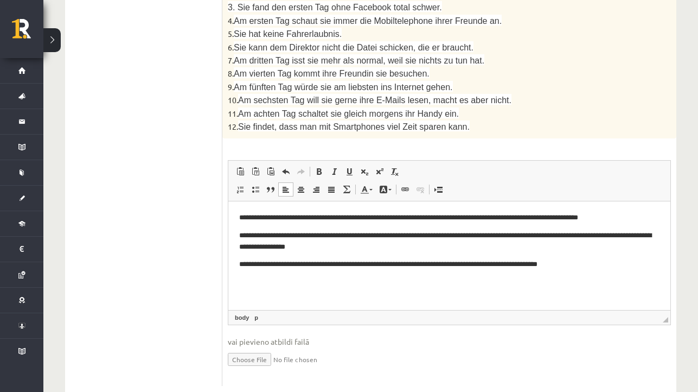
scroll to position [1059, 0]
click at [246, 266] on p "**********" at bounding box center [449, 264] width 421 height 11
drag, startPoint x: 247, startPoint y: 263, endPoint x: 270, endPoint y: 264, distance: 22.8
click at [270, 264] on p "**********" at bounding box center [449, 264] width 421 height 11
click at [321, 168] on span at bounding box center [319, 172] width 9 height 9
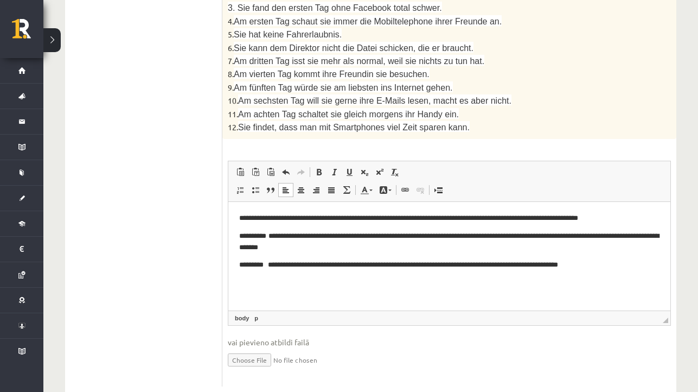
click at [272, 264] on p "**********" at bounding box center [449, 264] width 421 height 11
click at [621, 270] on html "**********" at bounding box center [449, 241] width 442 height 79
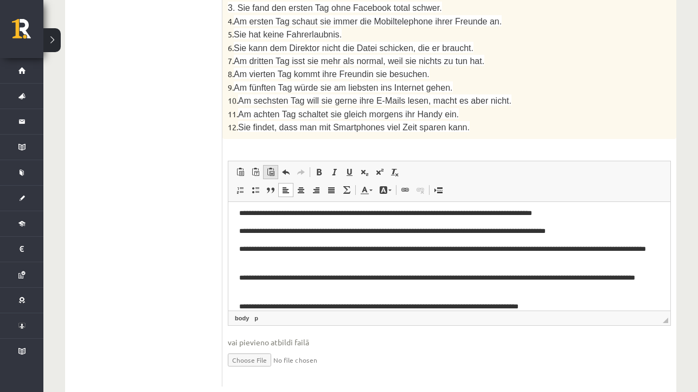
scroll to position [141, 0]
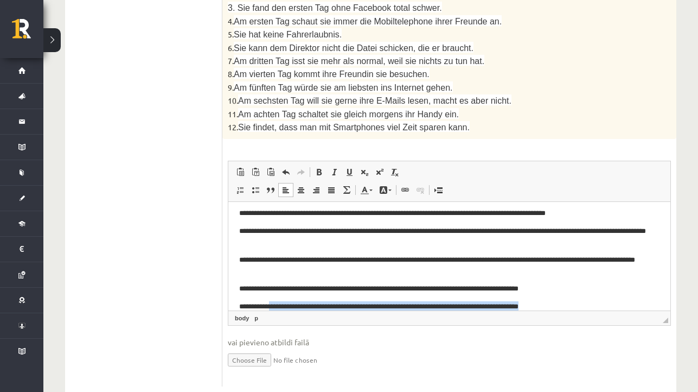
drag, startPoint x: 274, startPoint y: 304, endPoint x: 596, endPoint y: 305, distance: 322.9
click at [596, 305] on p "**********" at bounding box center [449, 306] width 421 height 11
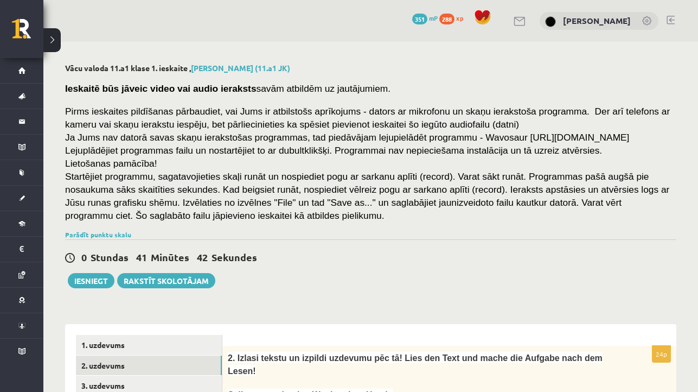
scroll to position [0, 0]
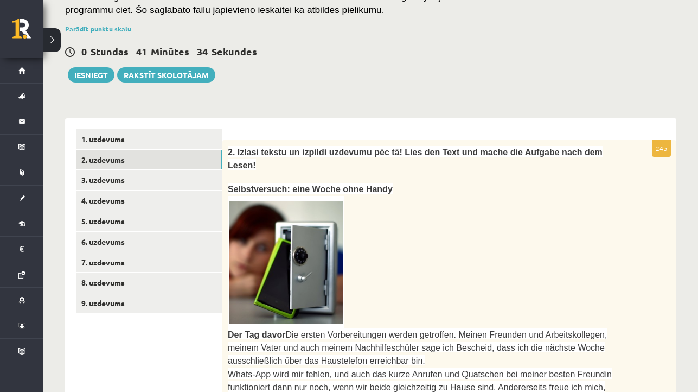
scroll to position [207, 0]
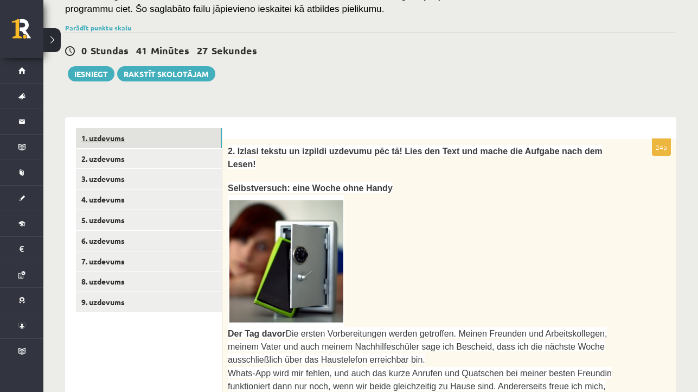
click at [205, 138] on link "1. uzdevums" at bounding box center [149, 138] width 146 height 20
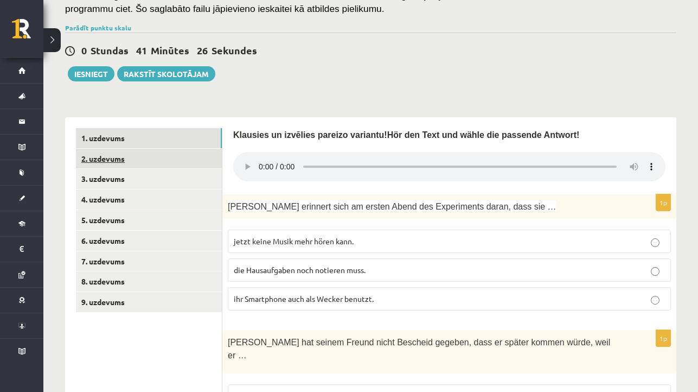
click at [190, 161] on link "2. uzdevums" at bounding box center [149, 159] width 146 height 20
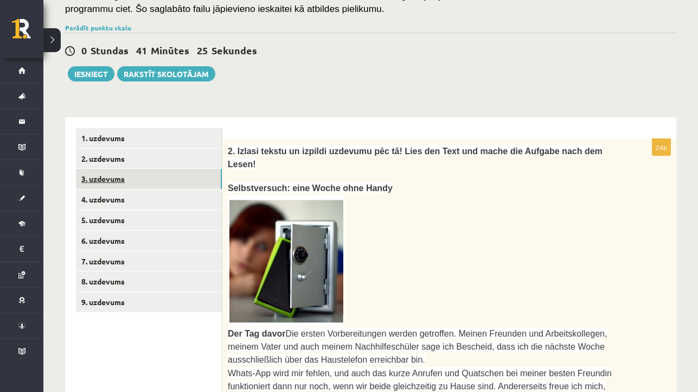
click at [182, 181] on link "3. uzdevums" at bounding box center [149, 179] width 146 height 20
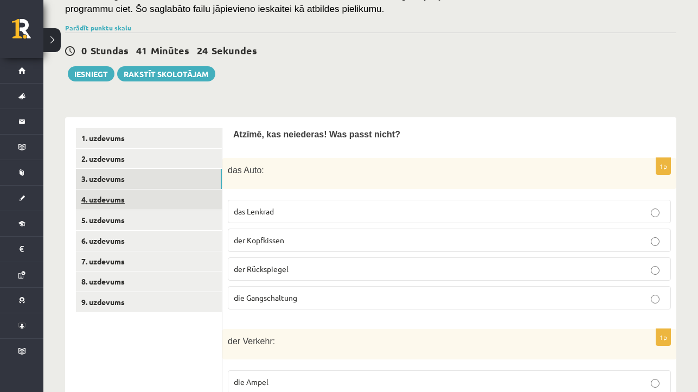
click at [179, 200] on link "4. uzdevums" at bounding box center [149, 199] width 146 height 20
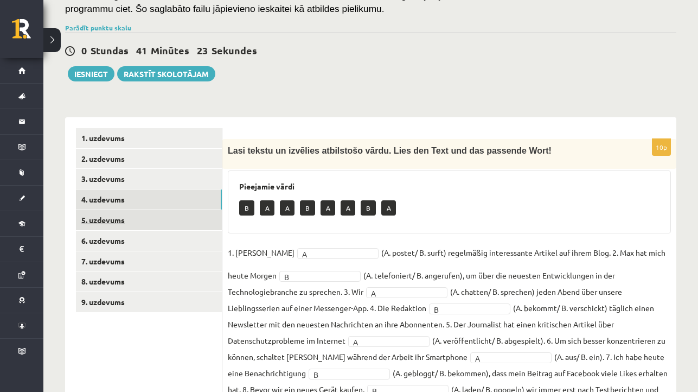
click at [179, 224] on link "5. uzdevums" at bounding box center [149, 220] width 146 height 20
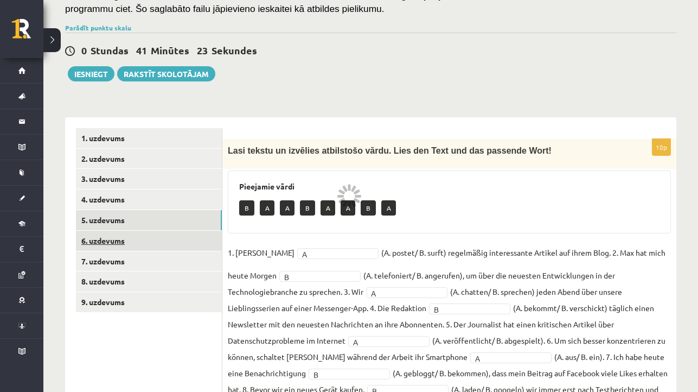
scroll to position [202, 0]
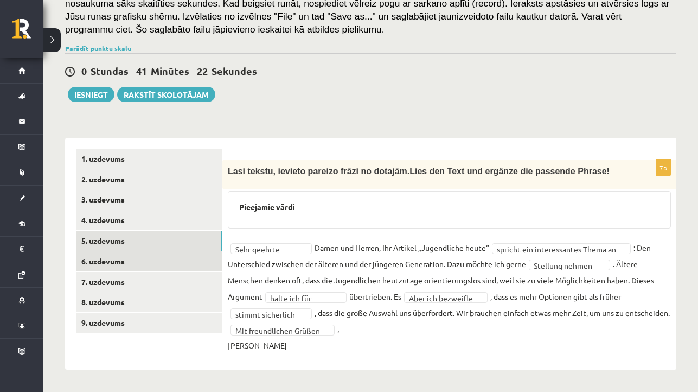
click at [177, 251] on link "6. uzdevums" at bounding box center [149, 261] width 146 height 20
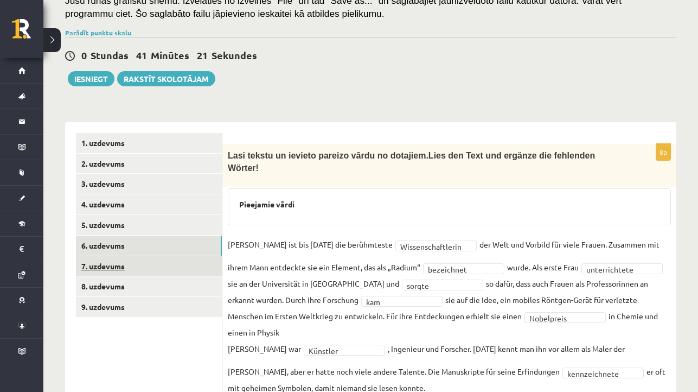
click at [173, 268] on link "7. uzdevums" at bounding box center [149, 266] width 146 height 20
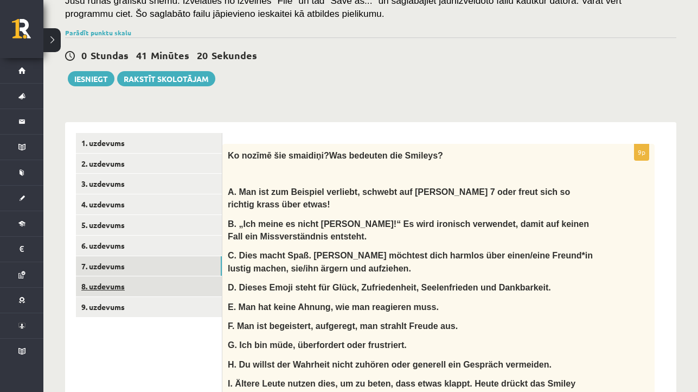
click at [170, 287] on link "8. uzdevums" at bounding box center [149, 286] width 146 height 20
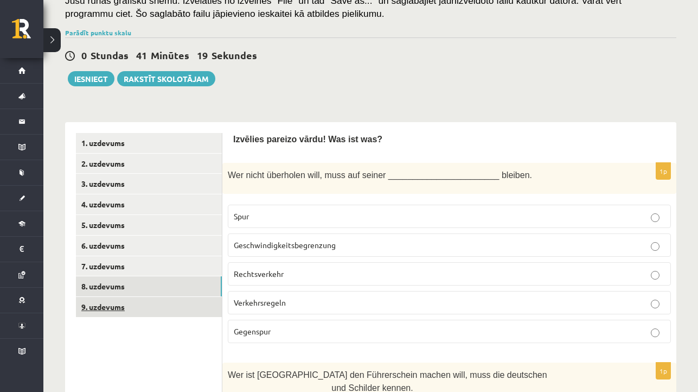
click at [169, 304] on link "9. uzdevums" at bounding box center [149, 307] width 146 height 20
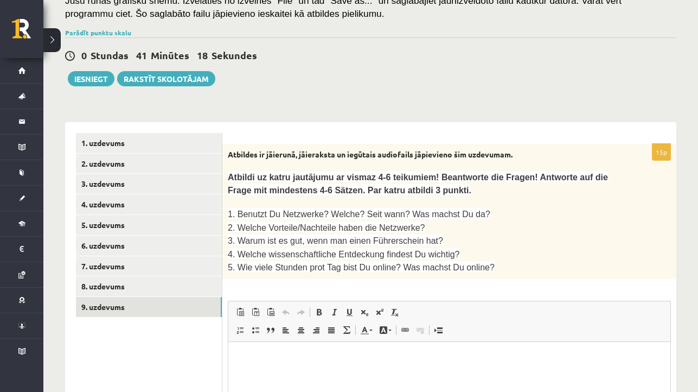
scroll to position [0, 0]
click at [117, 29] on link "Parādīt punktu skalu" at bounding box center [98, 32] width 66 height 9
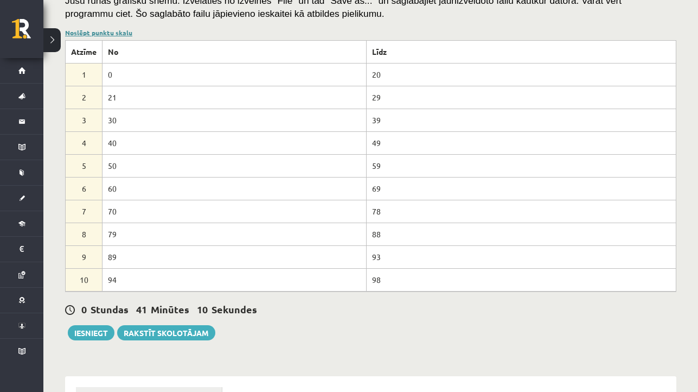
click at [116, 32] on link "Noslēpt punktu skalu" at bounding box center [98, 32] width 67 height 9
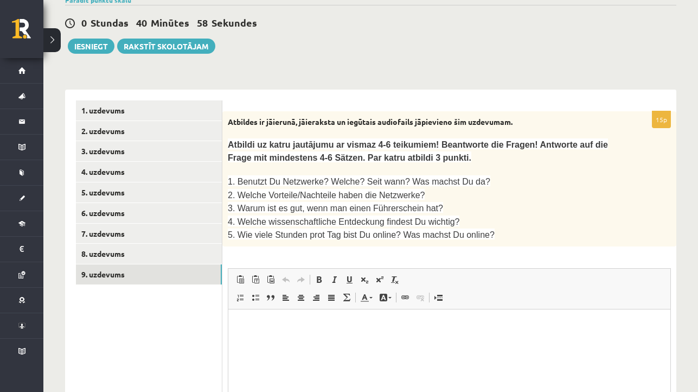
scroll to position [233, 0]
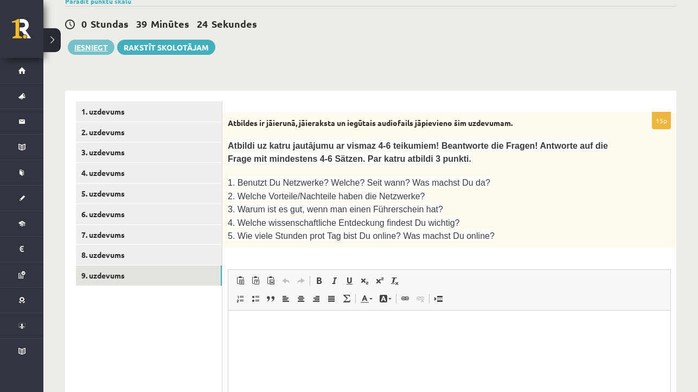
click at [96, 45] on button "Iesniegt" at bounding box center [91, 47] width 47 height 15
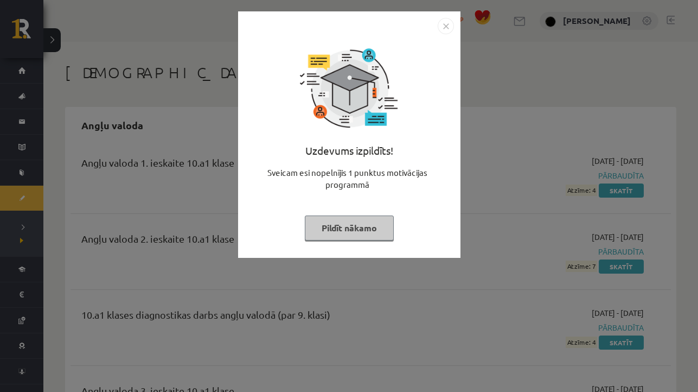
click at [379, 230] on button "Pildīt nākamo" at bounding box center [349, 227] width 89 height 25
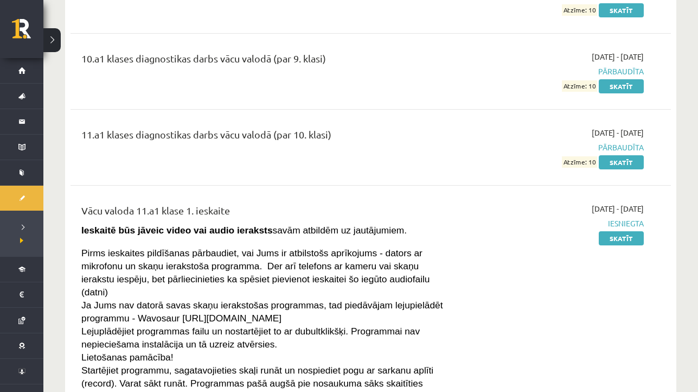
scroll to position [5521, 0]
